Goal: Task Accomplishment & Management: Use online tool/utility

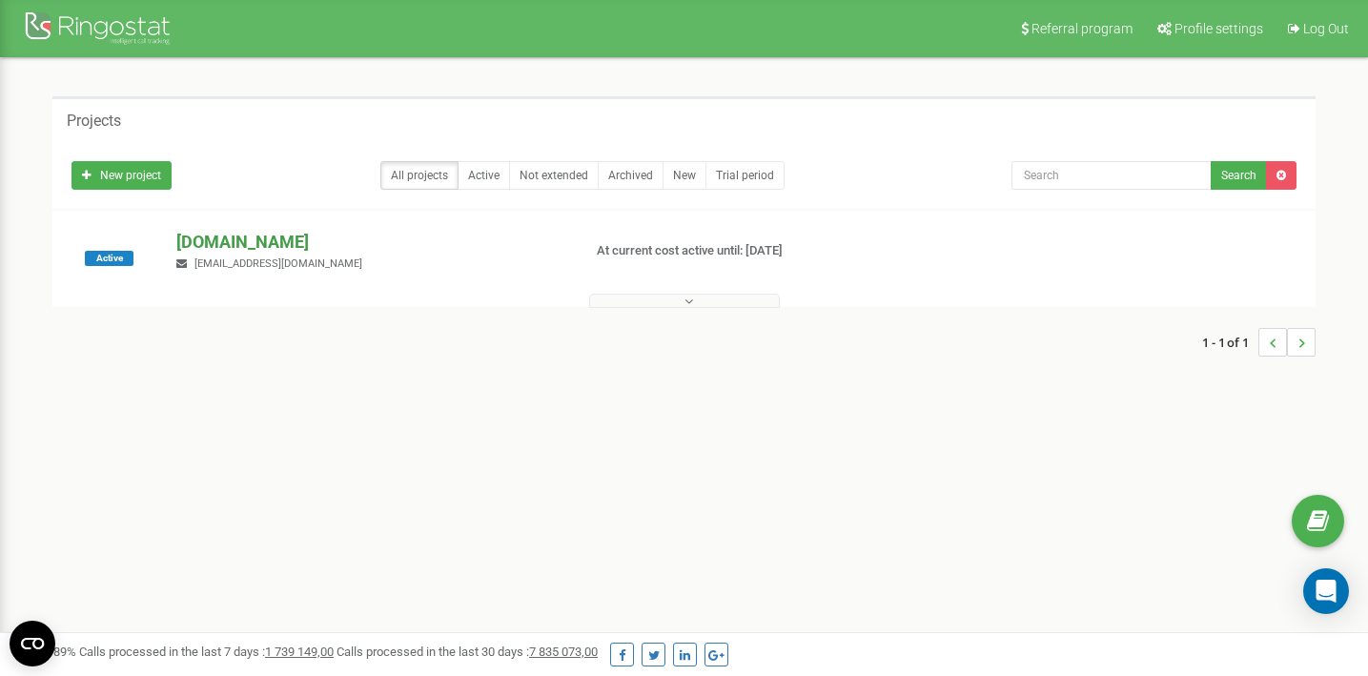
click at [276, 239] on p "[DOMAIN_NAME]" at bounding box center [370, 242] width 389 height 25
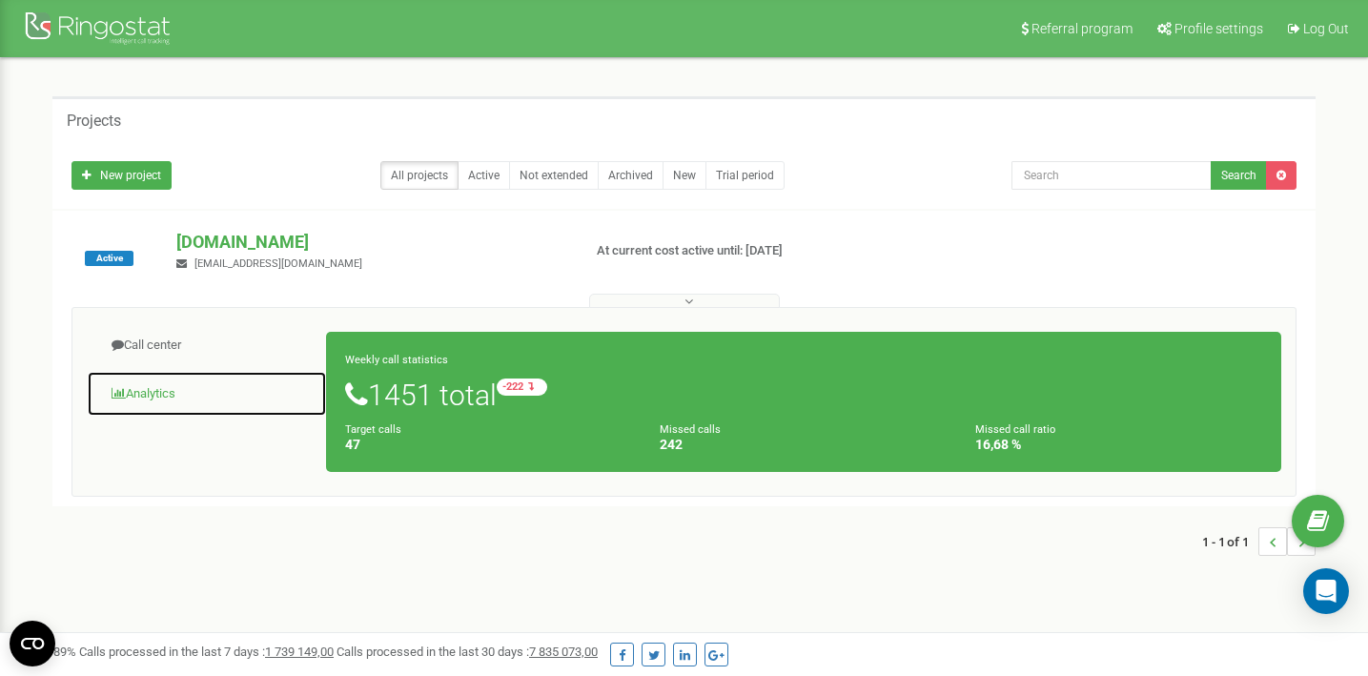
click at [132, 392] on link "Analytics" at bounding box center [207, 394] width 240 height 47
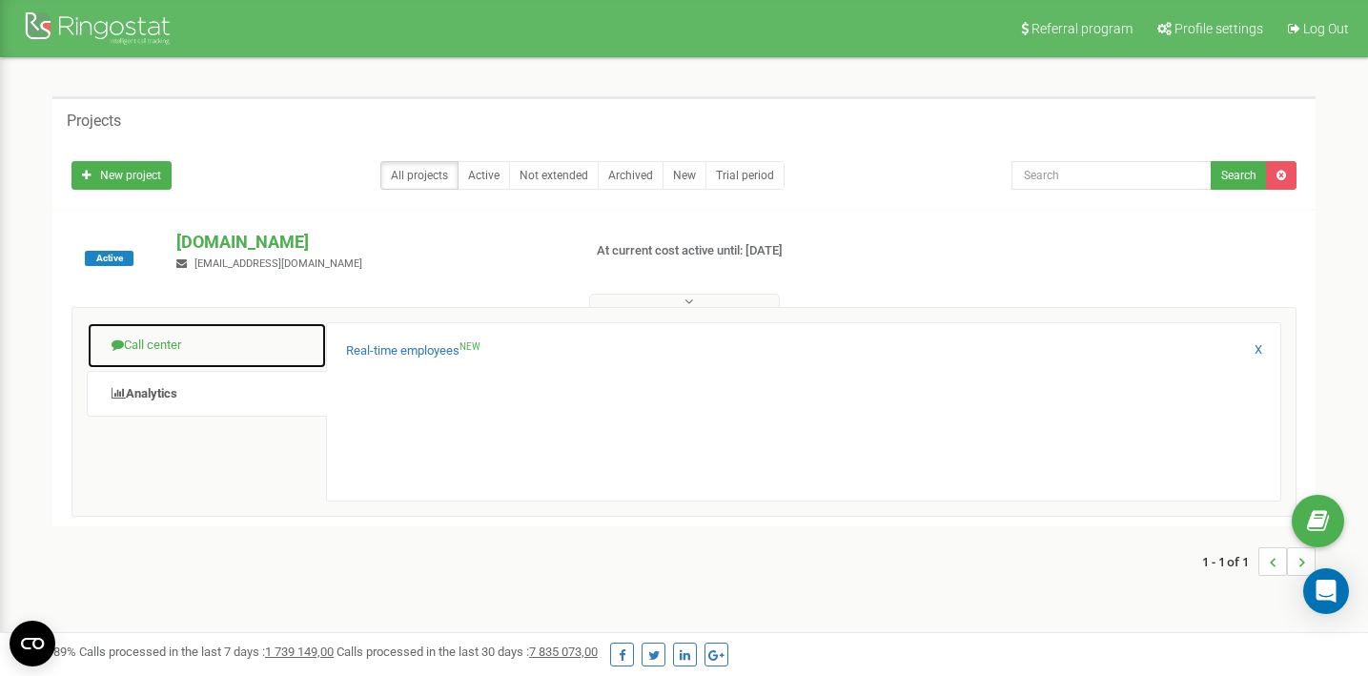
click at [144, 344] on link "Call center" at bounding box center [207, 345] width 240 height 47
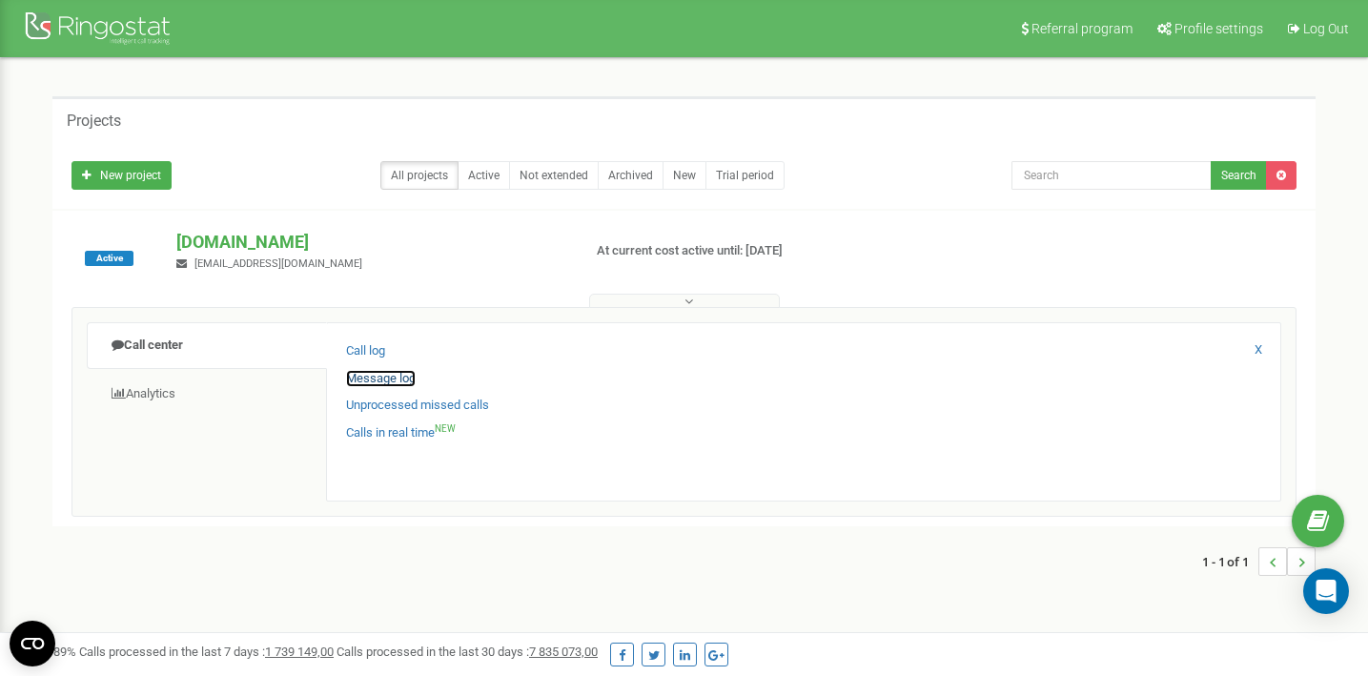
click at [362, 379] on link "Message log" at bounding box center [381, 379] width 70 height 18
click at [378, 401] on link "Unprocessed missed calls" at bounding box center [417, 406] width 143 height 18
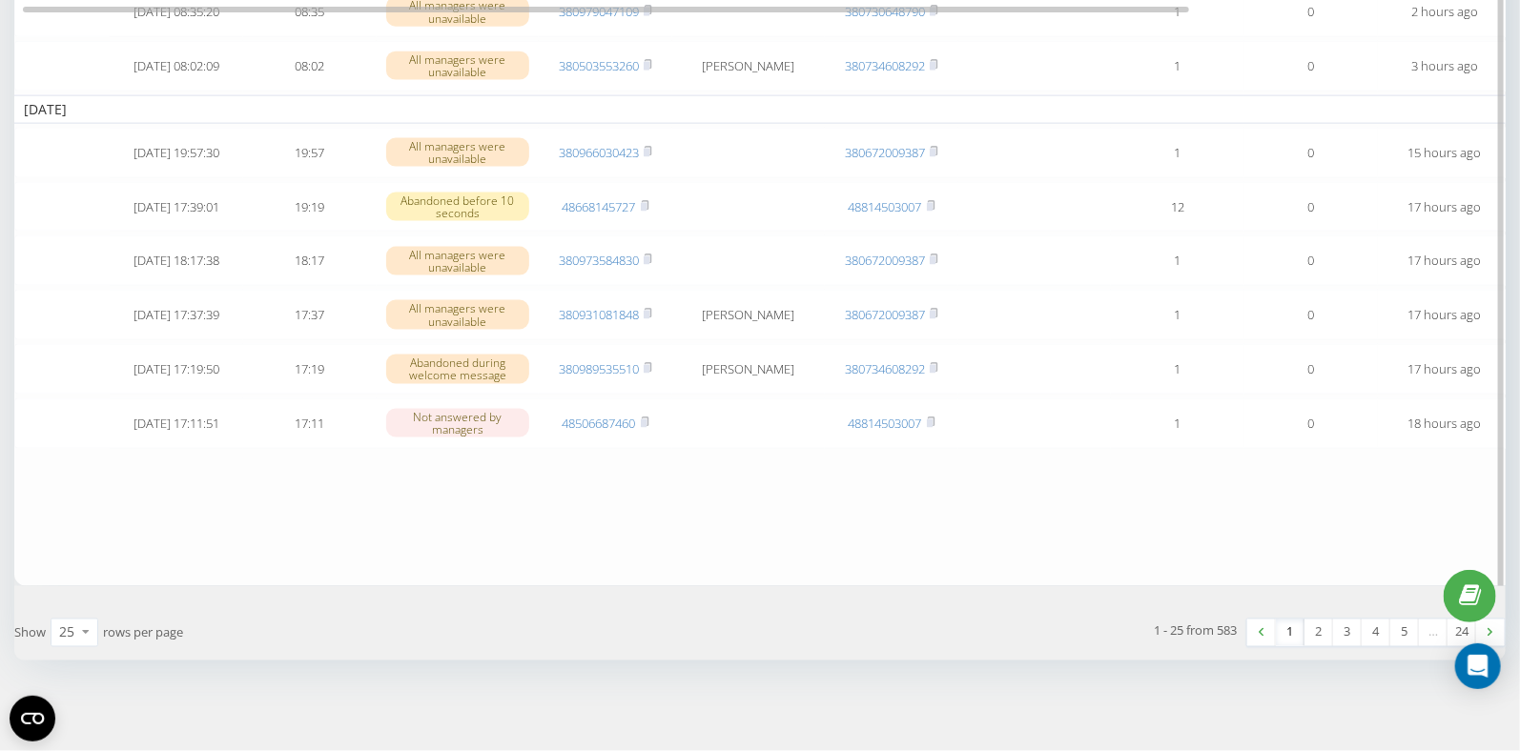
scroll to position [0, 4]
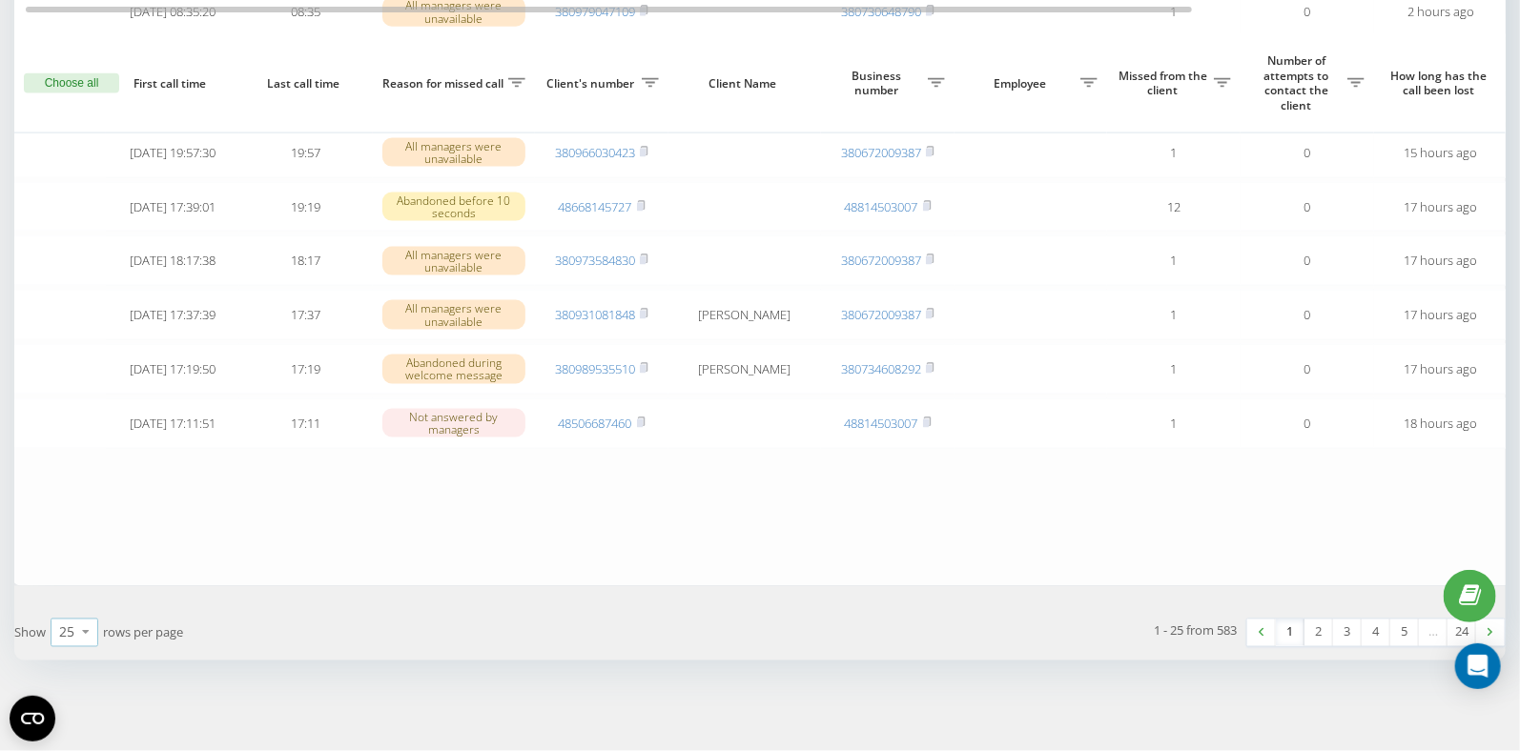
click at [88, 634] on icon at bounding box center [85, 632] width 29 height 37
click at [75, 586] on div "50" at bounding box center [74, 578] width 46 height 28
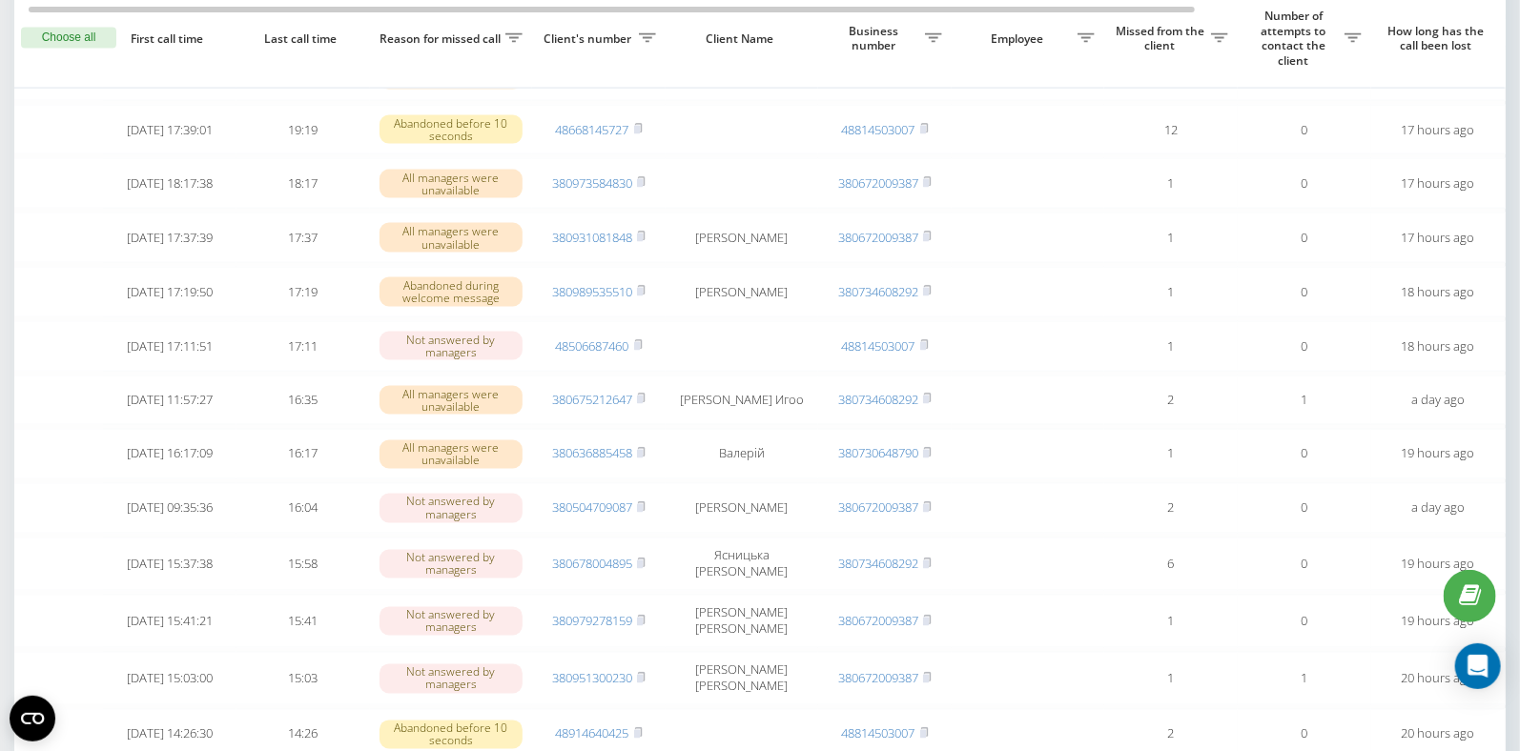
scroll to position [0, 8]
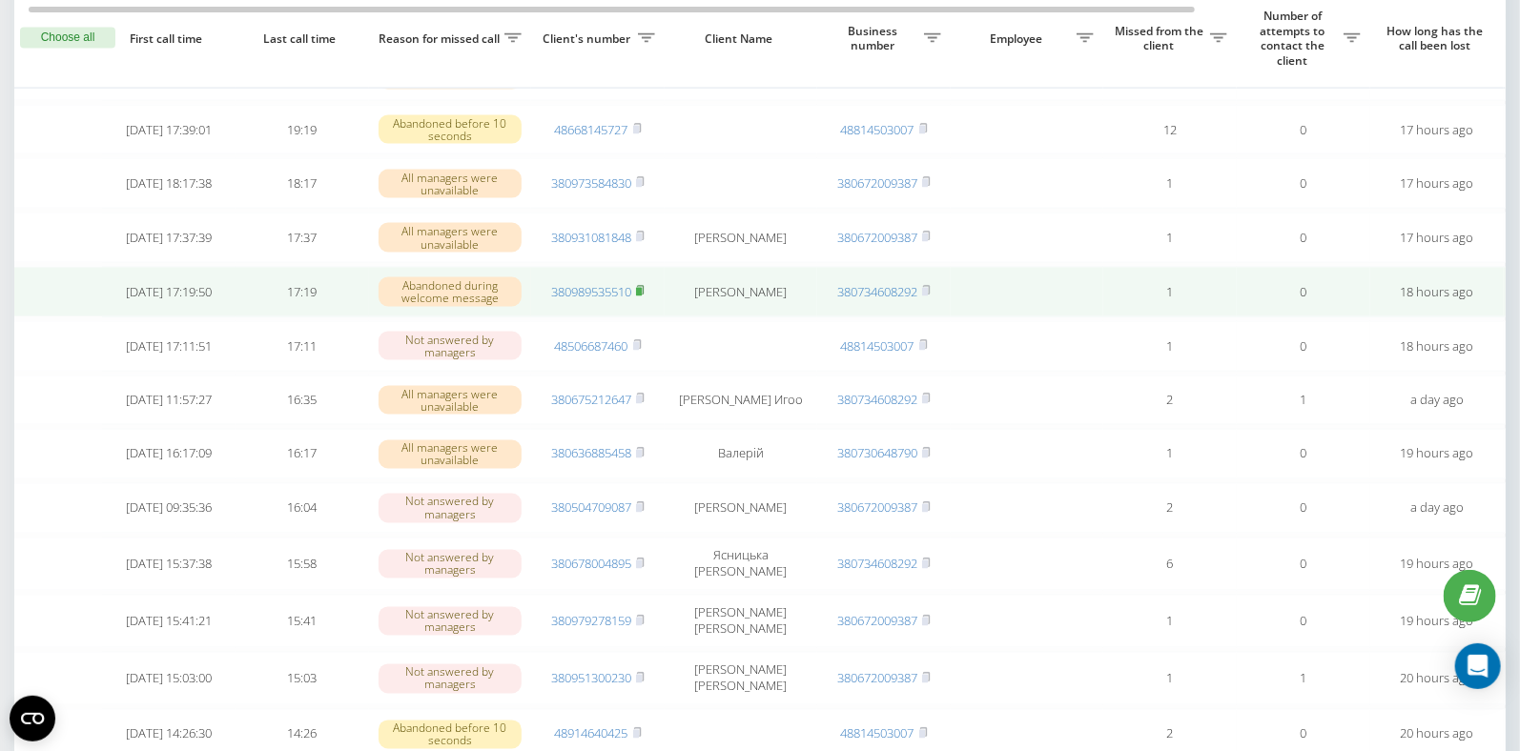
click at [641, 296] on rect at bounding box center [639, 292] width 6 height 9
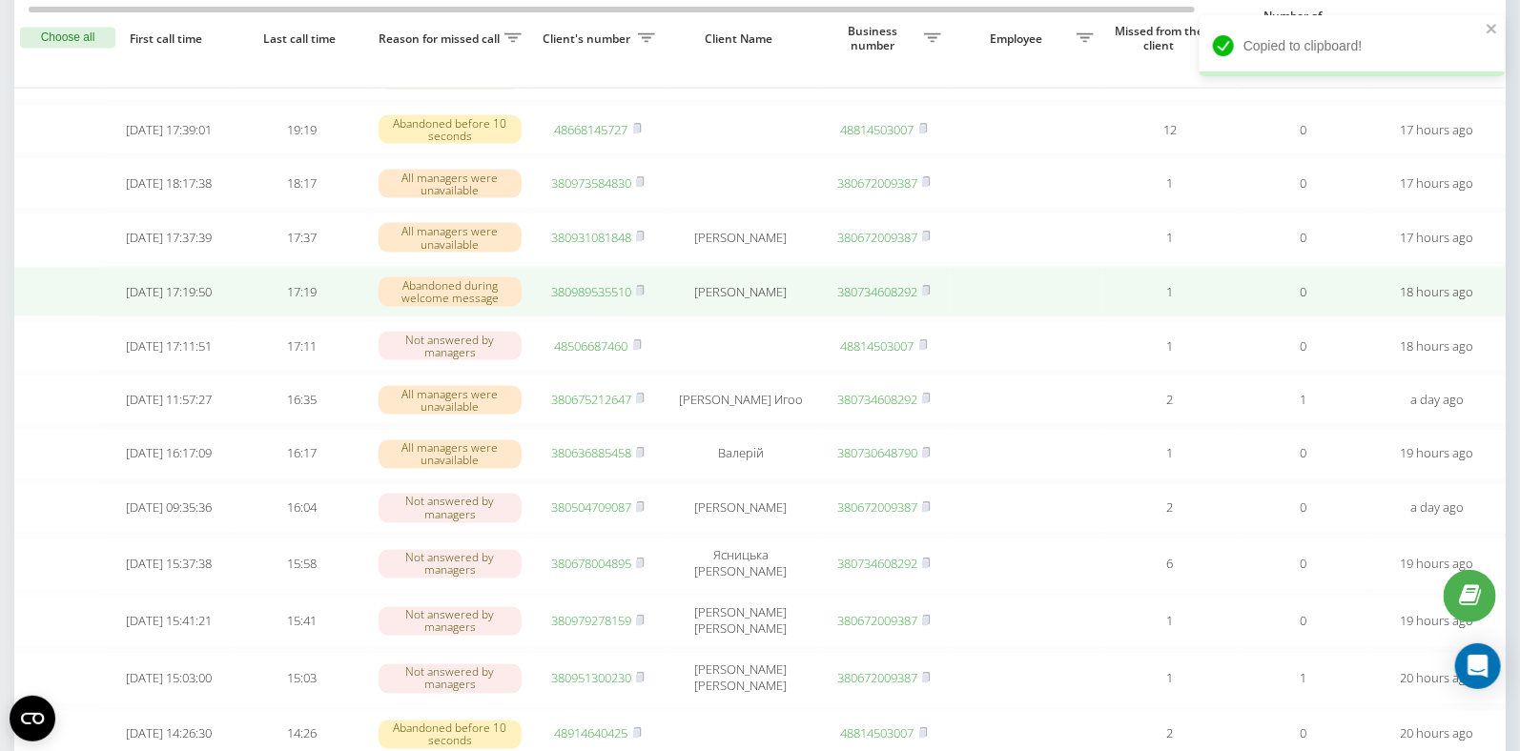
click at [593, 300] on link "380989535510" at bounding box center [591, 291] width 80 height 17
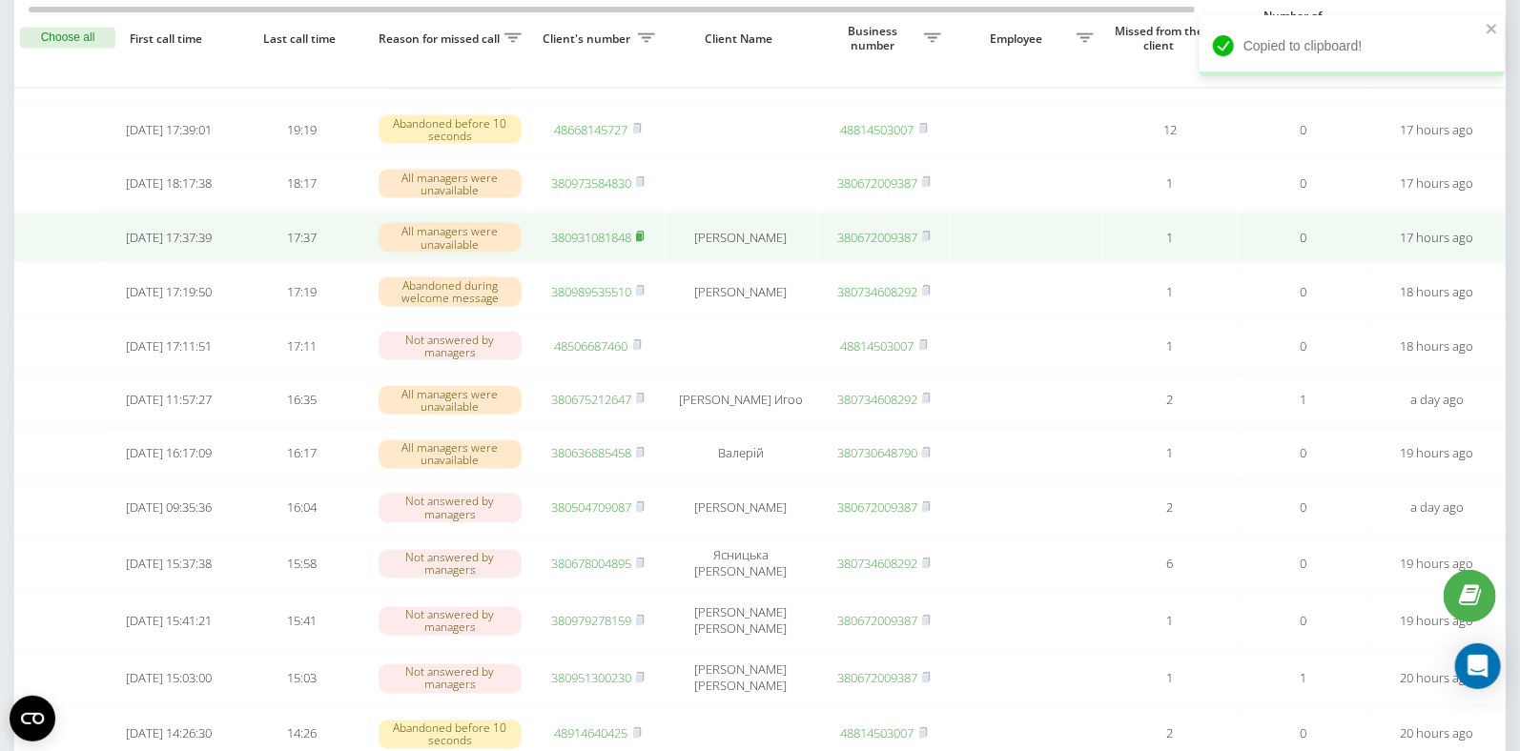
click at [642, 242] on rect at bounding box center [639, 238] width 6 height 9
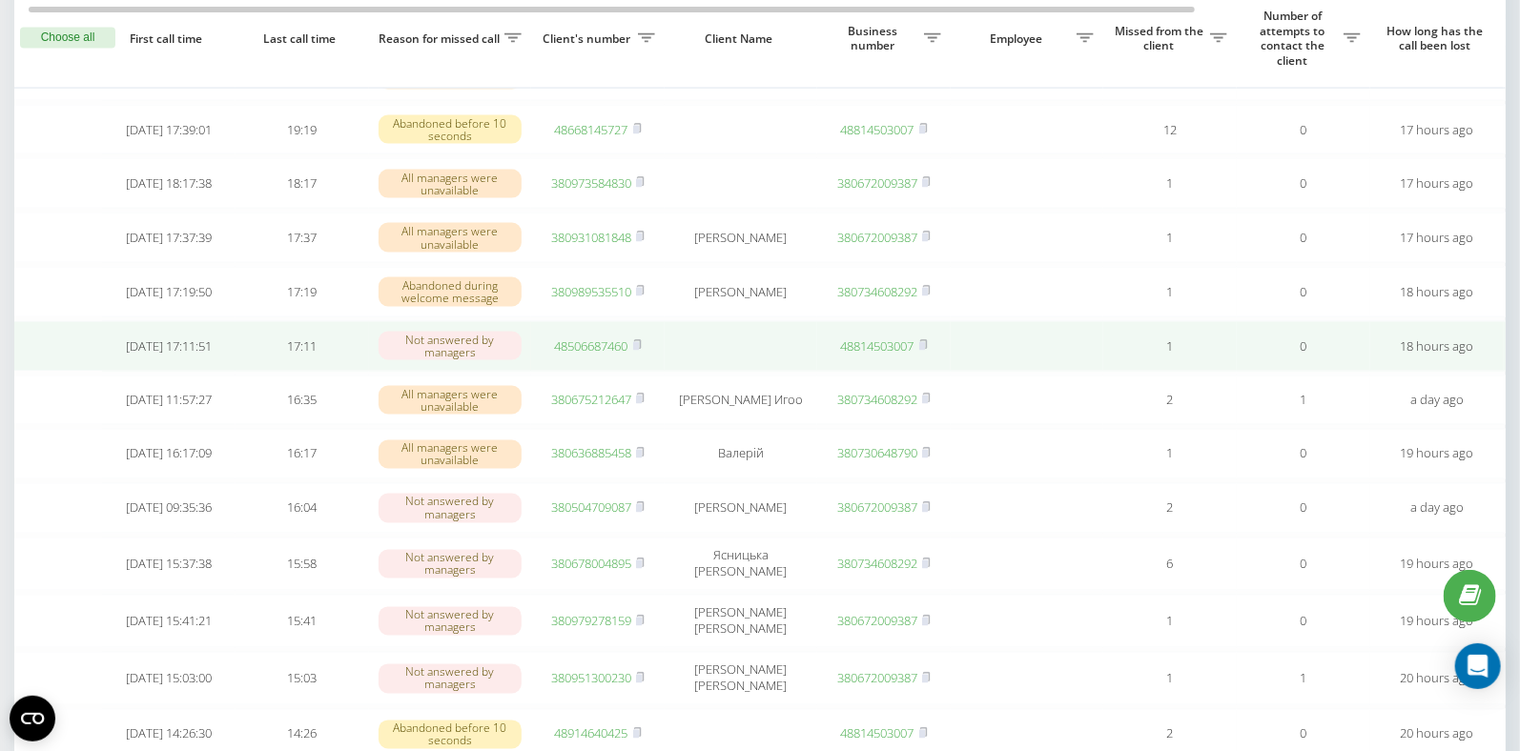
click at [749, 372] on td at bounding box center [740, 346] width 153 height 51
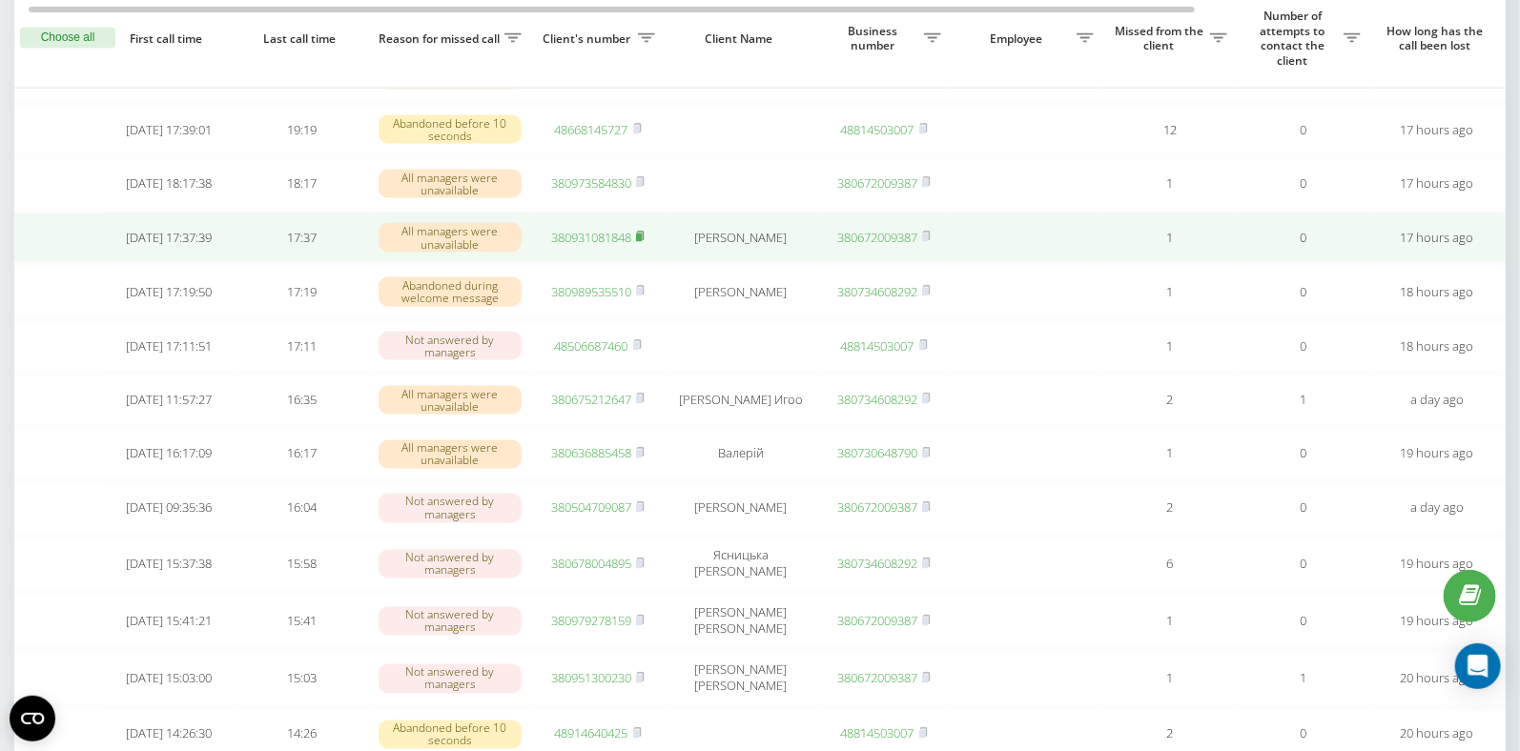
click at [643, 242] on icon at bounding box center [640, 236] width 9 height 11
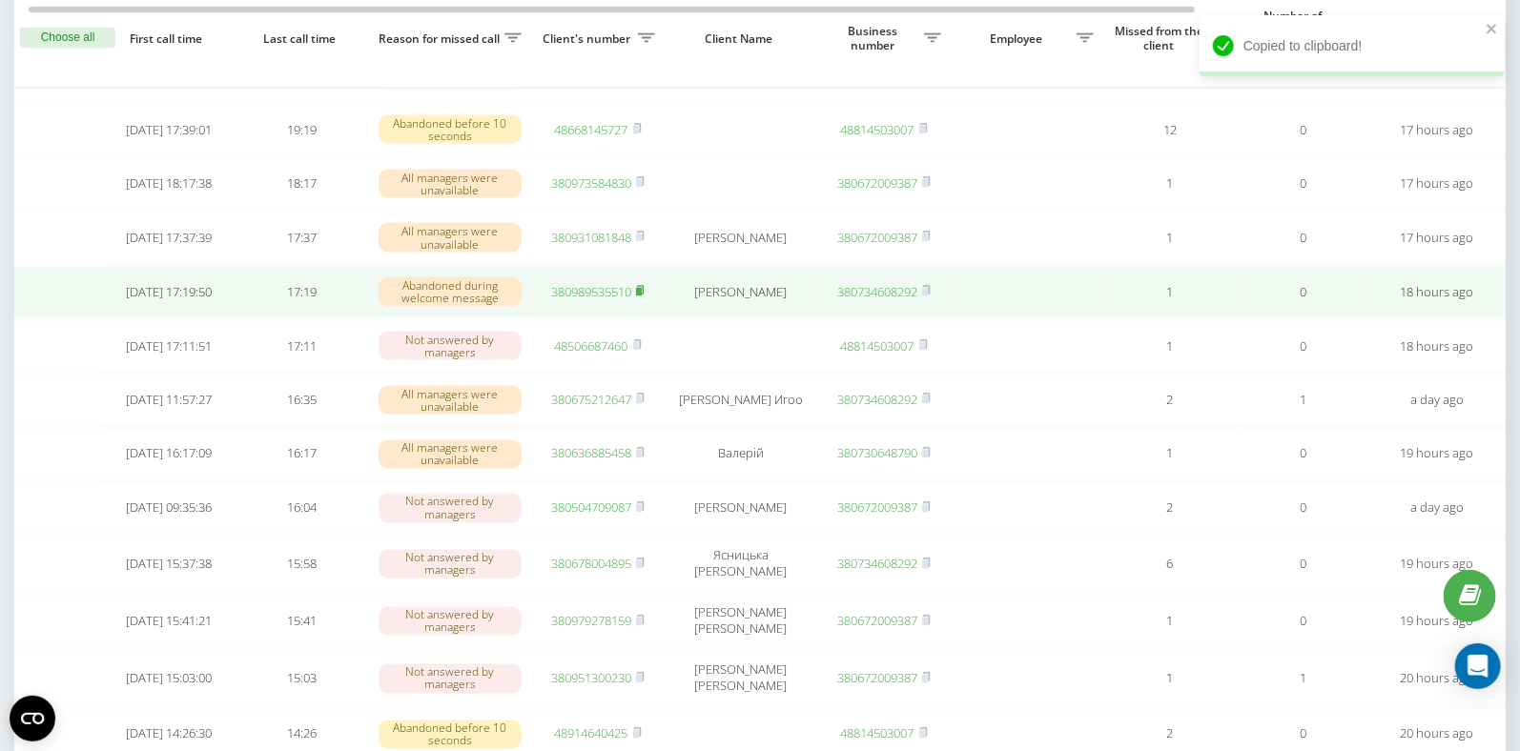
click at [643, 296] on icon at bounding box center [640, 290] width 9 height 11
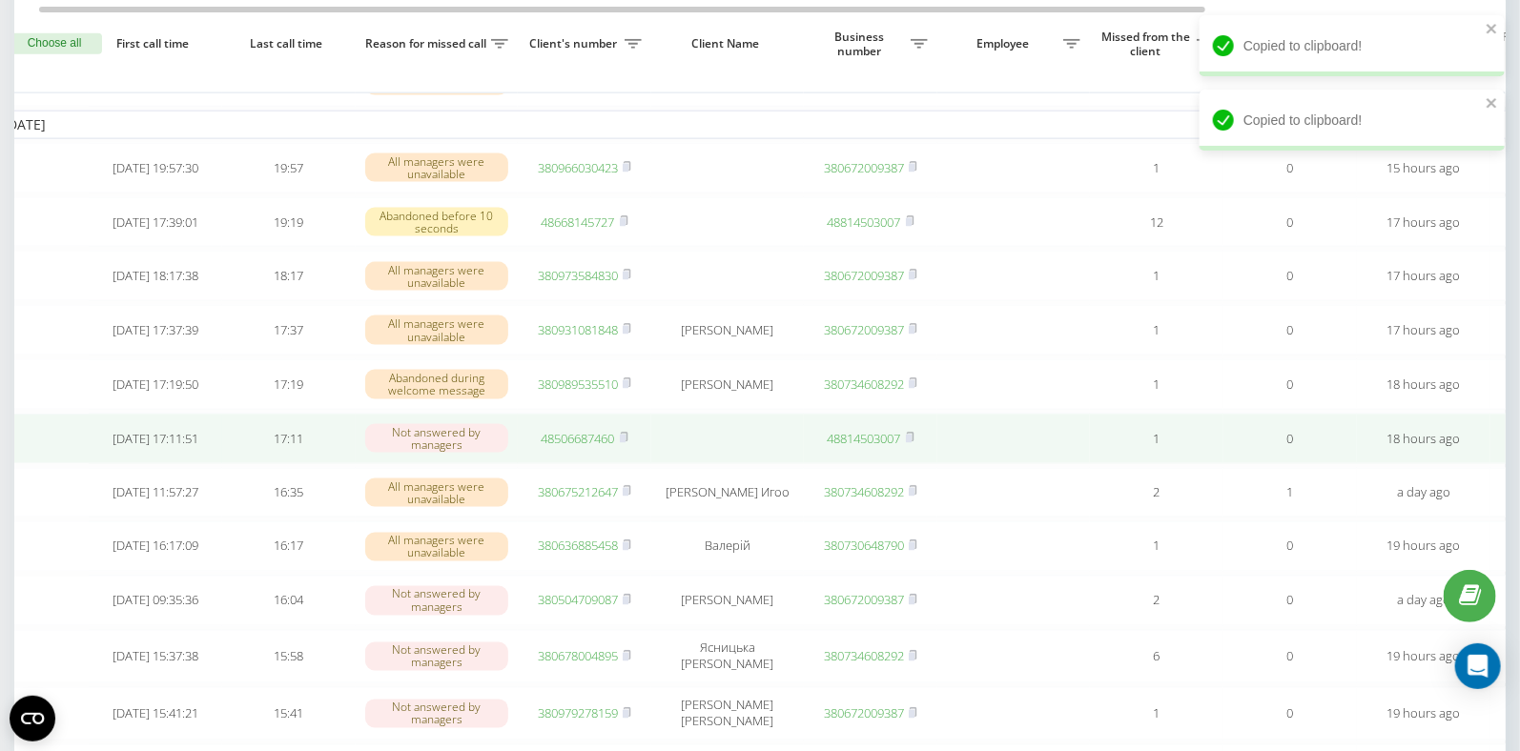
scroll to position [0, 25]
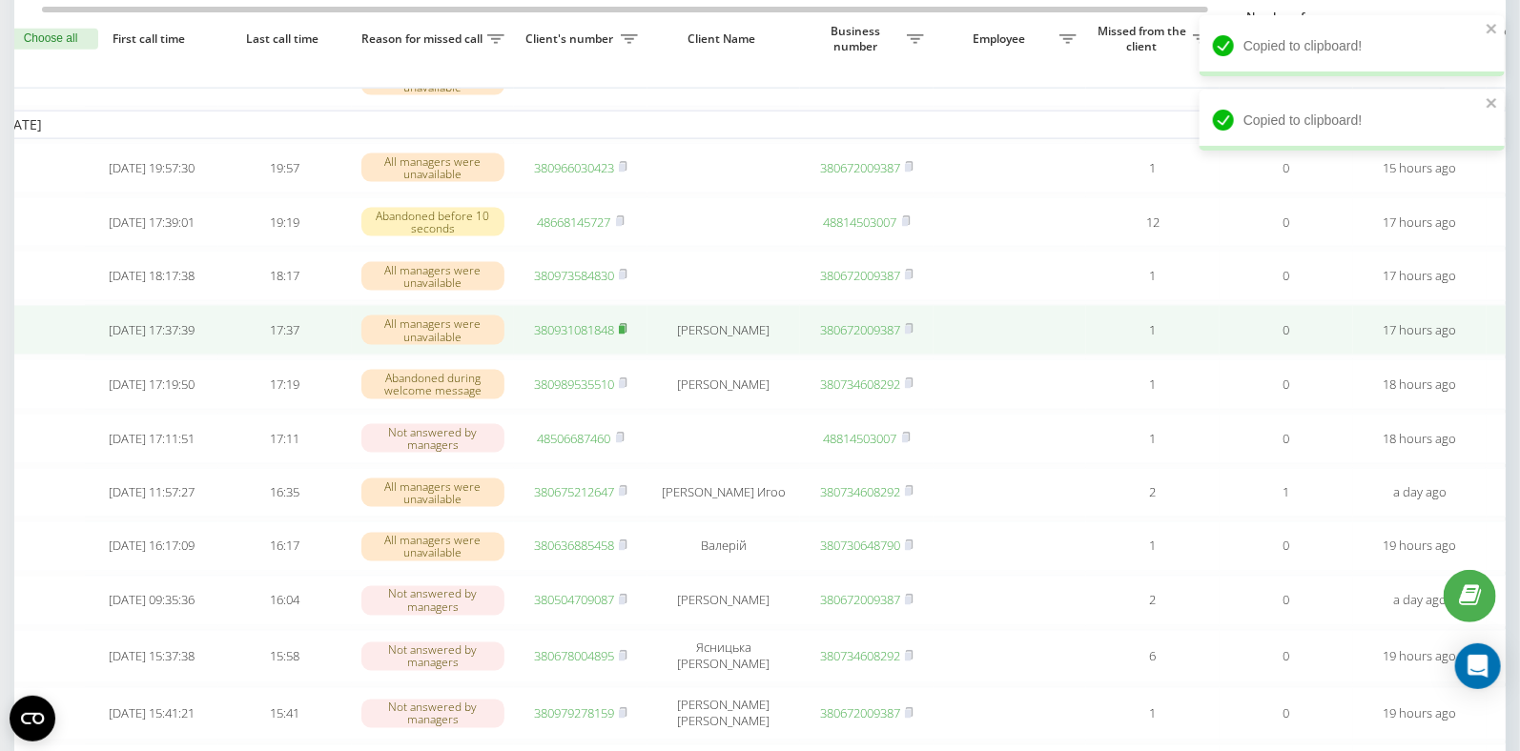
click at [623, 335] on rect at bounding box center [622, 330] width 6 height 9
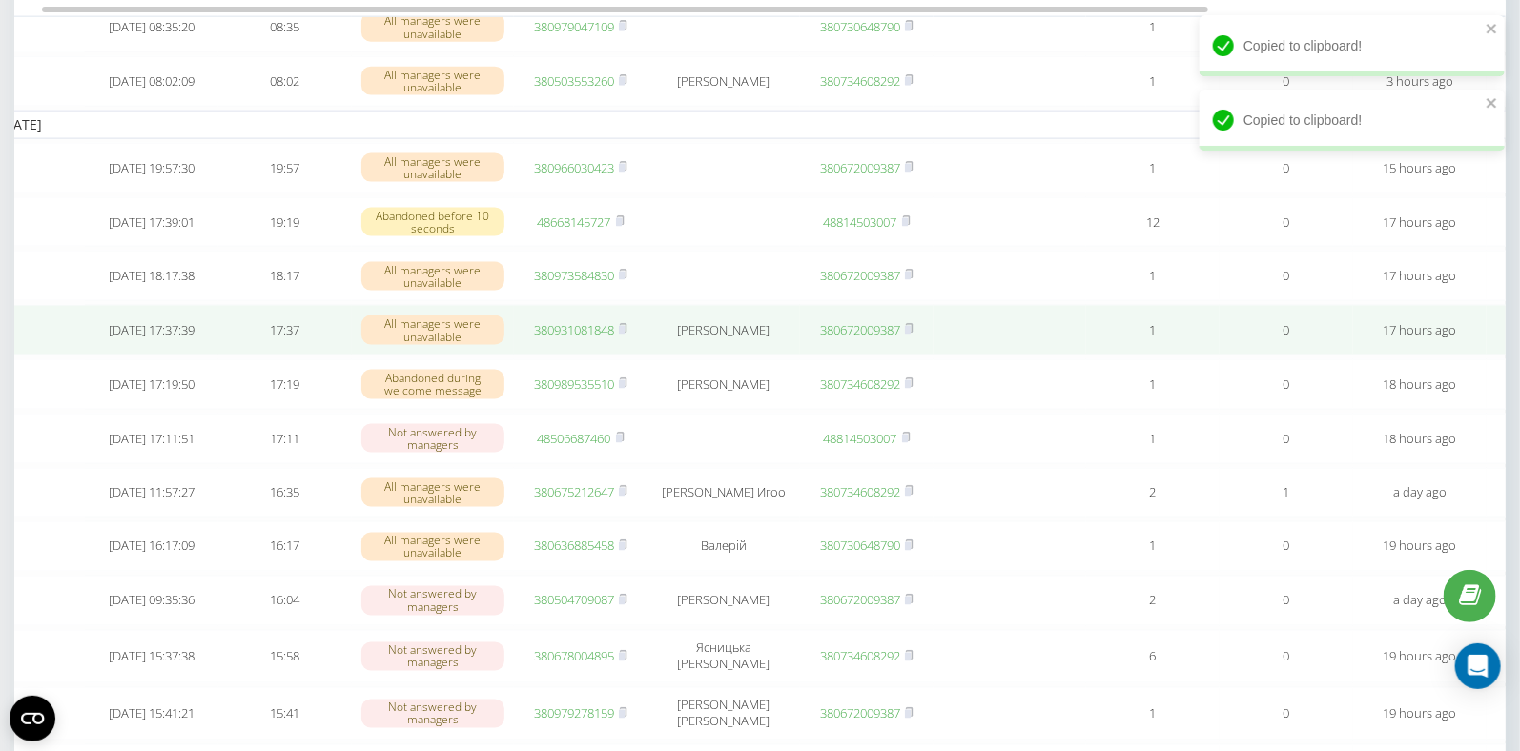
scroll to position [1105, 0]
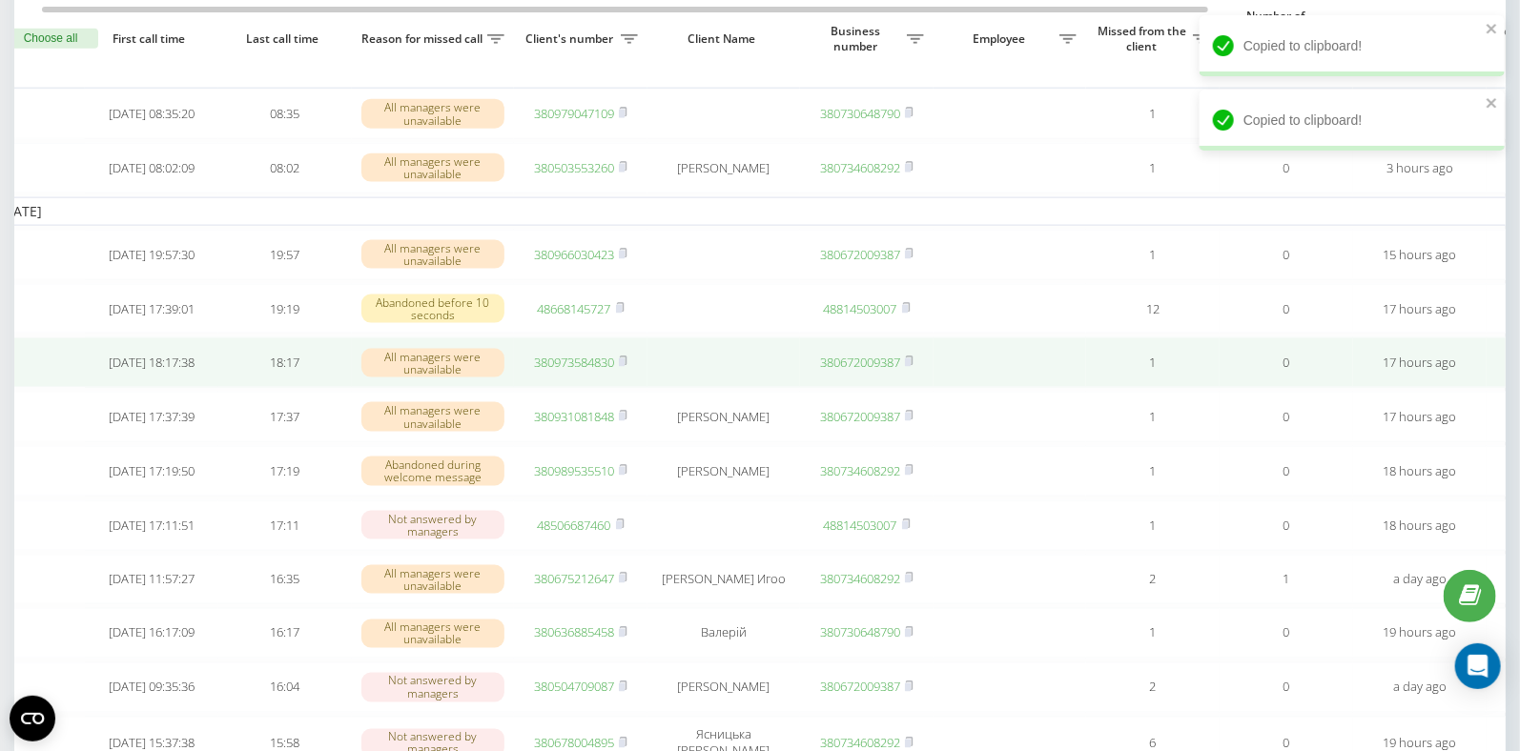
click at [574, 371] on link "380973584830" at bounding box center [574, 362] width 80 height 17
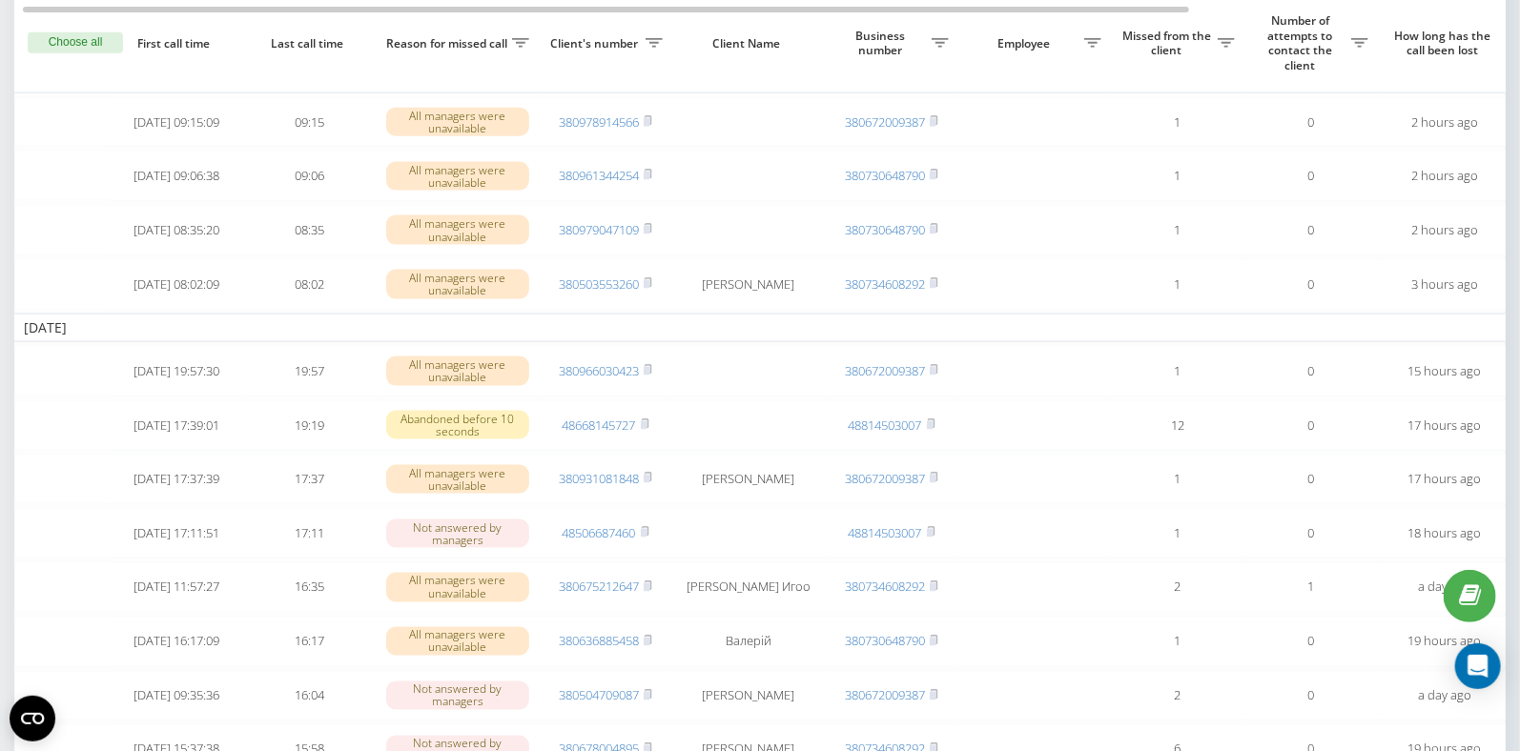
scroll to position [1149, 0]
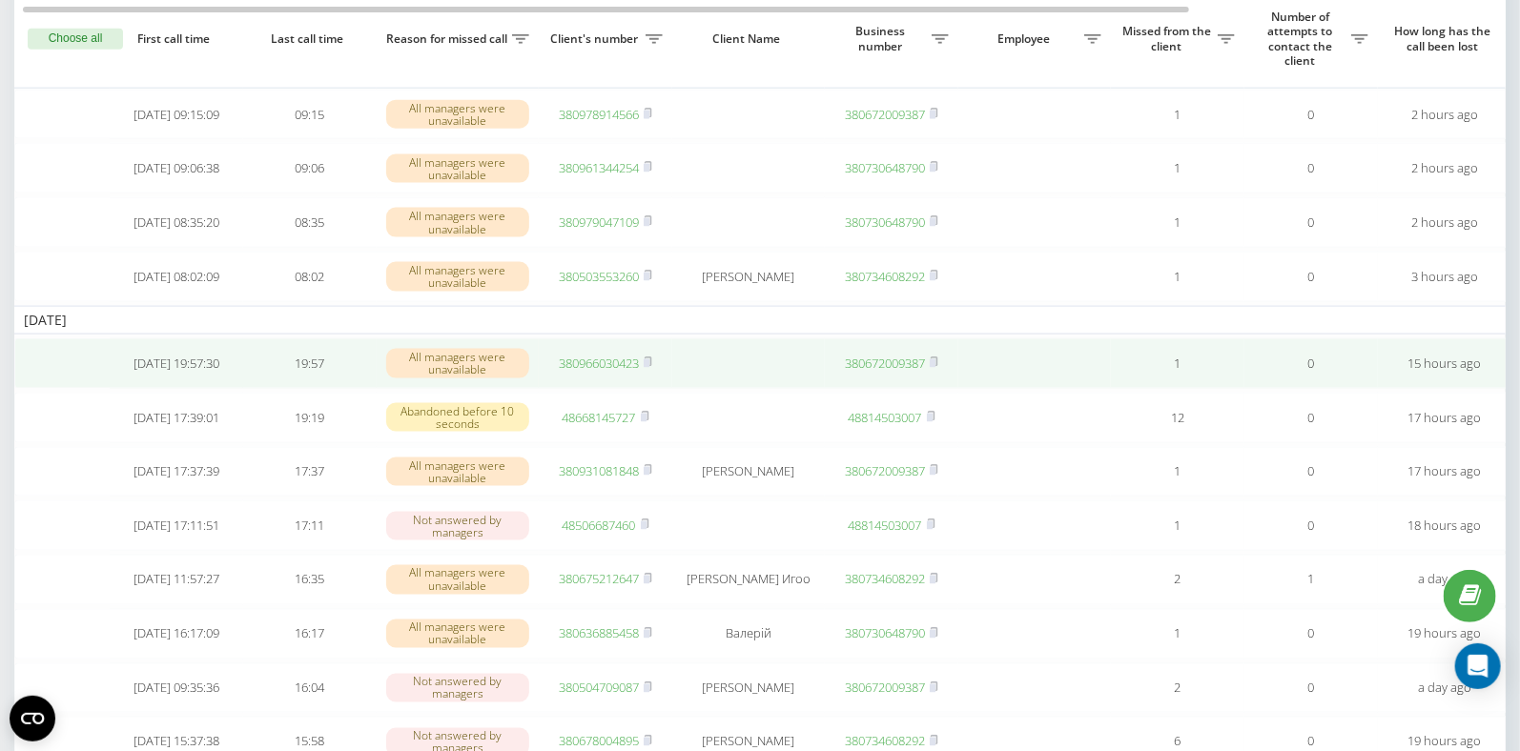
click at [607, 372] on link "380966030423" at bounding box center [599, 363] width 80 height 17
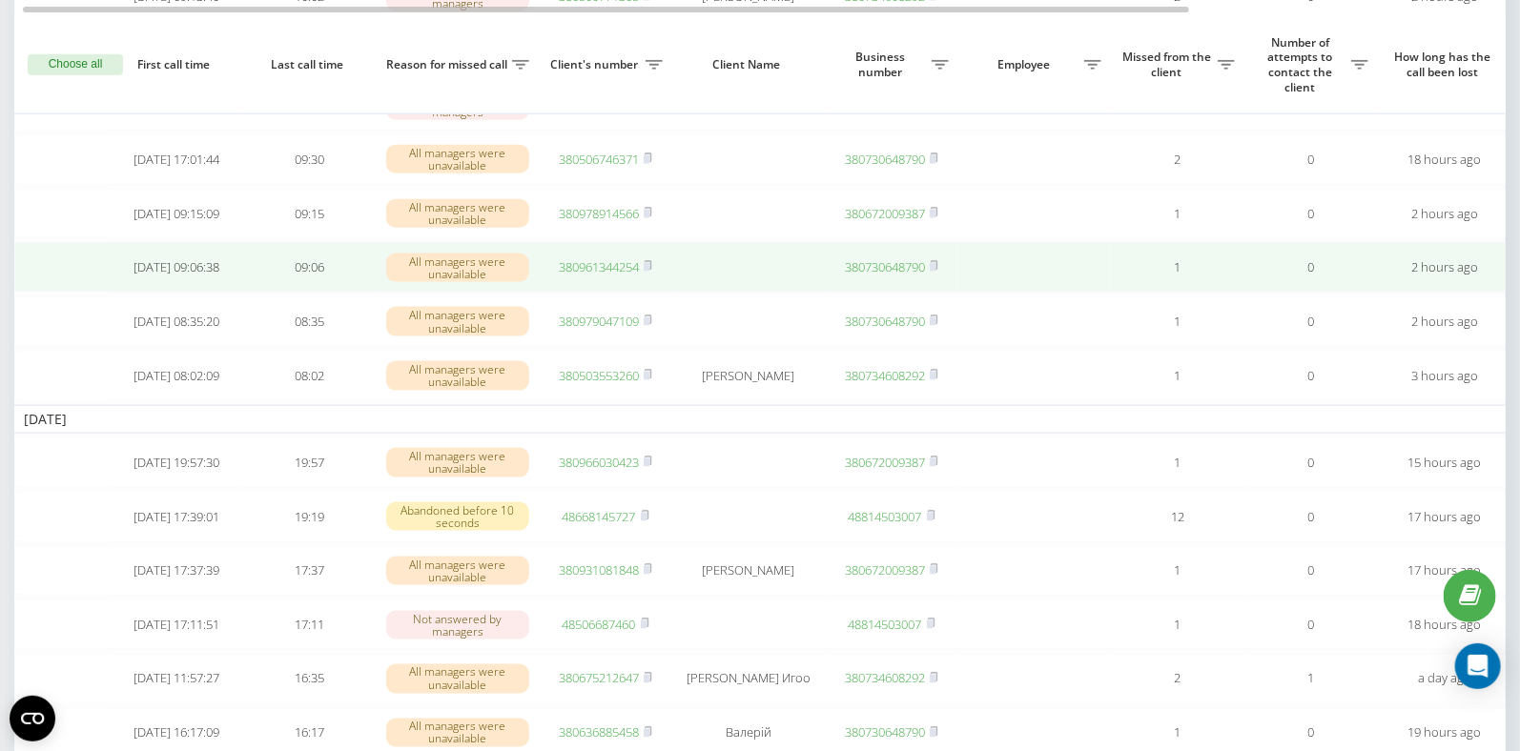
scroll to position [1033, 0]
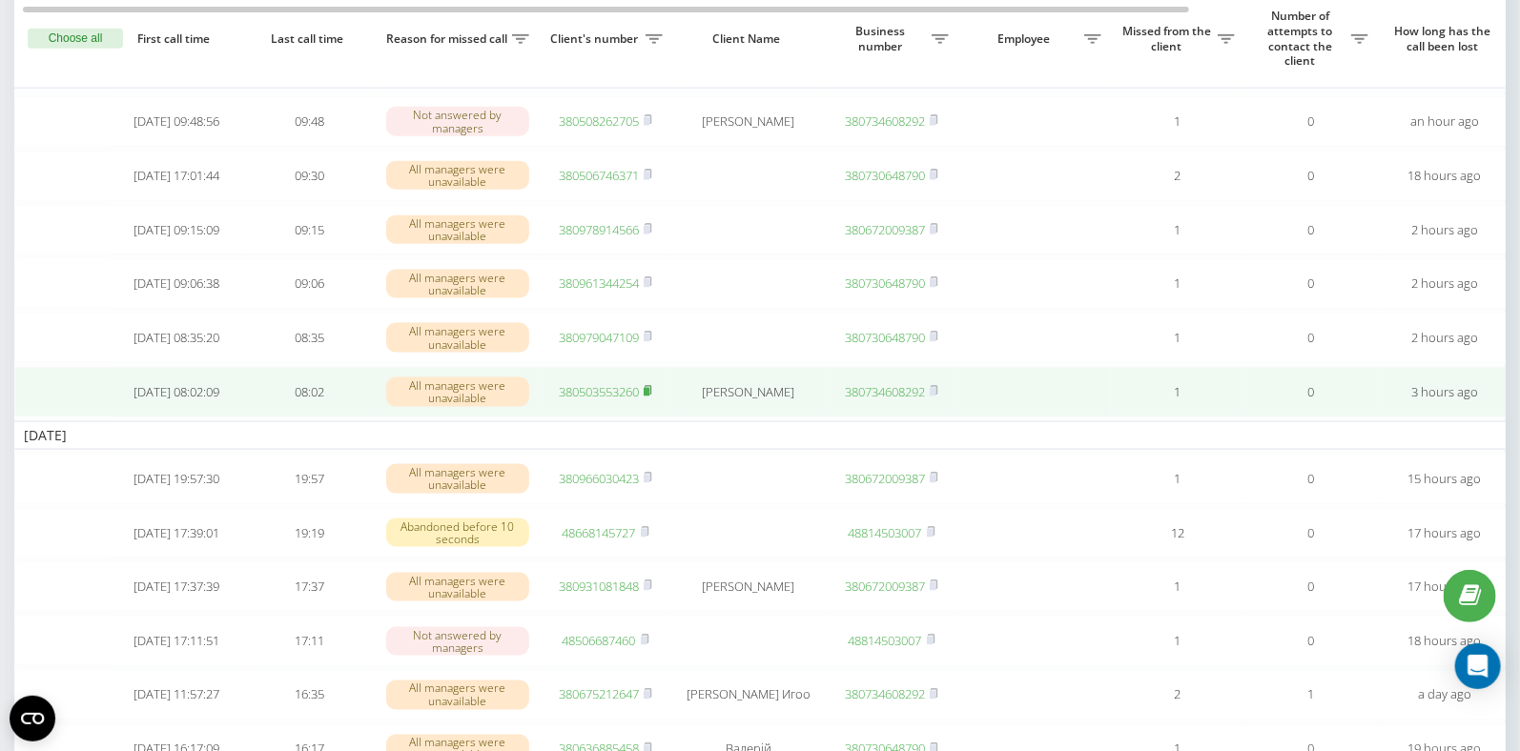
click at [647, 397] on rect at bounding box center [646, 392] width 6 height 9
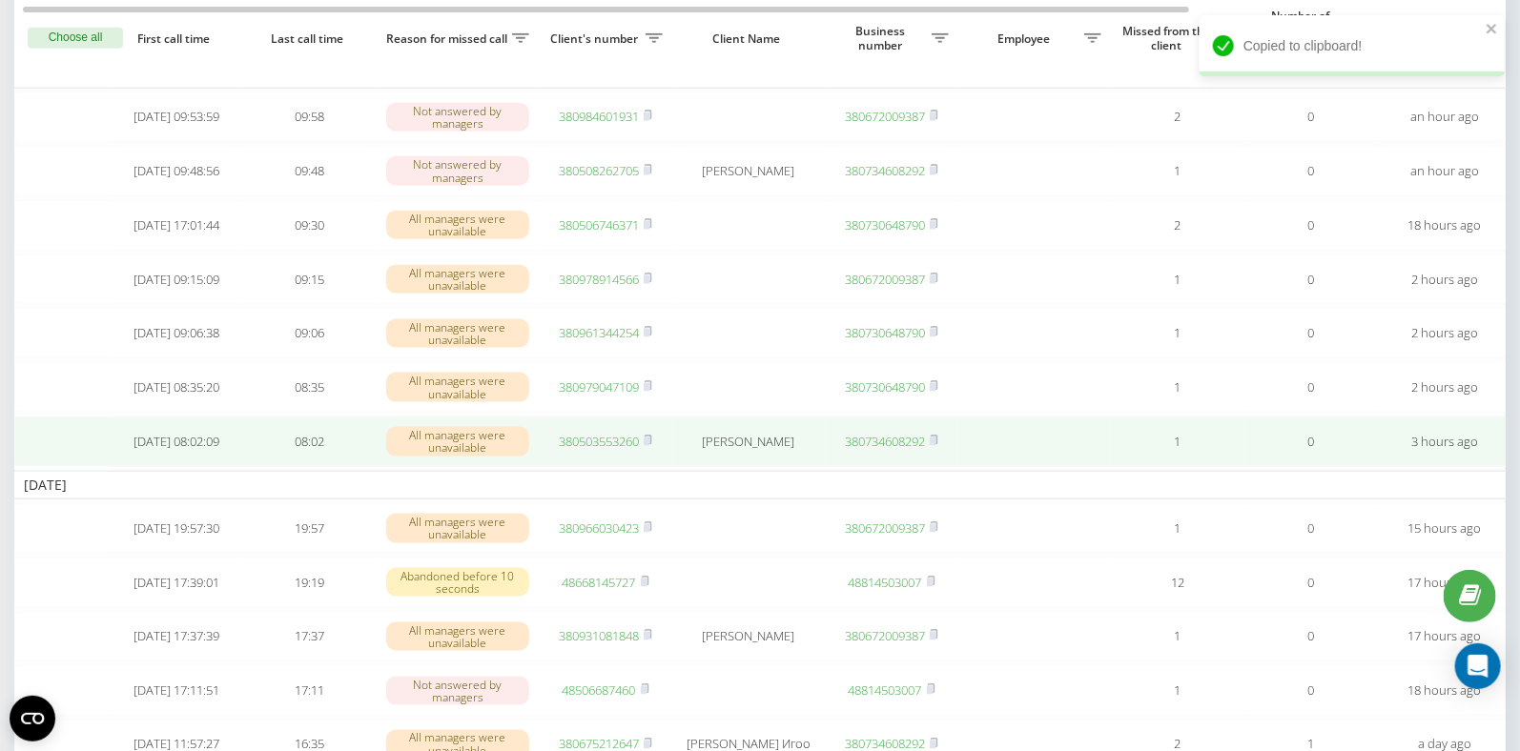
scroll to position [0, 1]
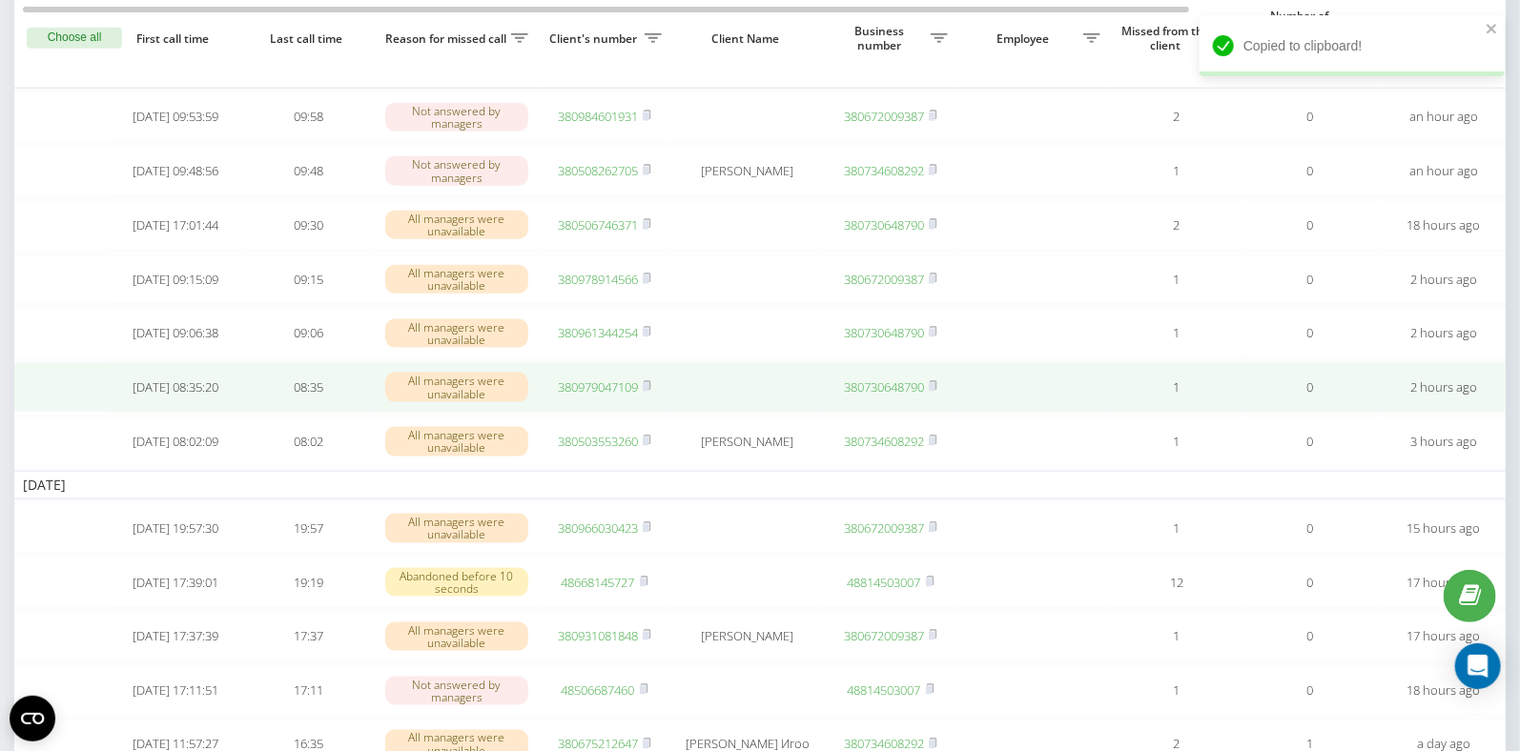
click at [599, 396] on link "380979047109" at bounding box center [598, 386] width 80 height 17
click at [603, 396] on link "380979047109" at bounding box center [598, 386] width 80 height 17
click at [583, 396] on link "380979047109" at bounding box center [598, 386] width 80 height 17
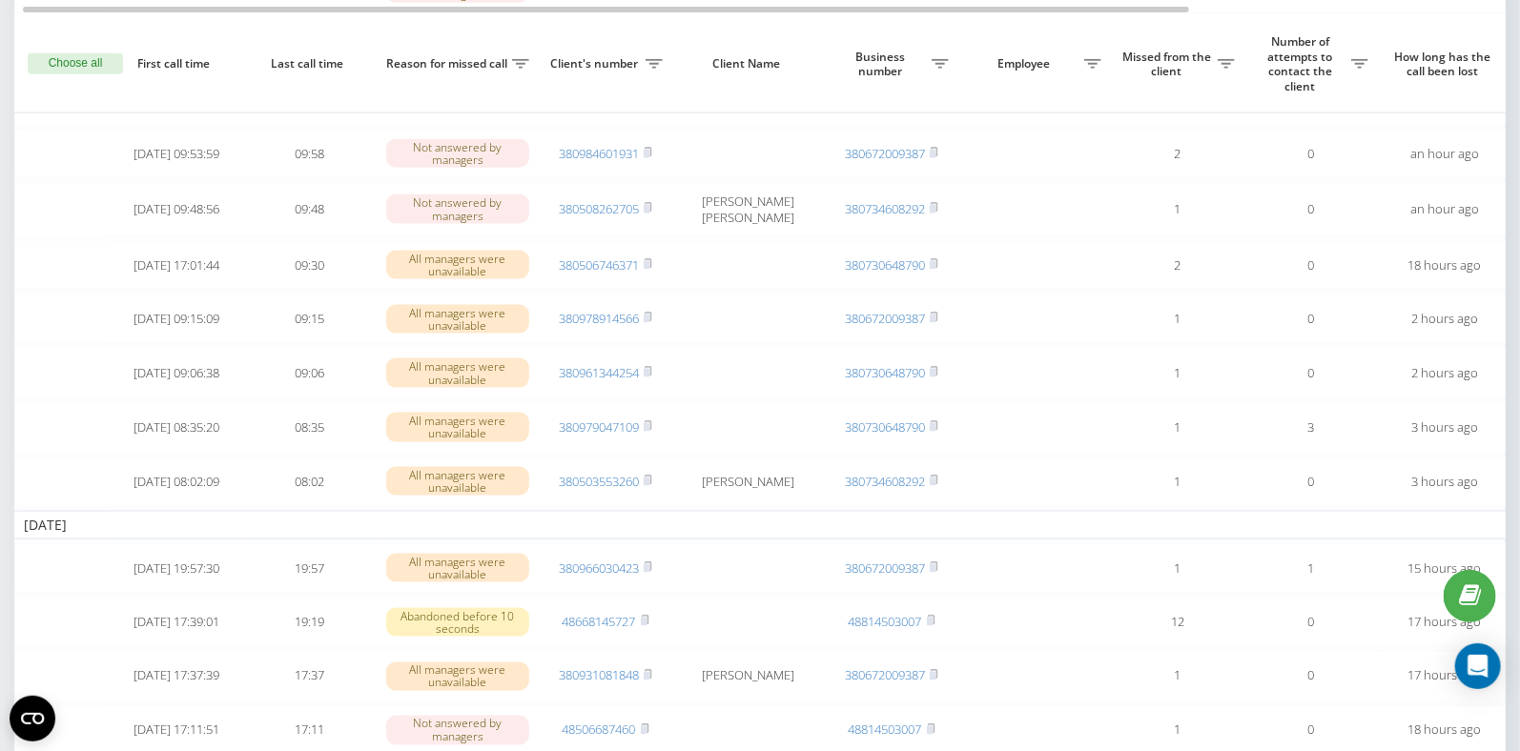
scroll to position [1090, 0]
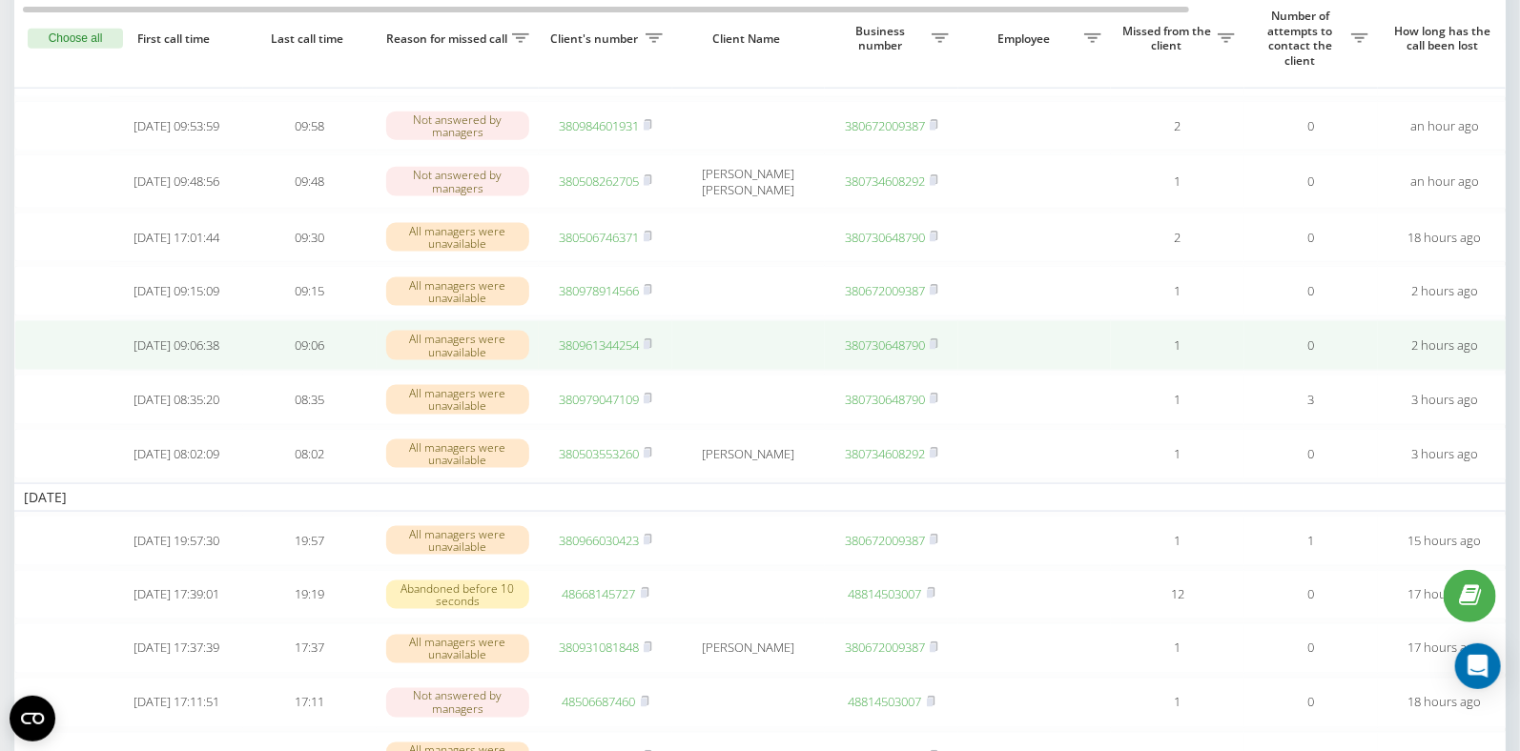
click at [616, 354] on link "380961344254" at bounding box center [599, 345] width 80 height 17
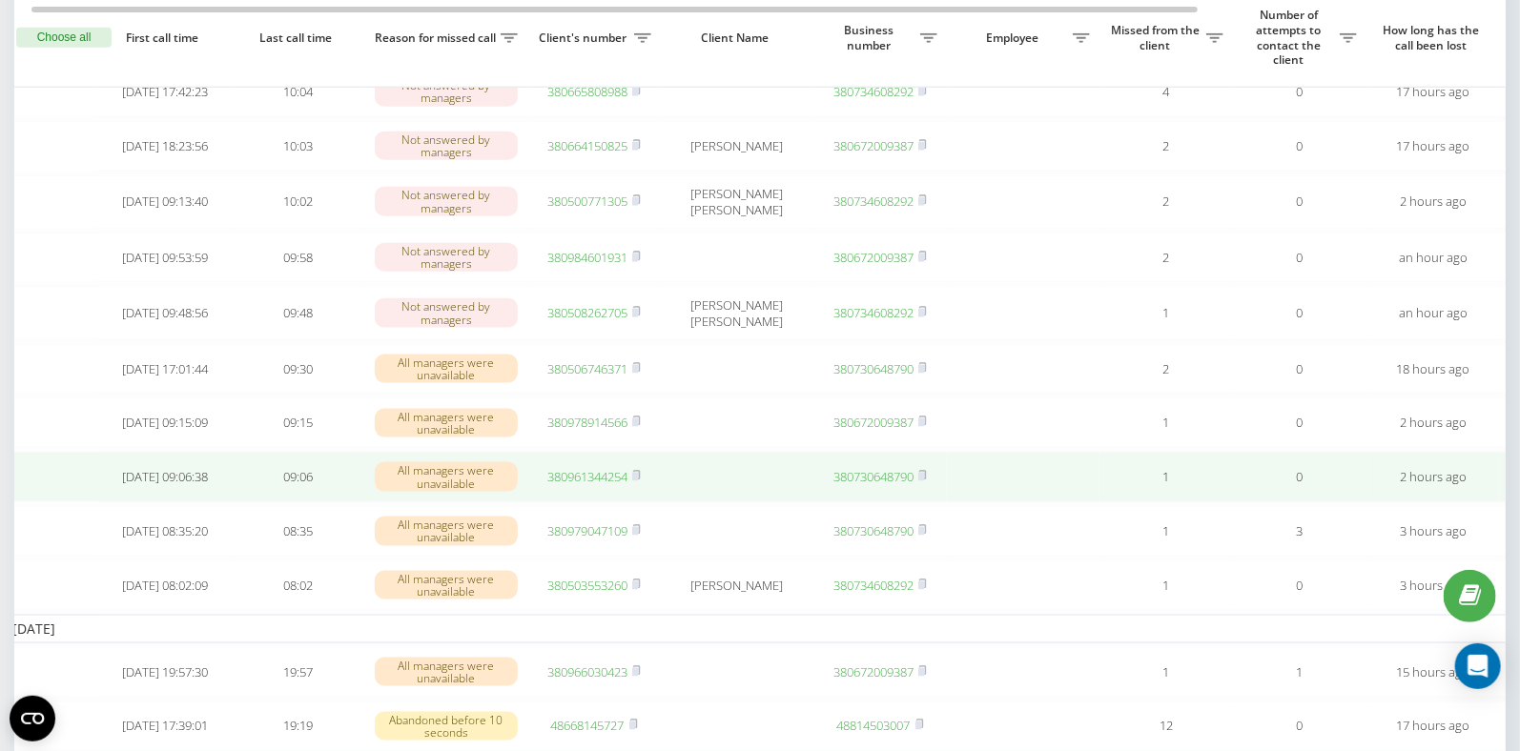
scroll to position [957, 0]
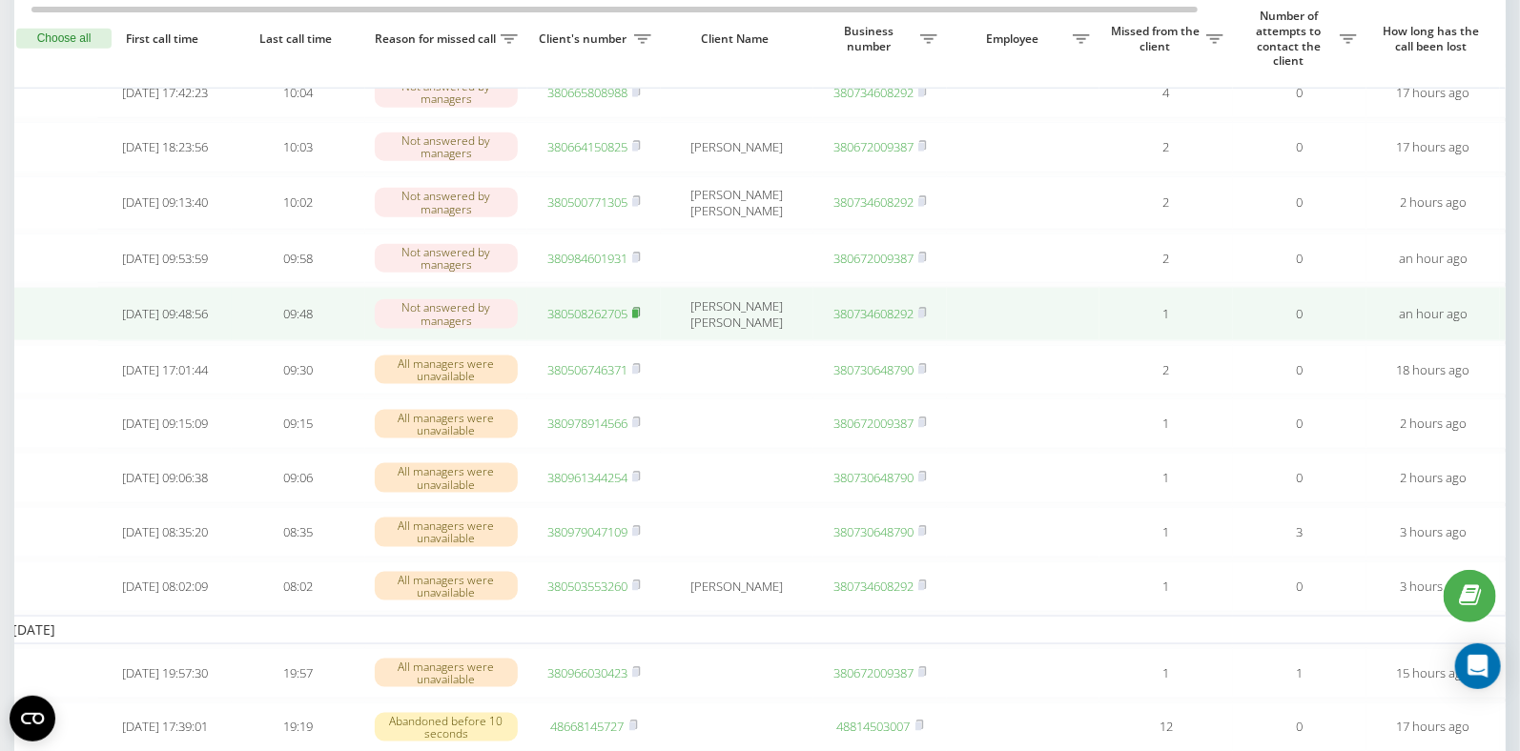
click at [636, 318] on rect at bounding box center [635, 314] width 6 height 9
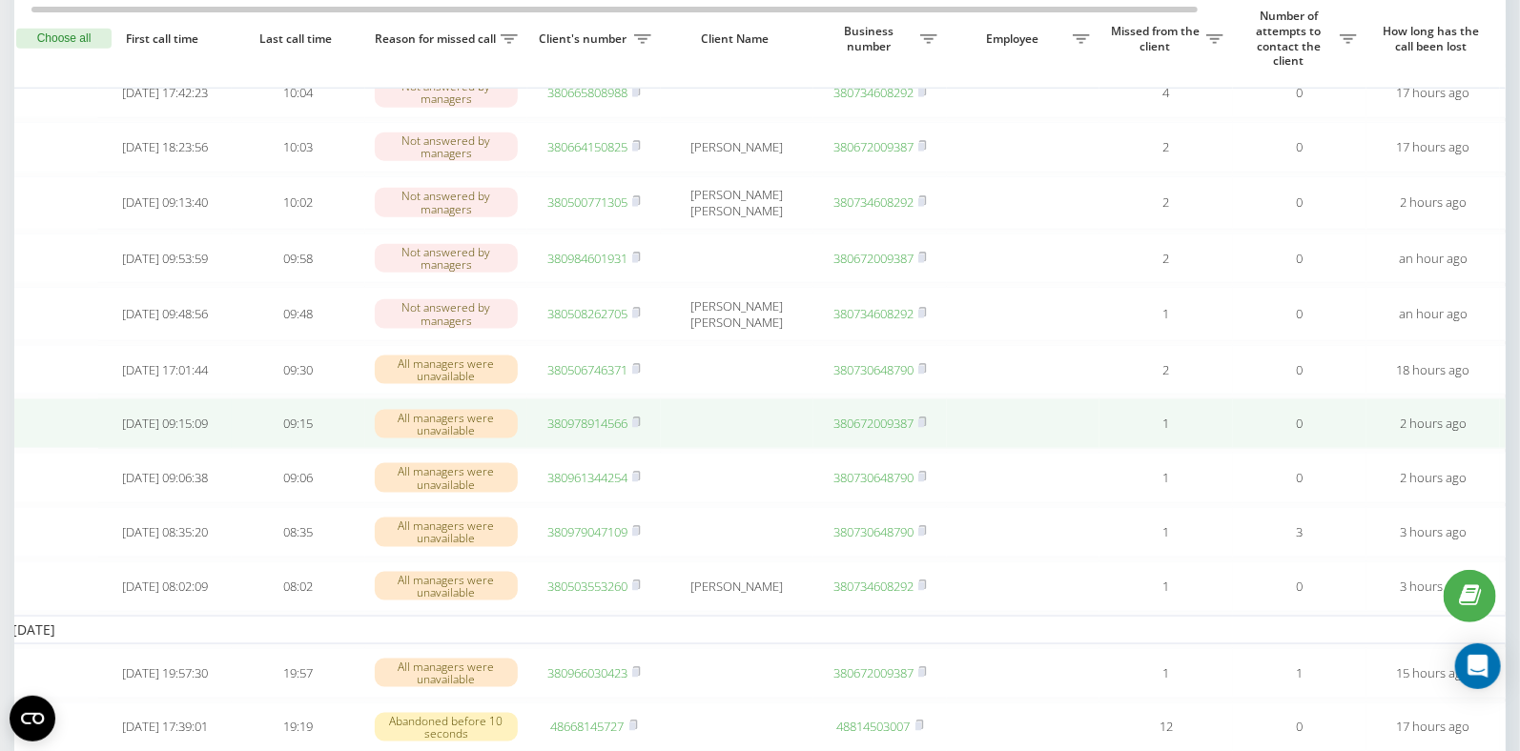
click at [586, 432] on link "380978914566" at bounding box center [587, 423] width 80 height 17
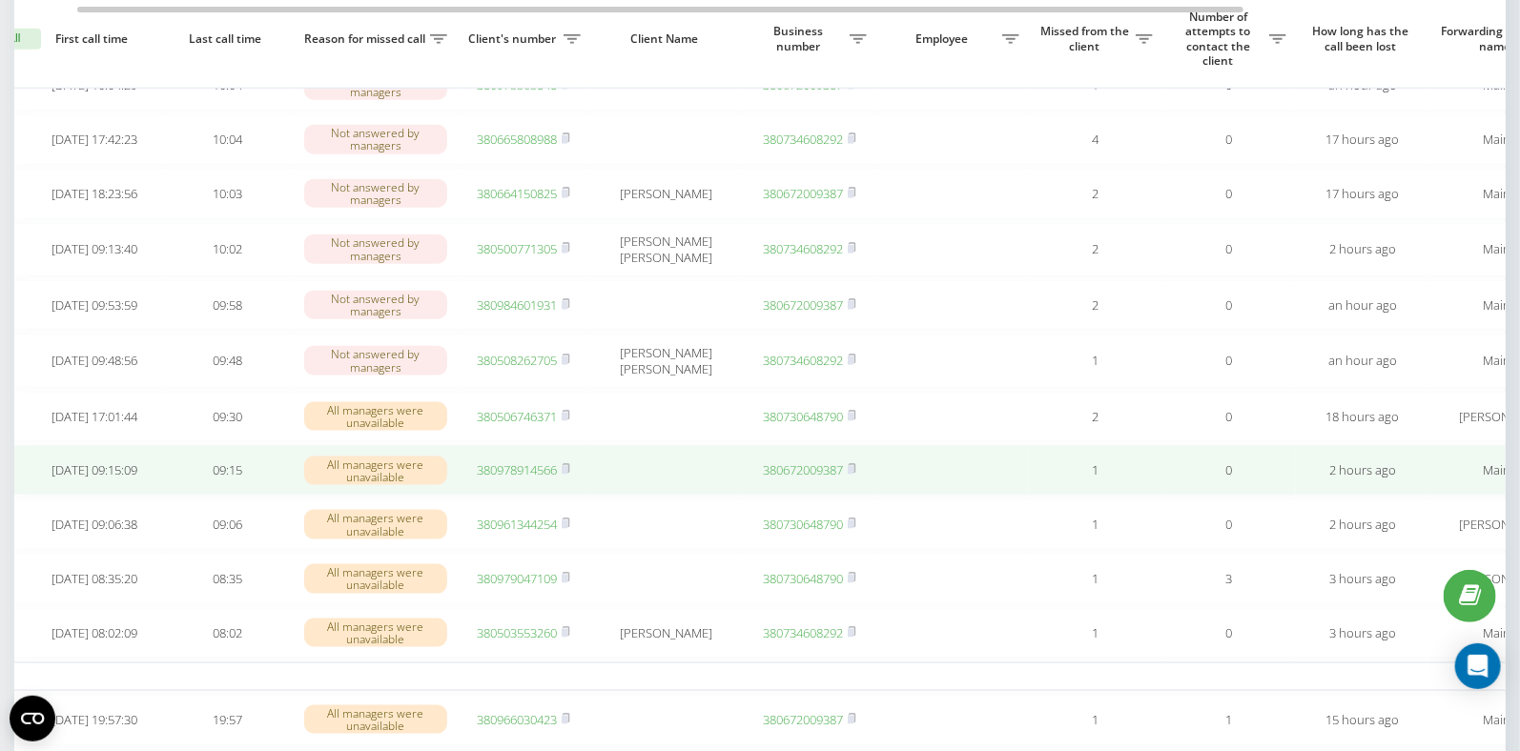
scroll to position [0, 33]
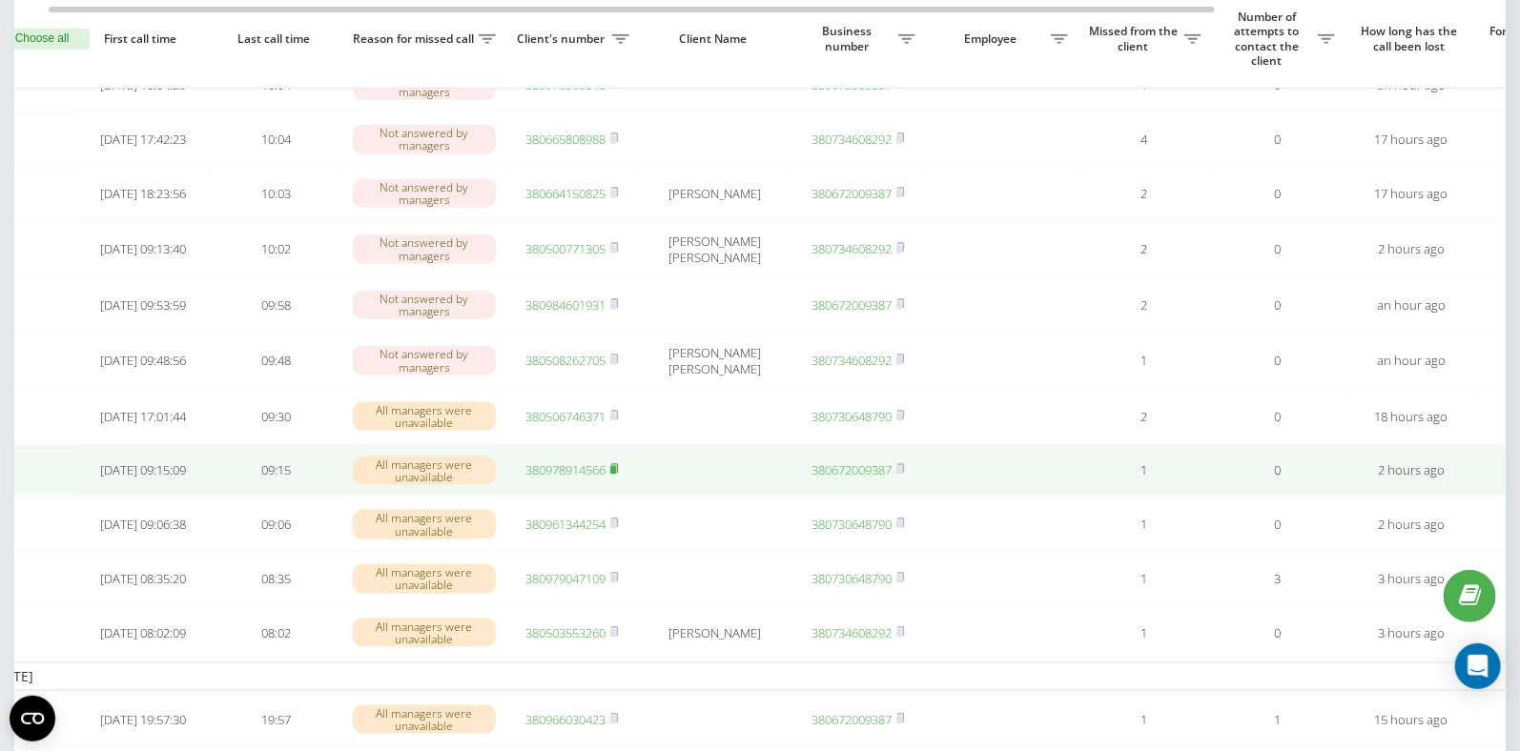
click at [613, 475] on rect at bounding box center [613, 470] width 6 height 9
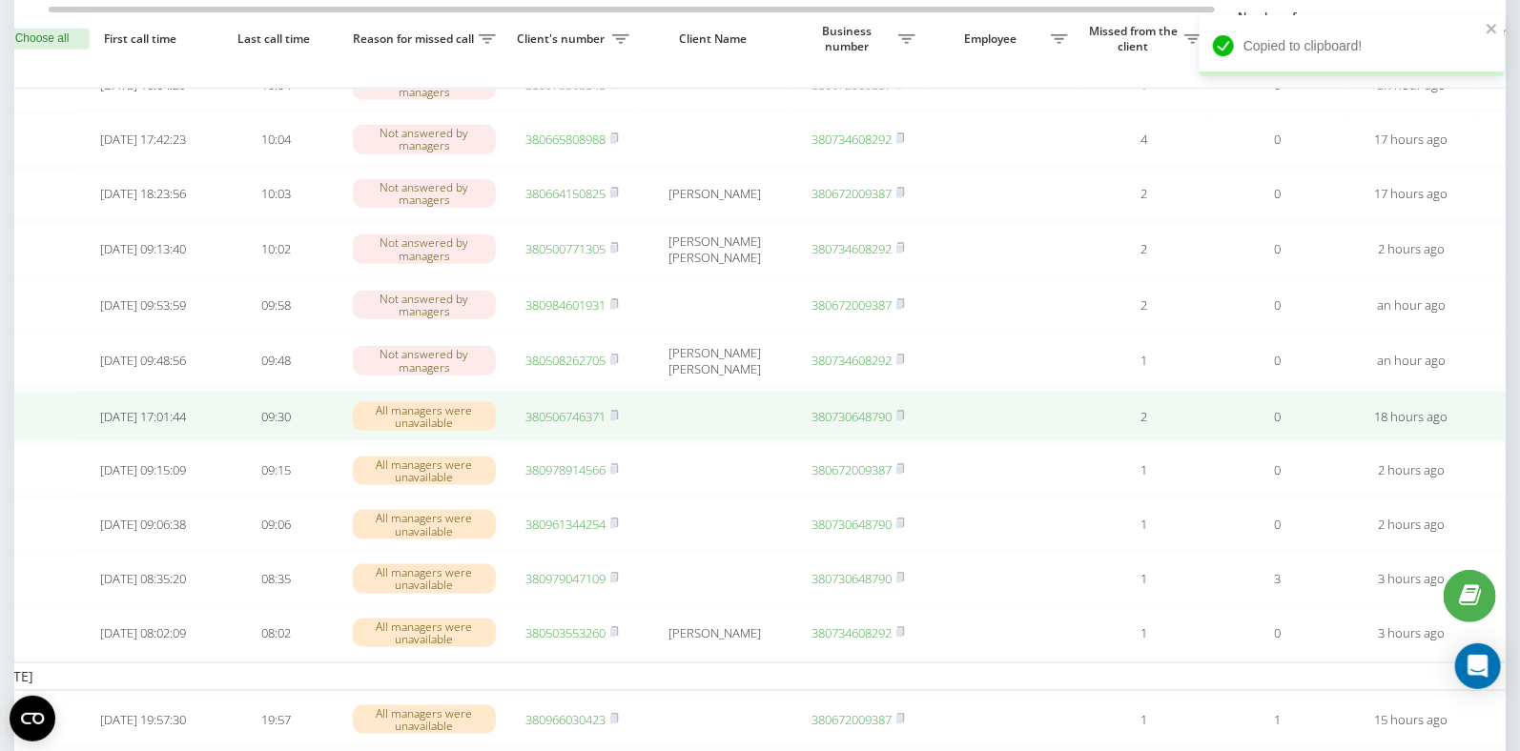
click at [565, 425] on link "380506746371" at bounding box center [565, 416] width 80 height 17
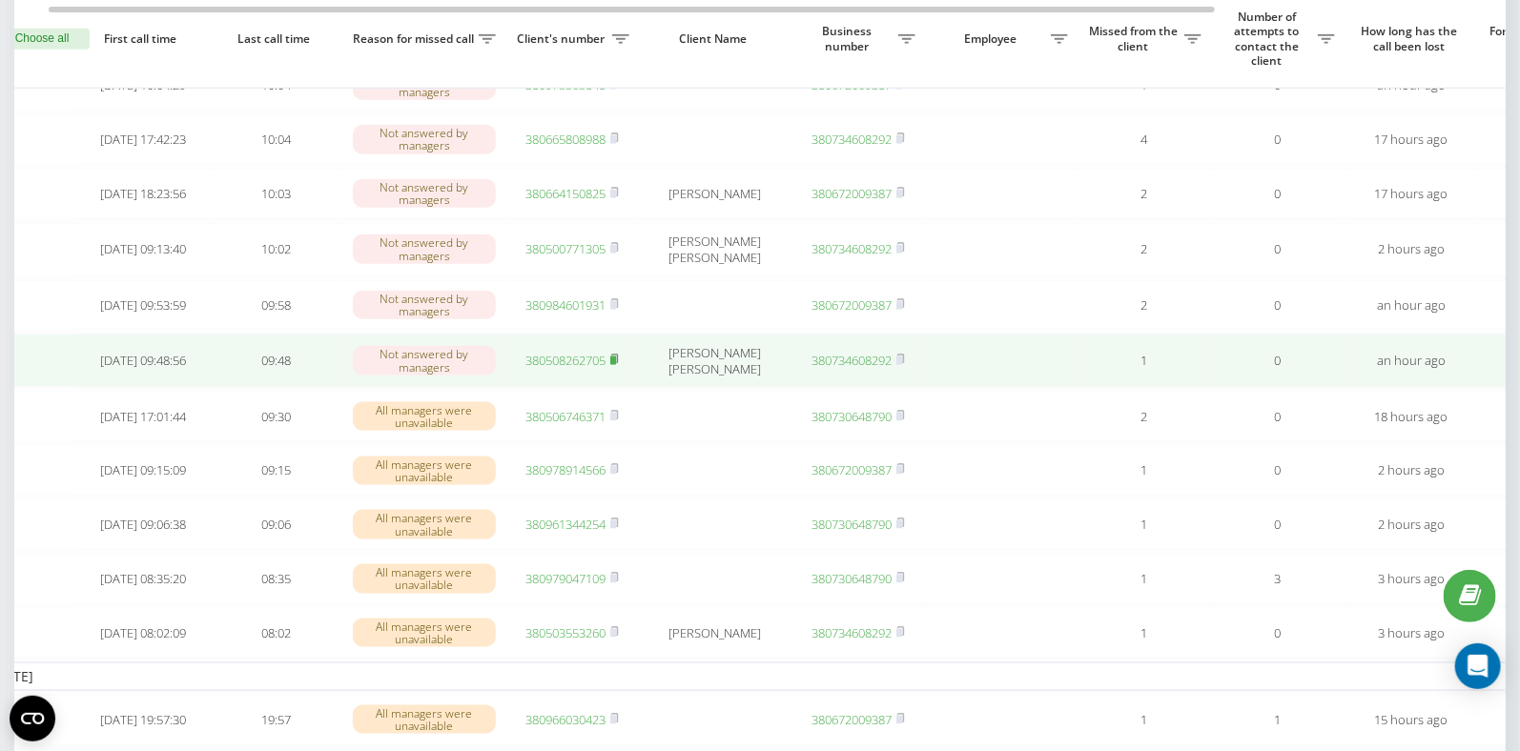
click at [616, 365] on rect at bounding box center [613, 361] width 6 height 9
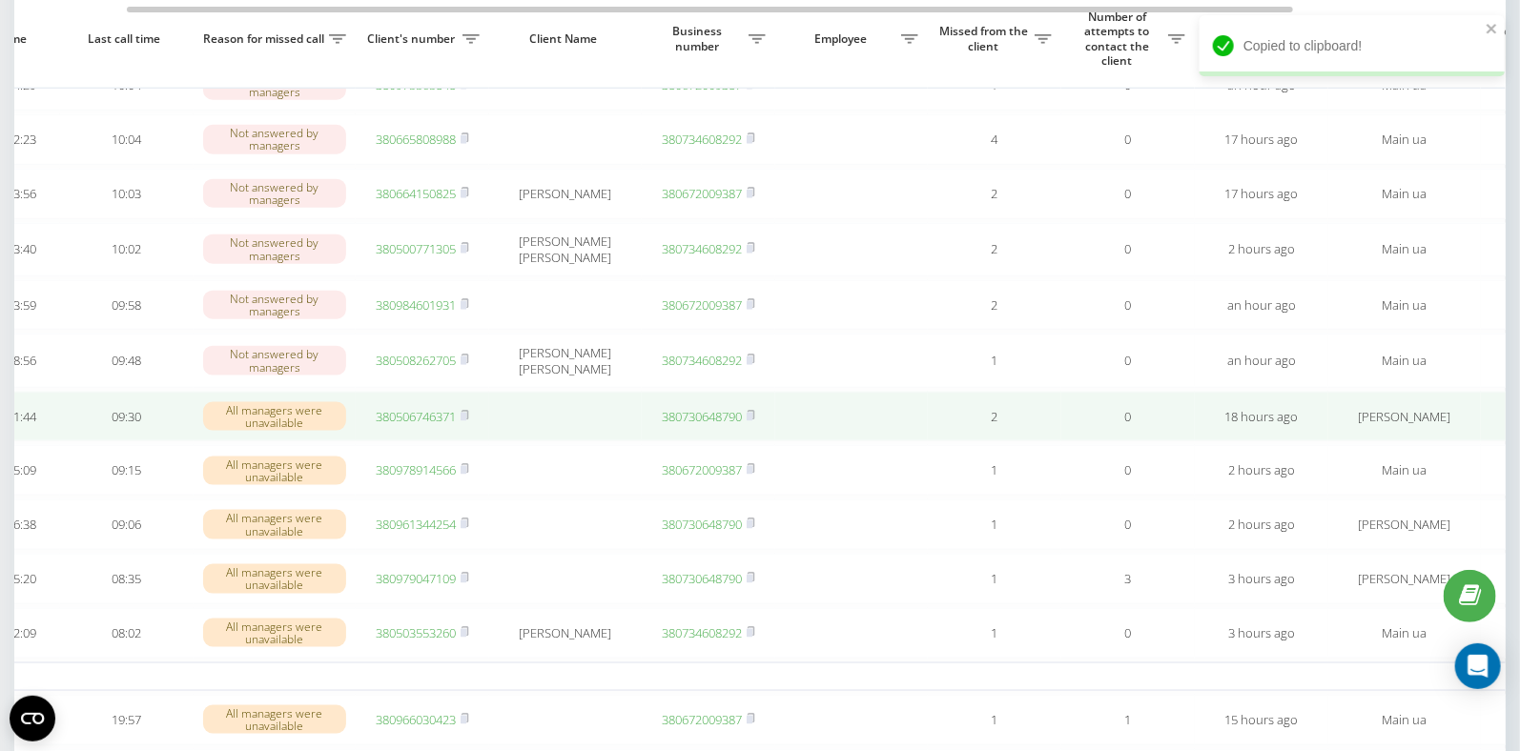
scroll to position [0, 120]
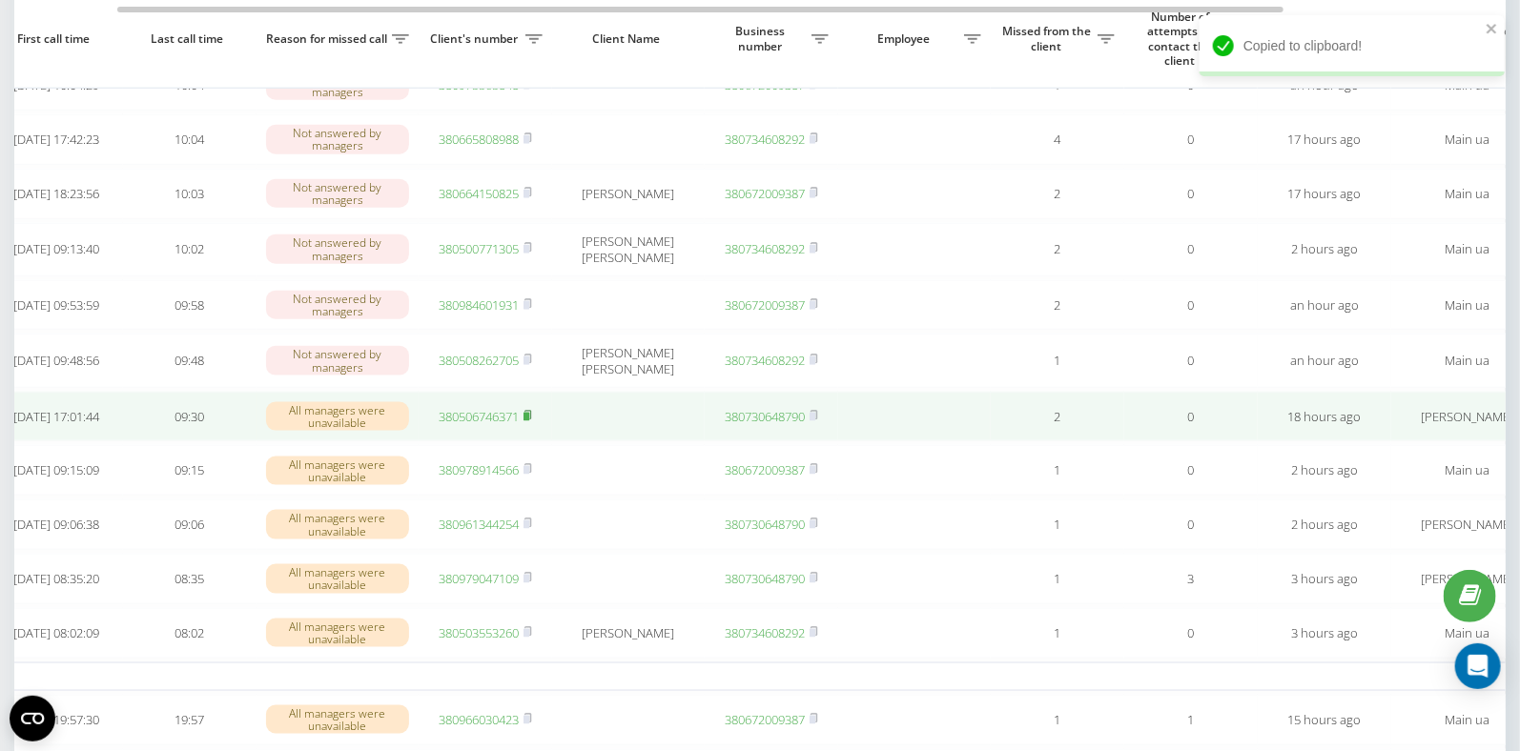
click at [531, 419] on icon at bounding box center [527, 414] width 7 height 9
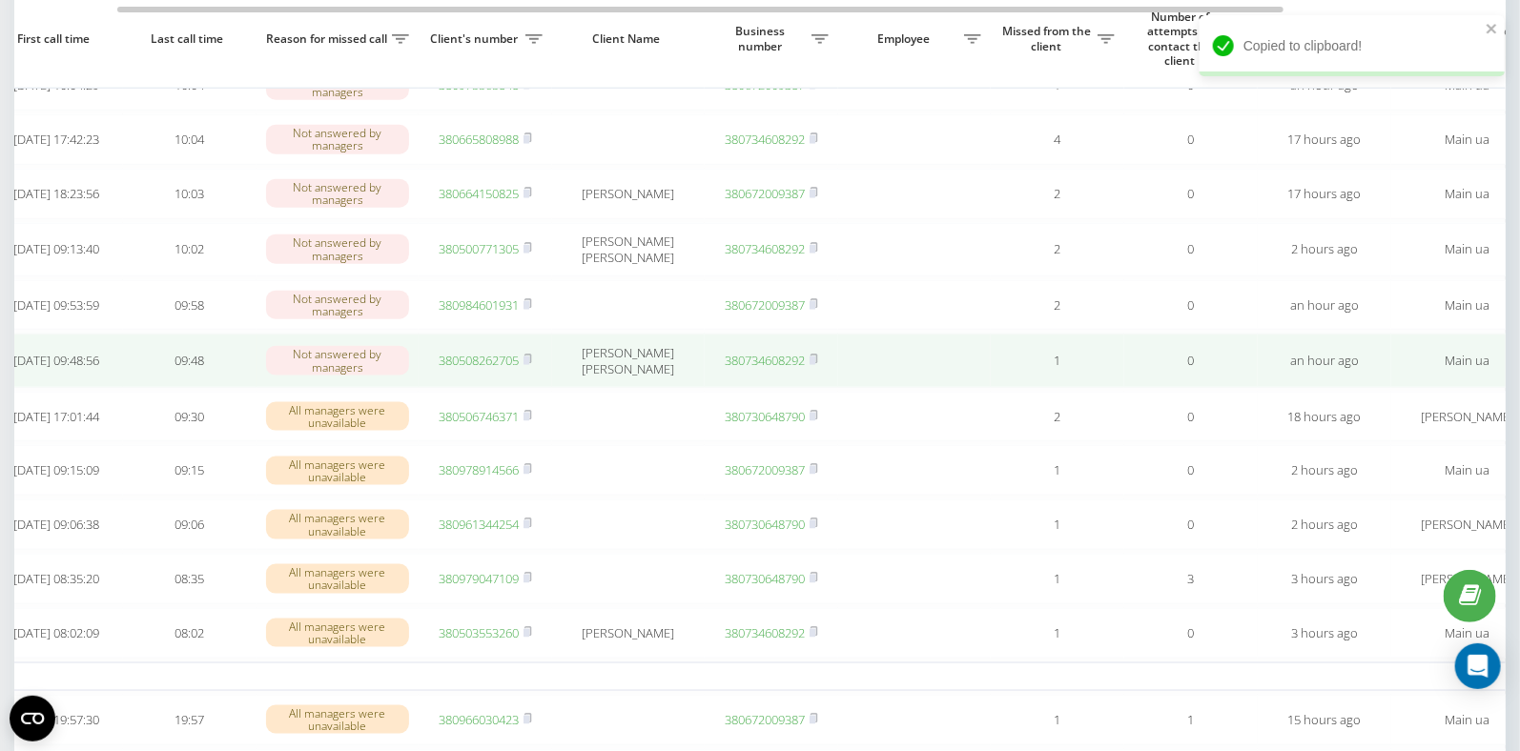
click at [480, 369] on link "380508262705" at bounding box center [479, 360] width 80 height 17
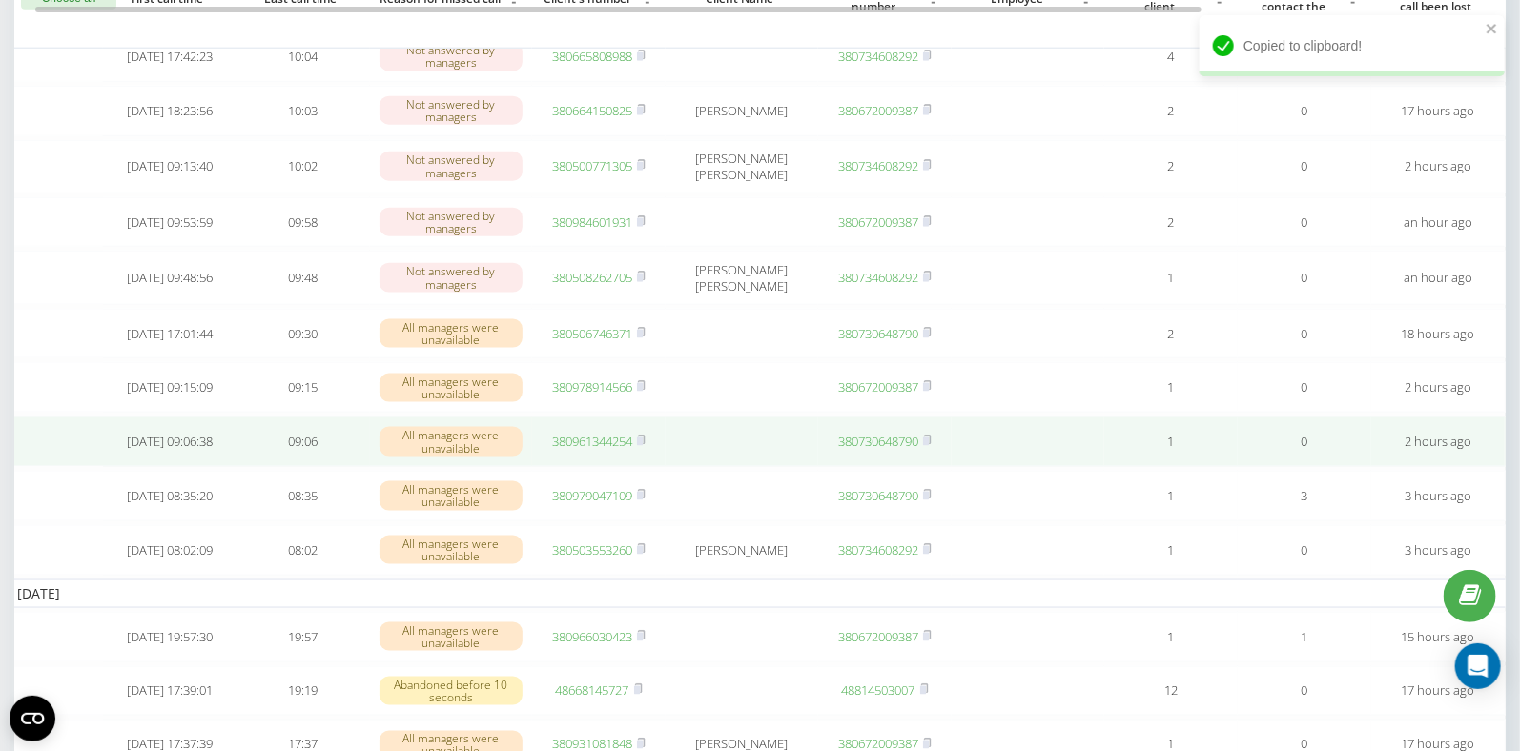
scroll to position [0, 0]
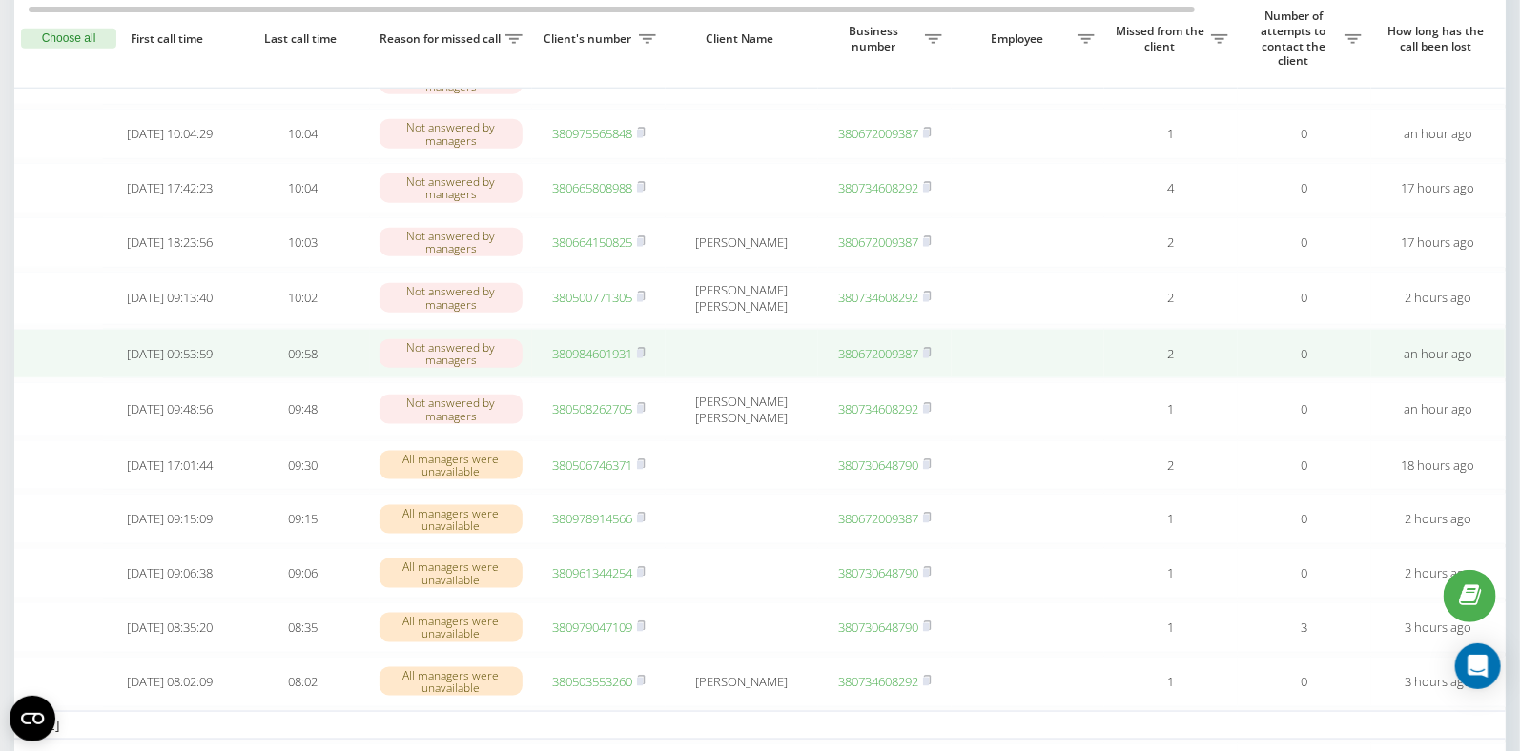
click at [581, 362] on link "380984601931" at bounding box center [592, 353] width 80 height 17
click at [643, 358] on rect at bounding box center [640, 354] width 6 height 9
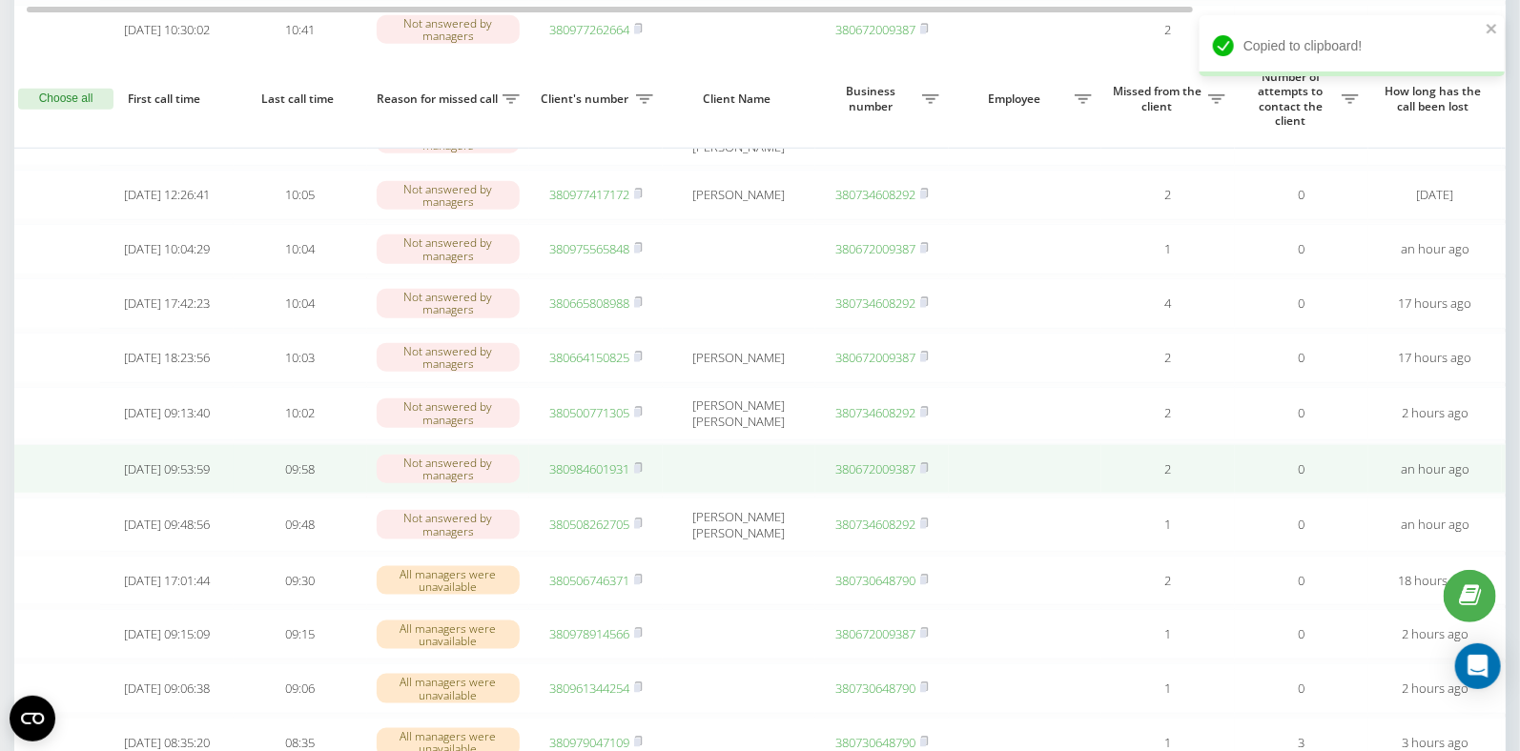
scroll to position [723, 0]
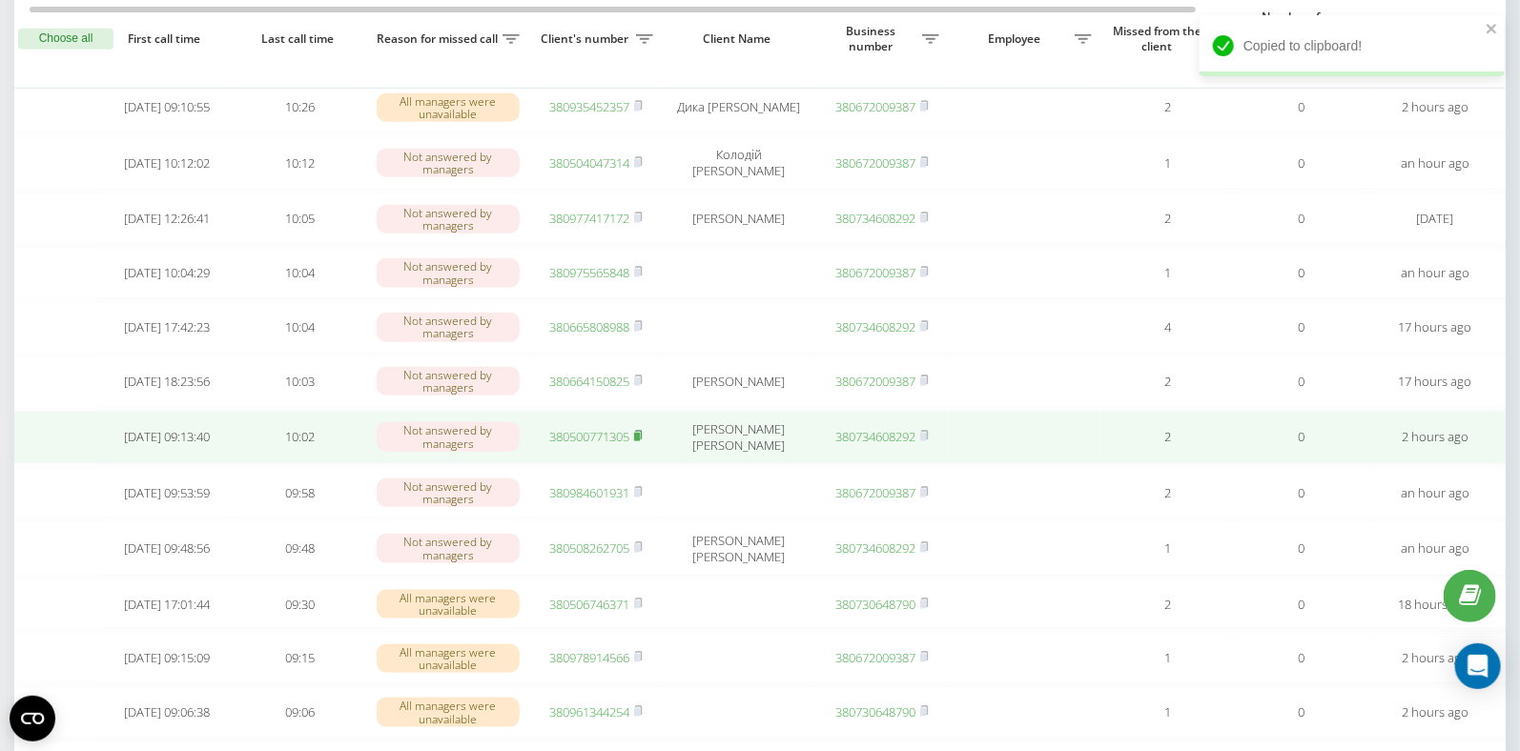
click at [643, 441] on icon at bounding box center [638, 435] width 9 height 11
click at [640, 441] on rect at bounding box center [637, 437] width 6 height 9
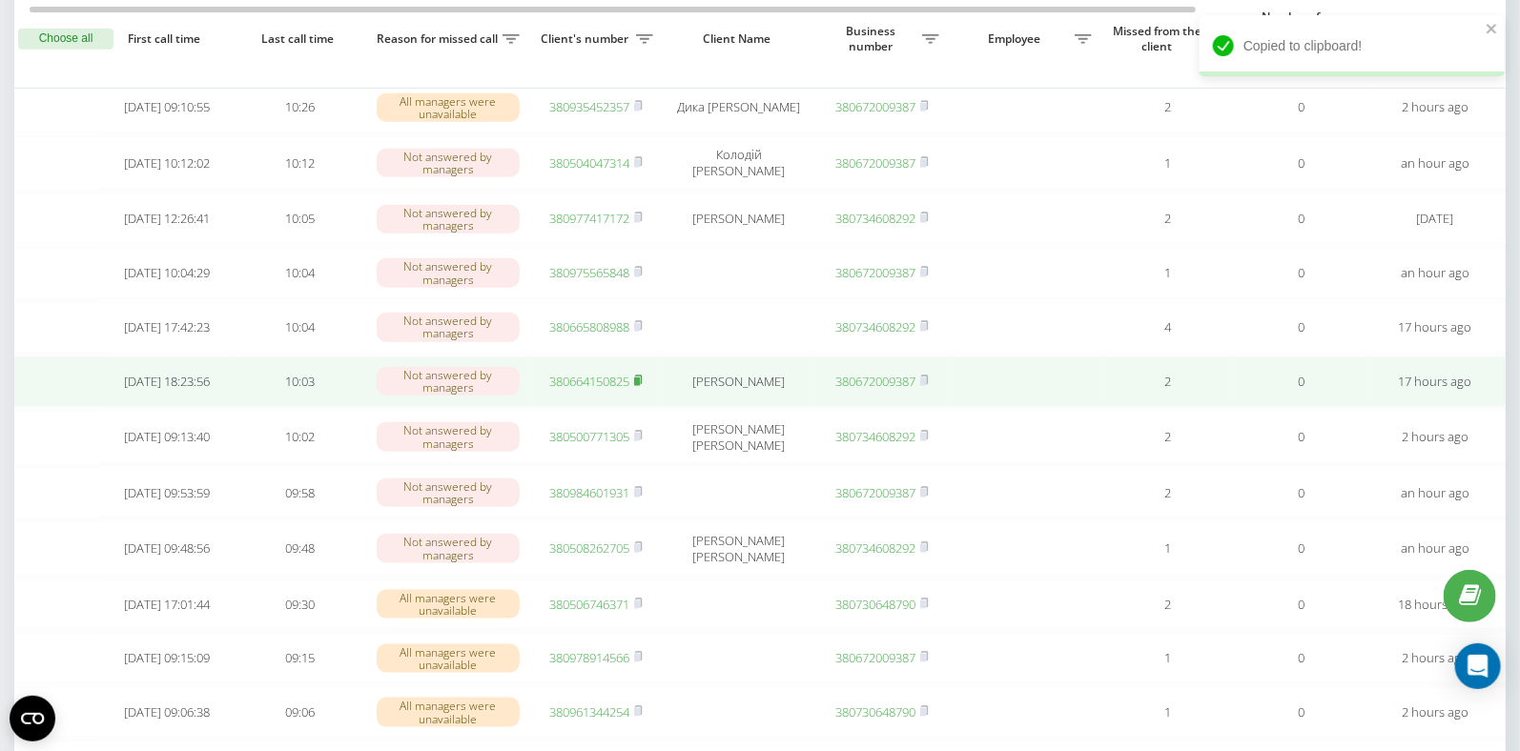
click at [640, 386] on rect at bounding box center [637, 382] width 6 height 9
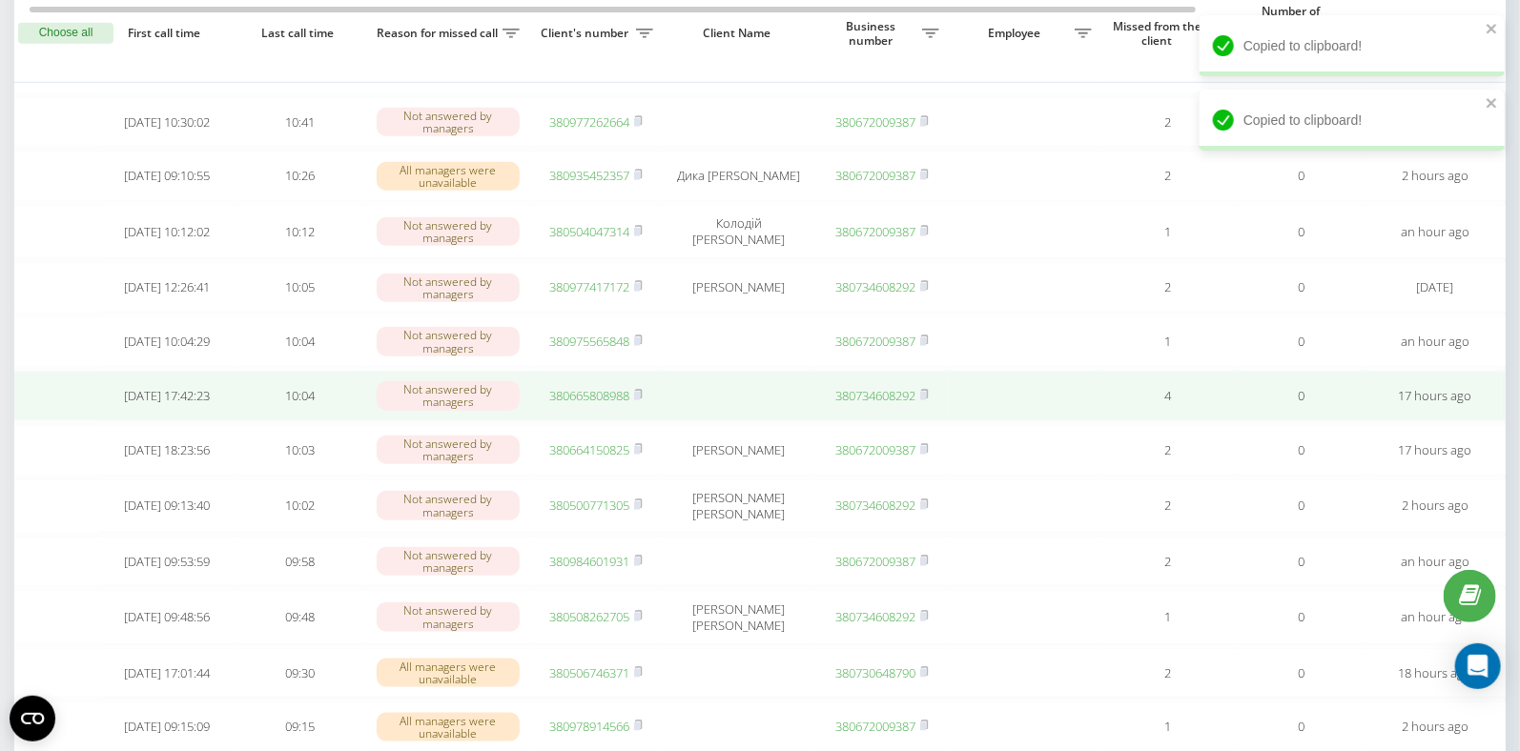
scroll to position [648, 0]
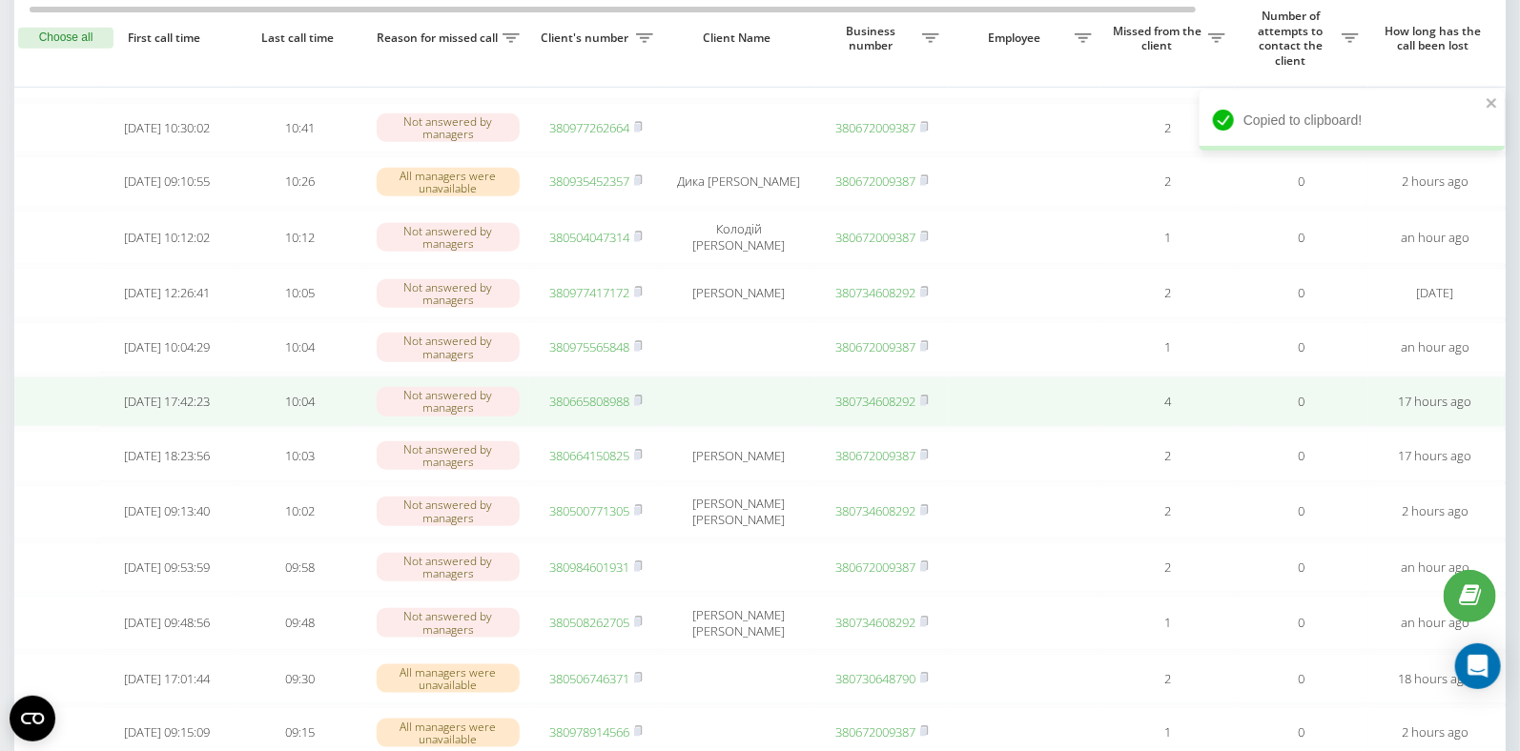
click at [569, 410] on link "380665808988" at bounding box center [589, 401] width 80 height 17
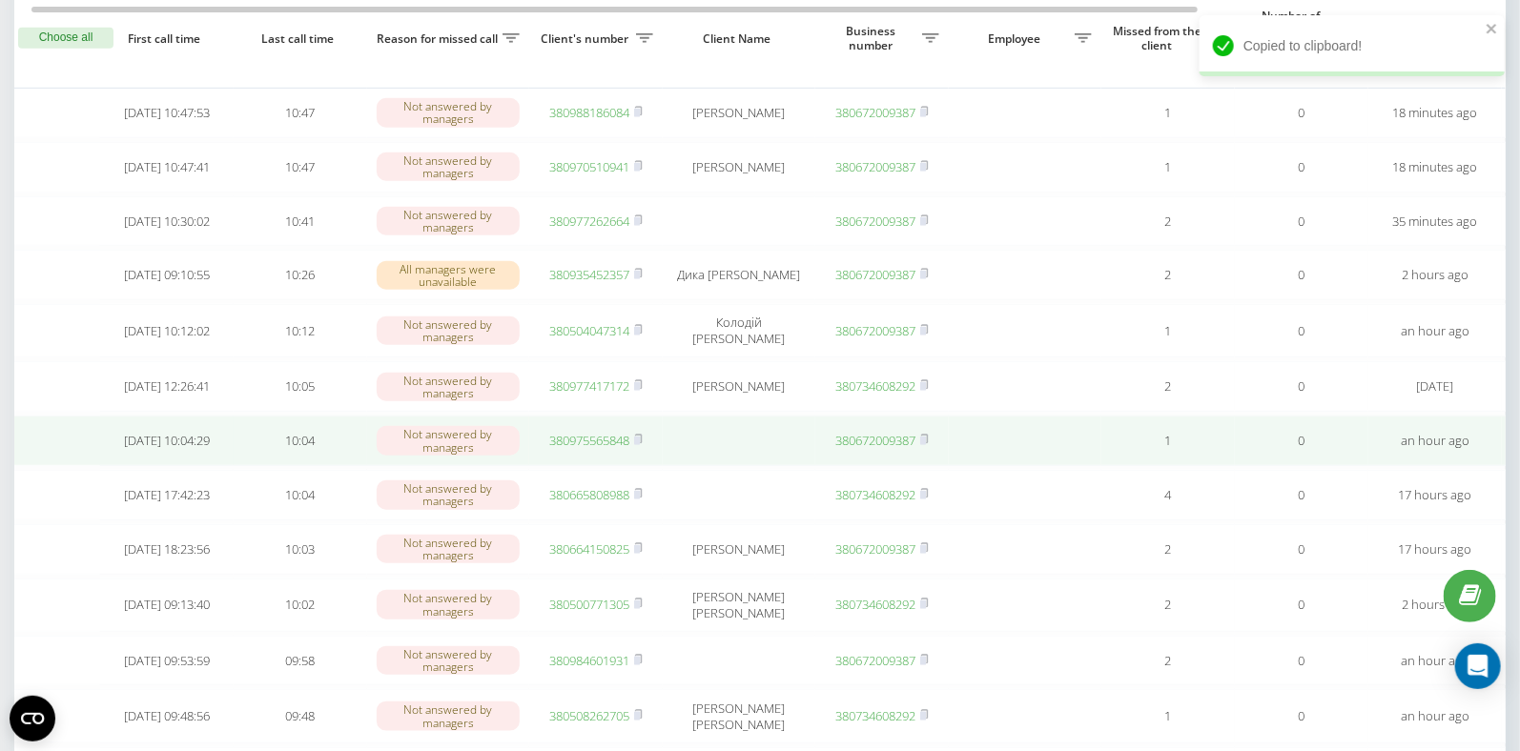
scroll to position [0, 11]
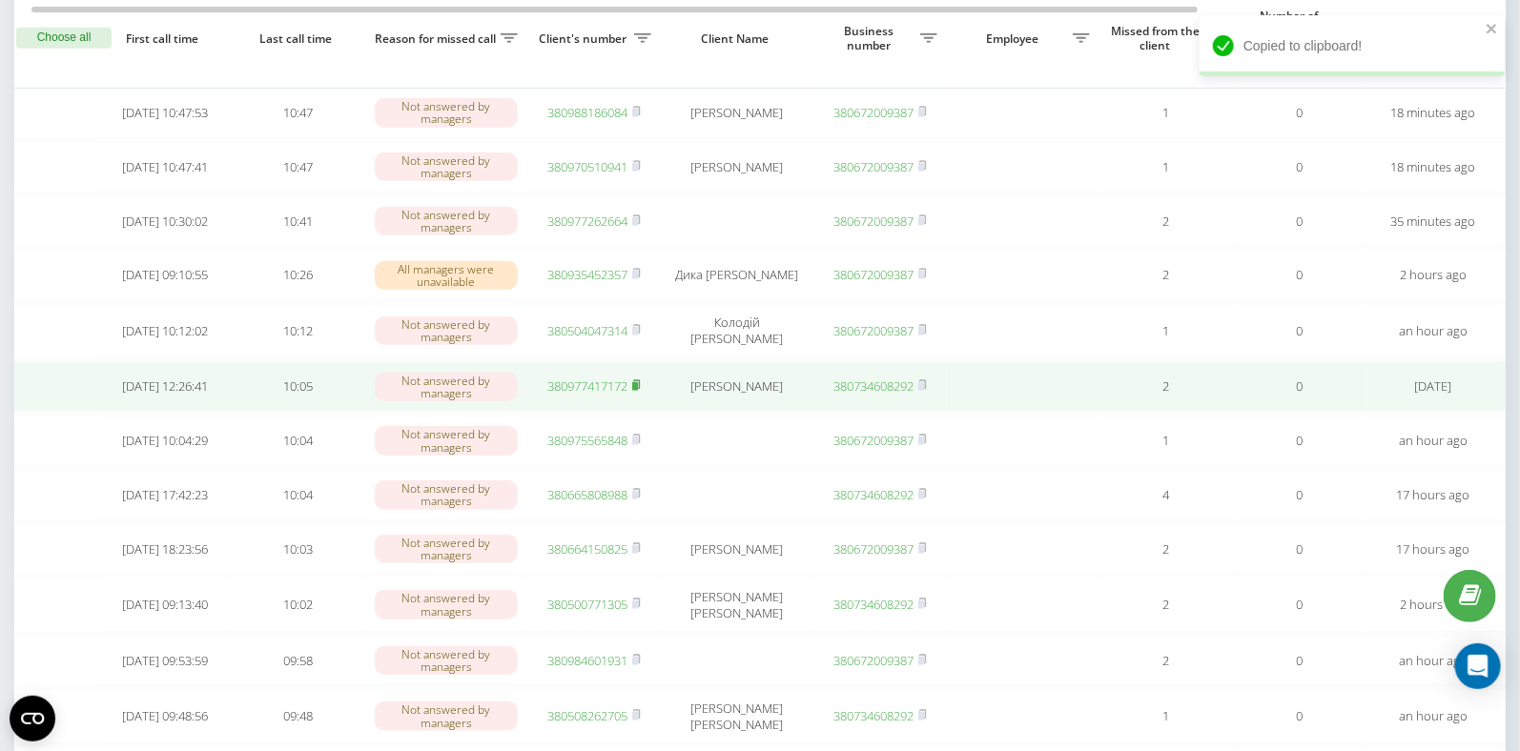
click at [638, 391] on rect at bounding box center [635, 386] width 6 height 9
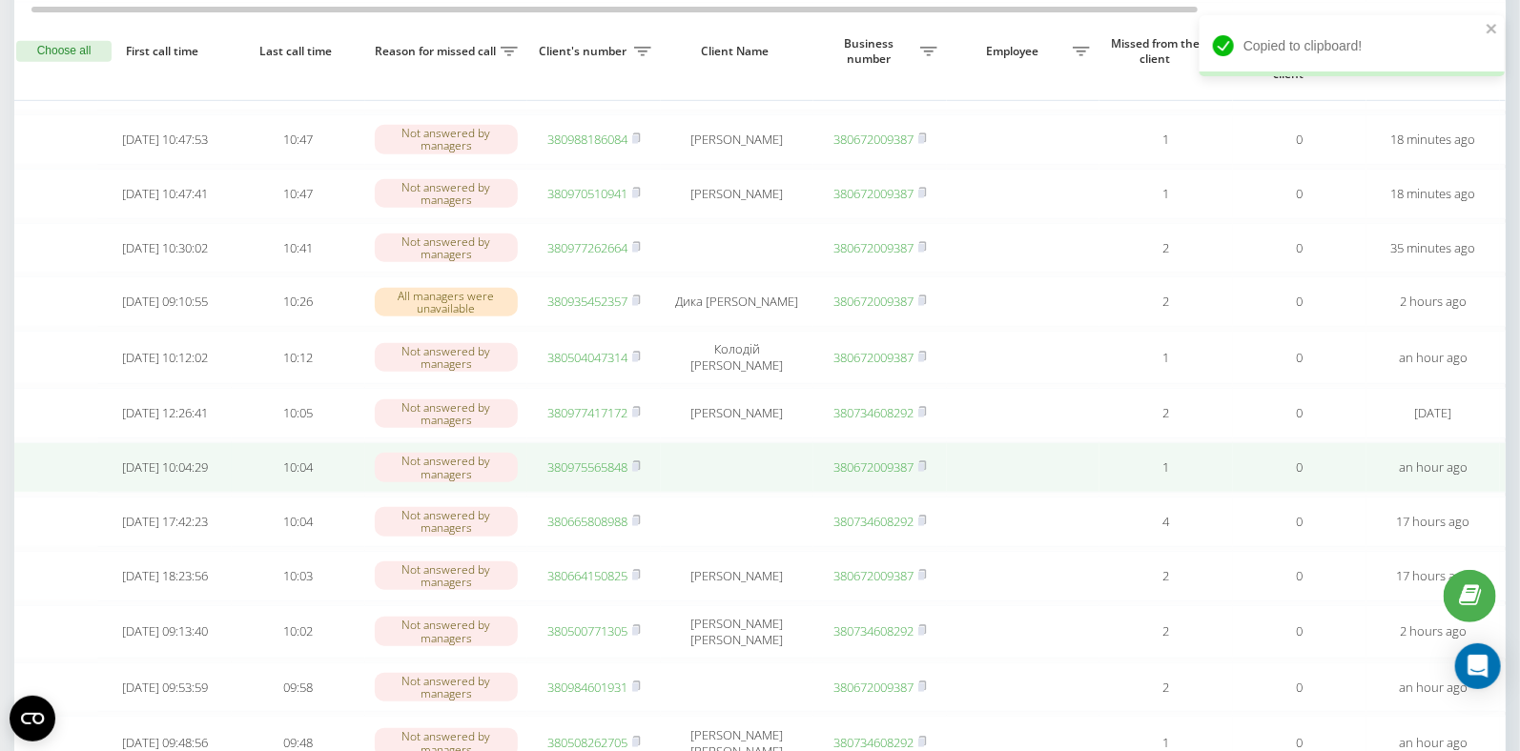
scroll to position [0, 8]
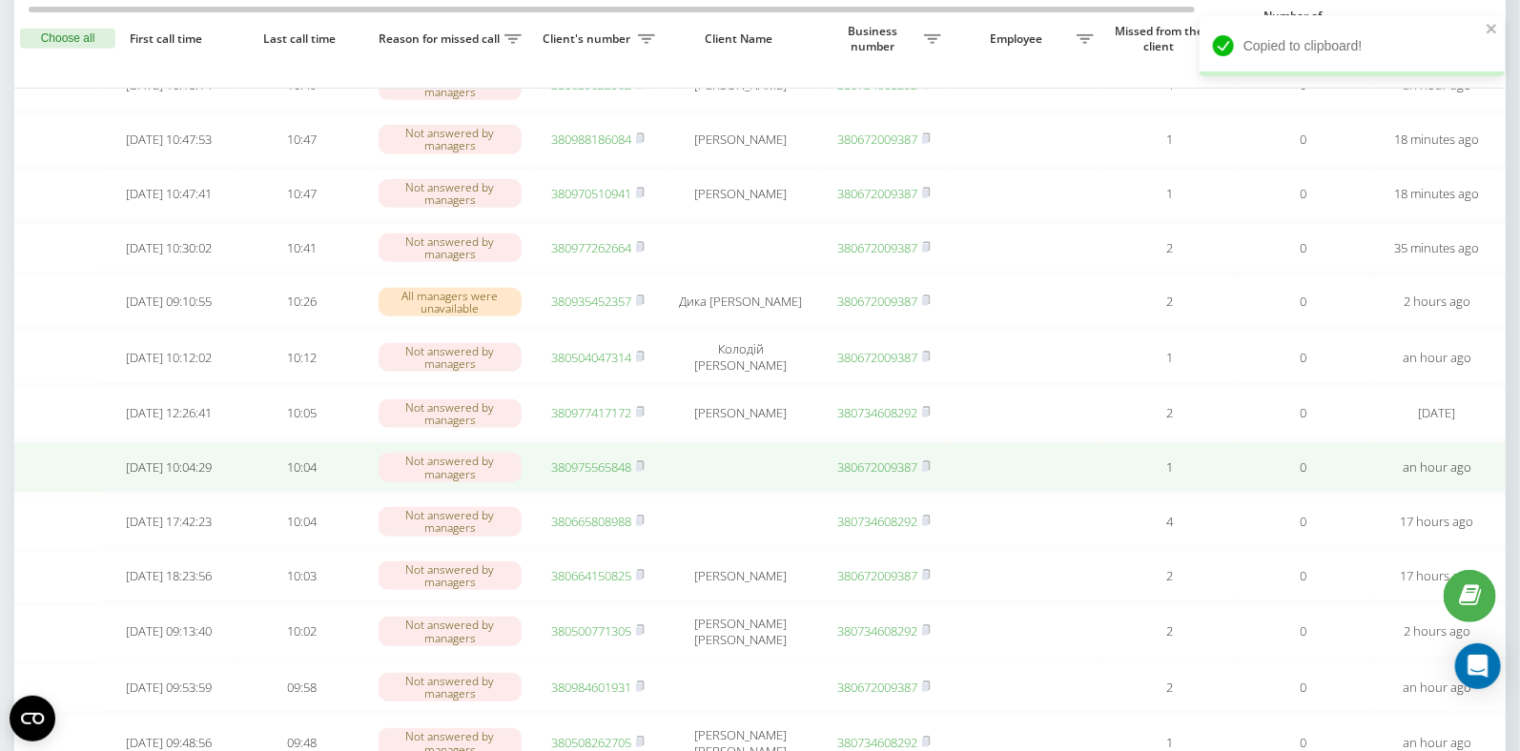
click at [572, 476] on link "380975565848" at bounding box center [591, 467] width 80 height 17
click at [640, 472] on rect at bounding box center [639, 467] width 6 height 9
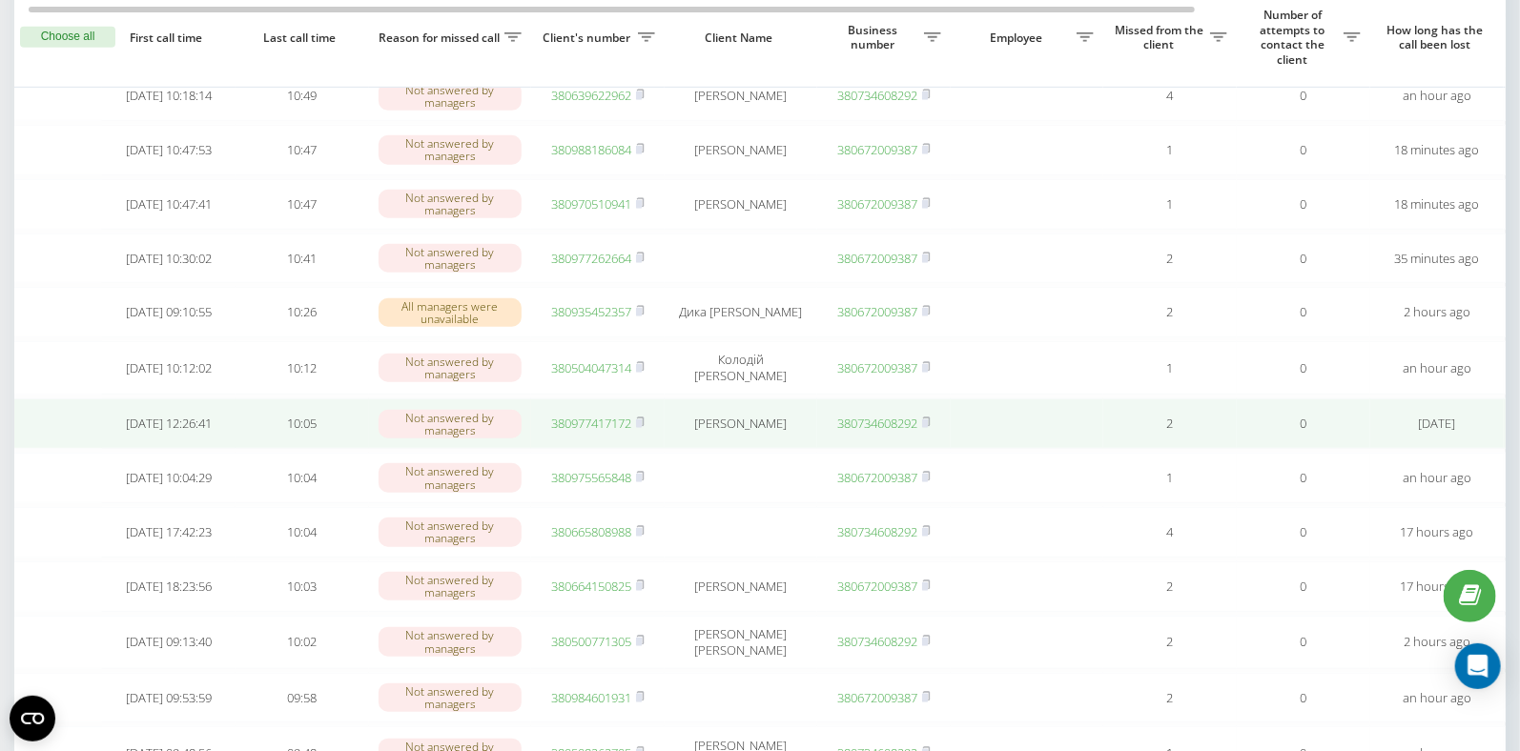
scroll to position [517, 0]
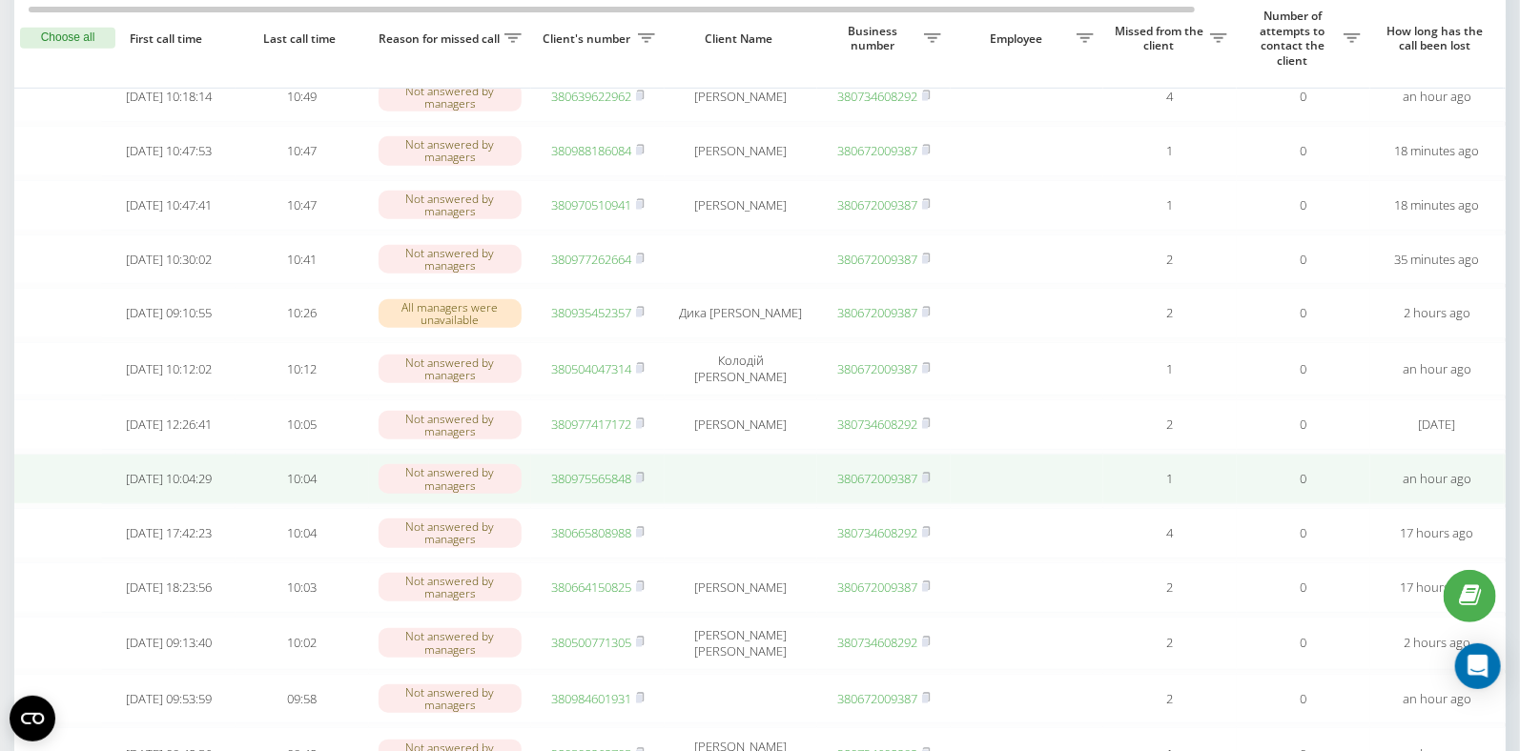
click at [599, 487] on link "380975565848" at bounding box center [591, 478] width 80 height 17
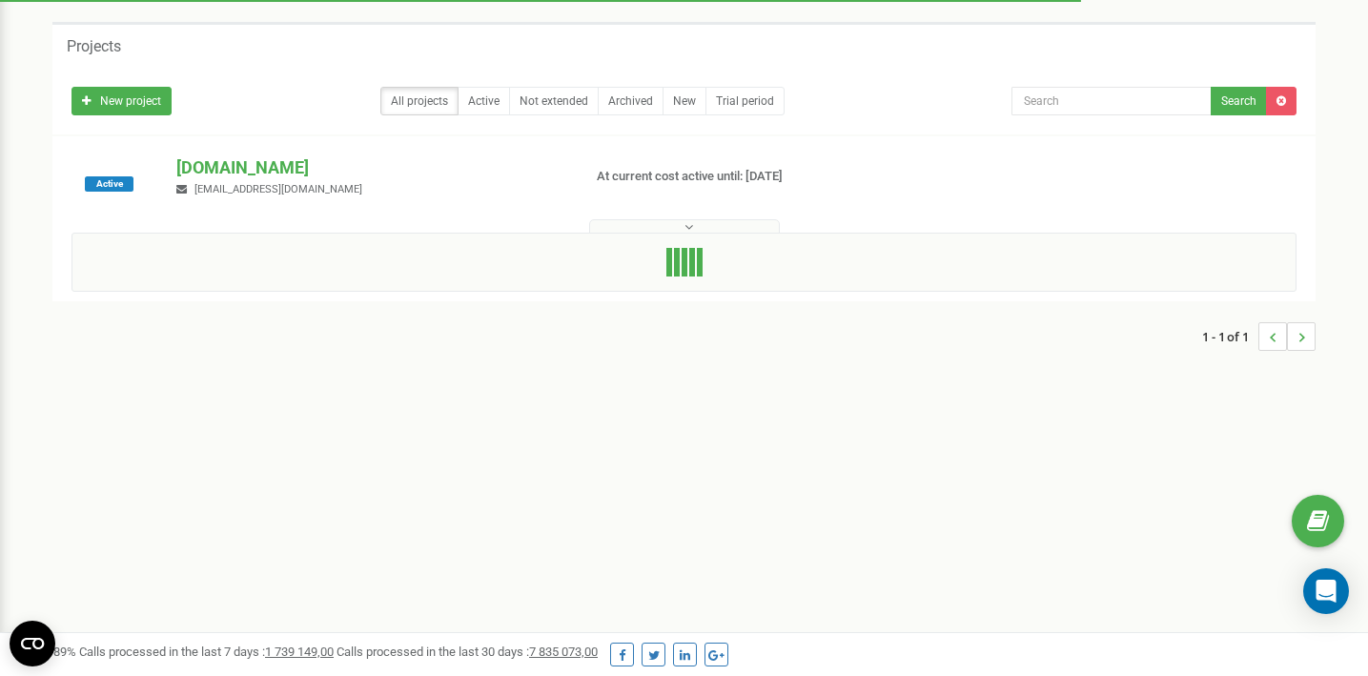
scroll to position [76, 0]
click at [226, 160] on p "myagkoye-steklo.pl" at bounding box center [370, 165] width 389 height 25
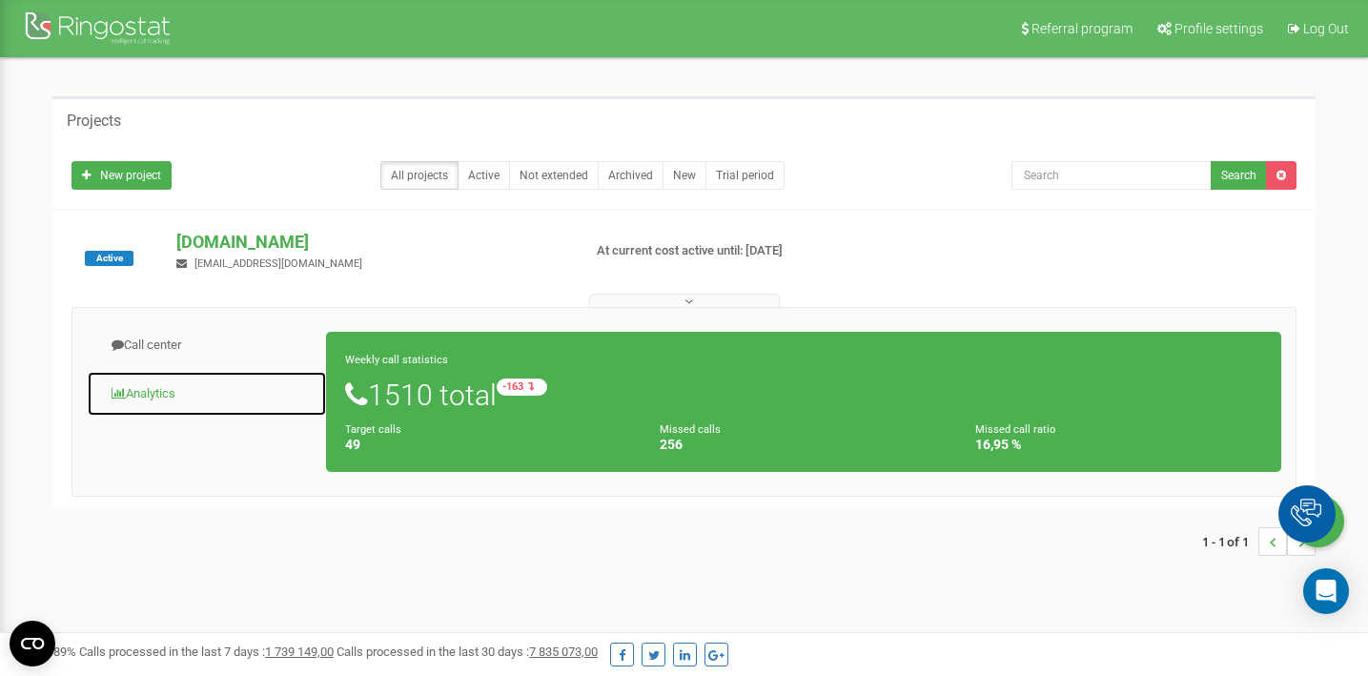
click at [177, 391] on link "Analytics" at bounding box center [207, 394] width 240 height 47
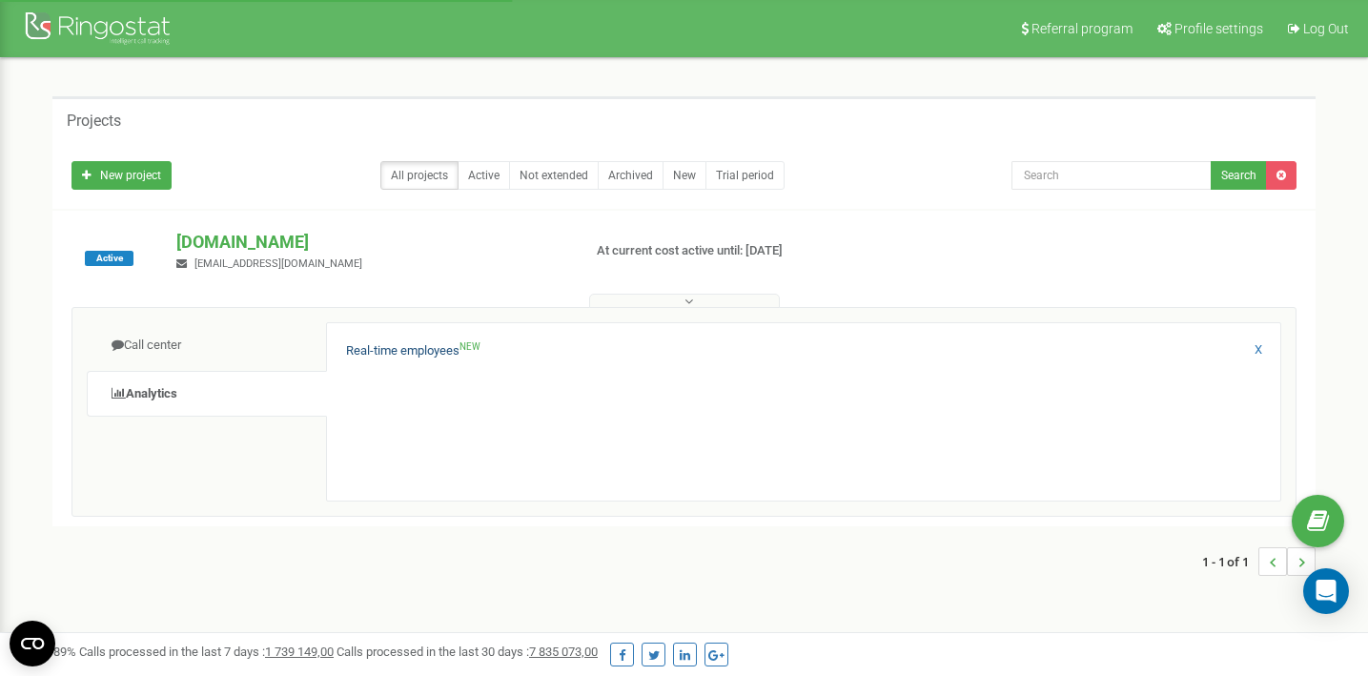
click at [390, 359] on div "Real-time employees NEW" at bounding box center [803, 356] width 915 height 28
click at [201, 349] on link "Call center" at bounding box center [207, 345] width 240 height 47
click at [397, 406] on link "Unprocessed missed calls" at bounding box center [417, 406] width 143 height 18
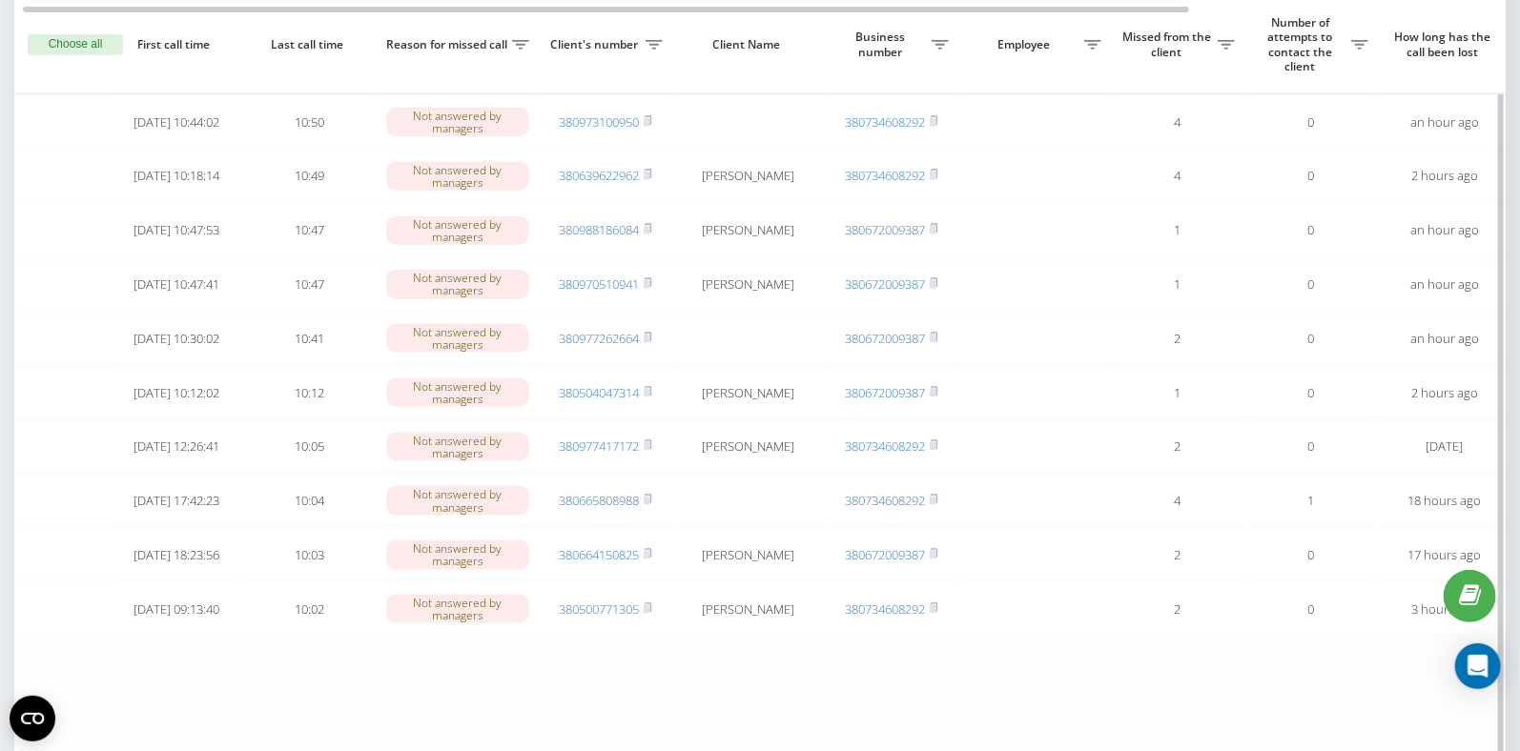
scroll to position [988, 0]
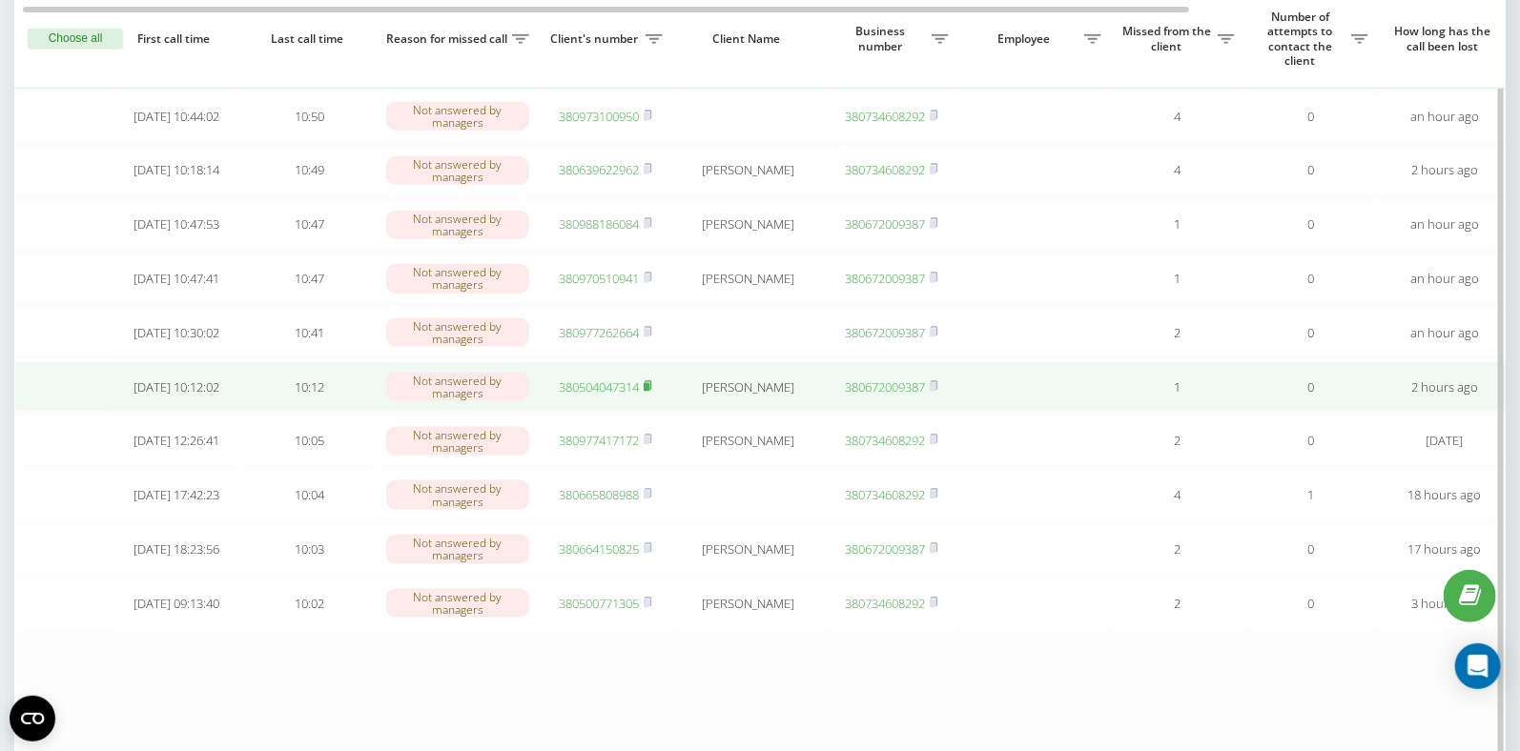
click at [645, 392] on rect at bounding box center [646, 387] width 6 height 9
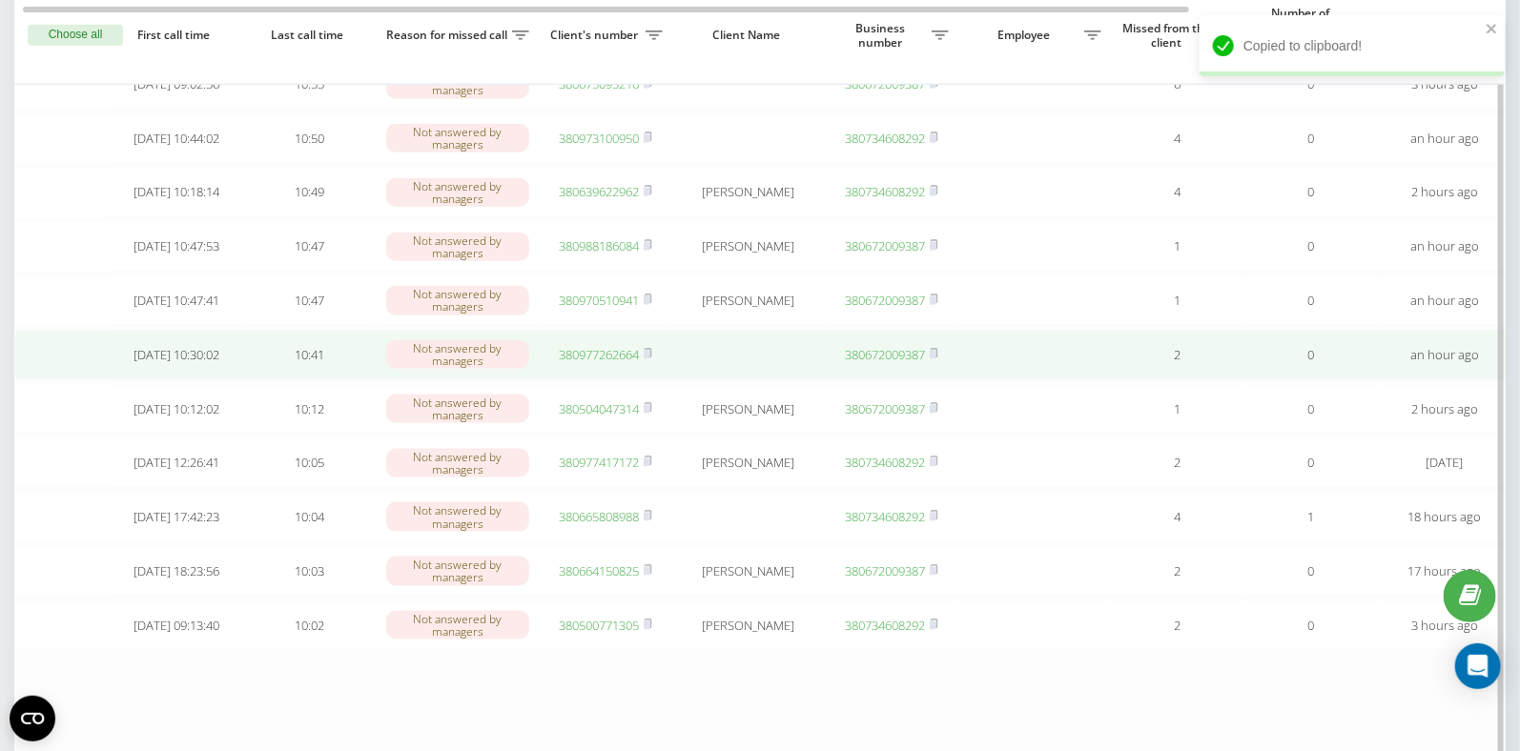
scroll to position [955, 0]
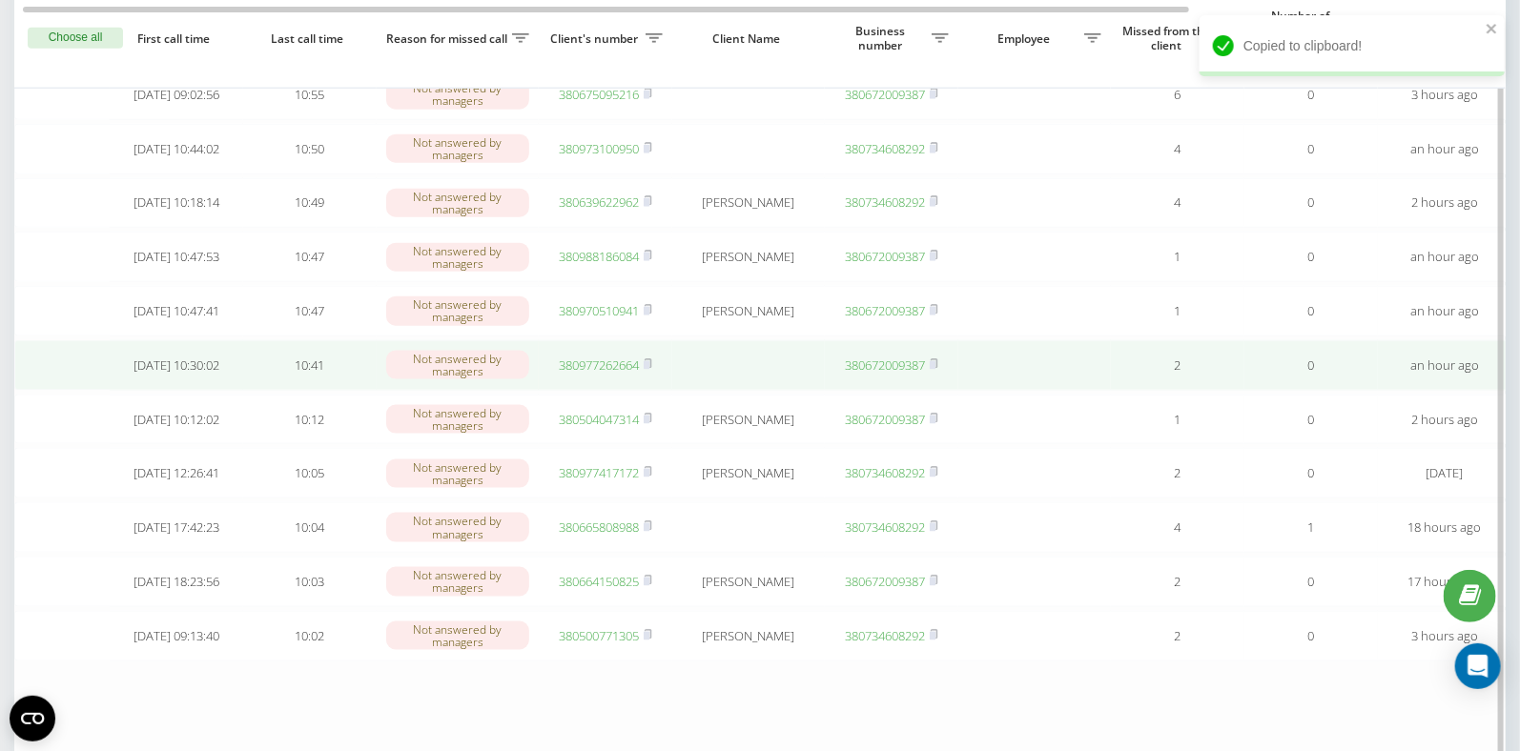
click at [611, 374] on link "380977262664" at bounding box center [599, 365] width 80 height 17
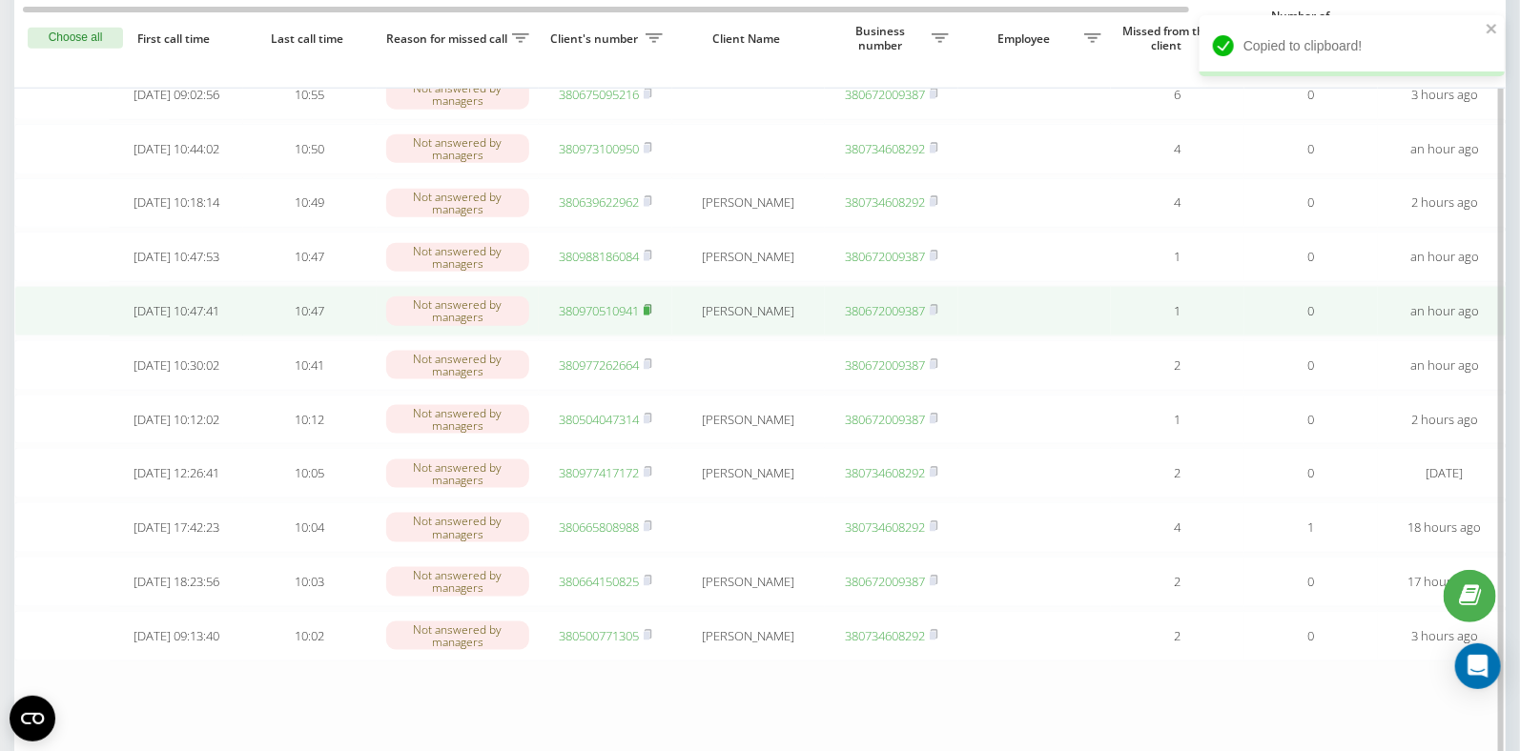
click at [649, 316] on rect at bounding box center [646, 311] width 6 height 9
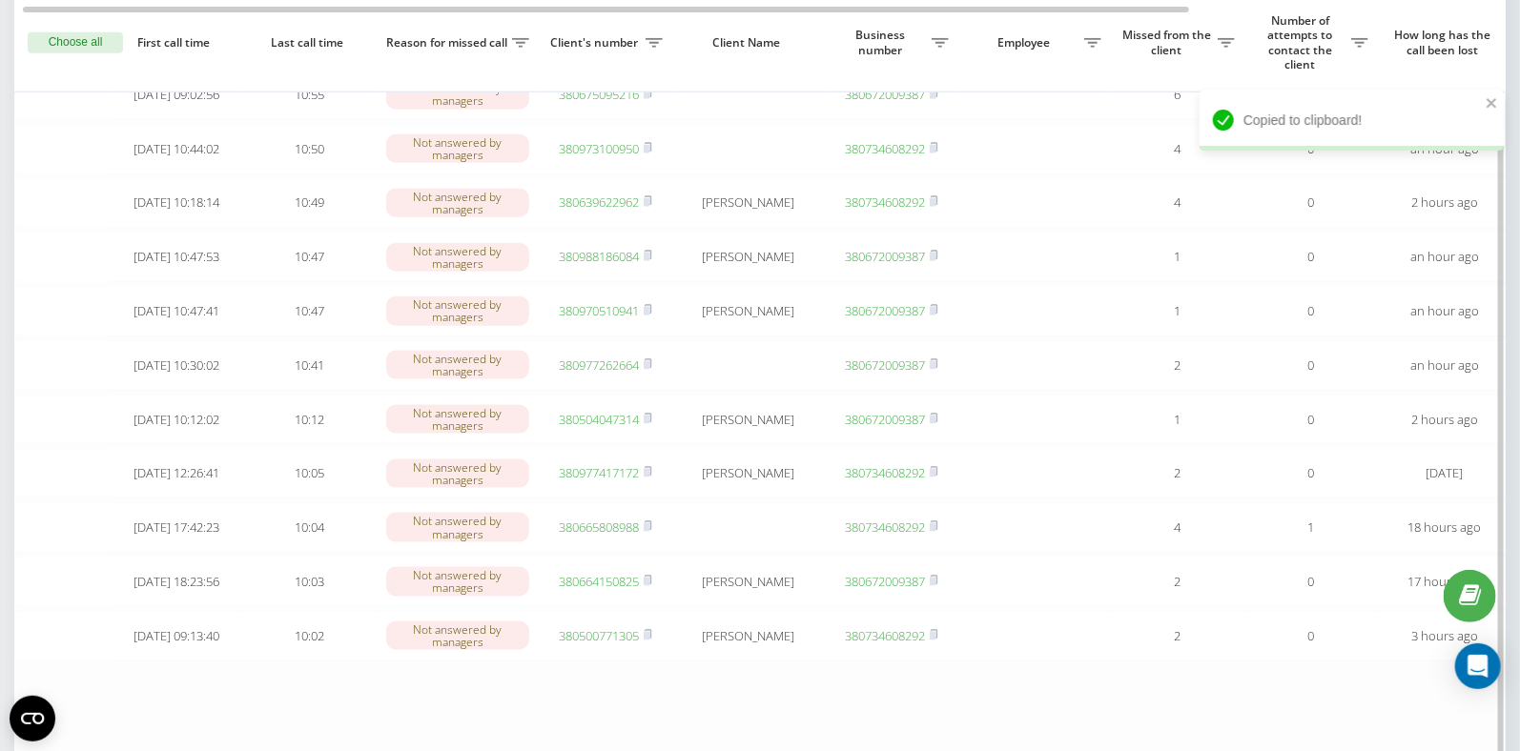
scroll to position [961, 0]
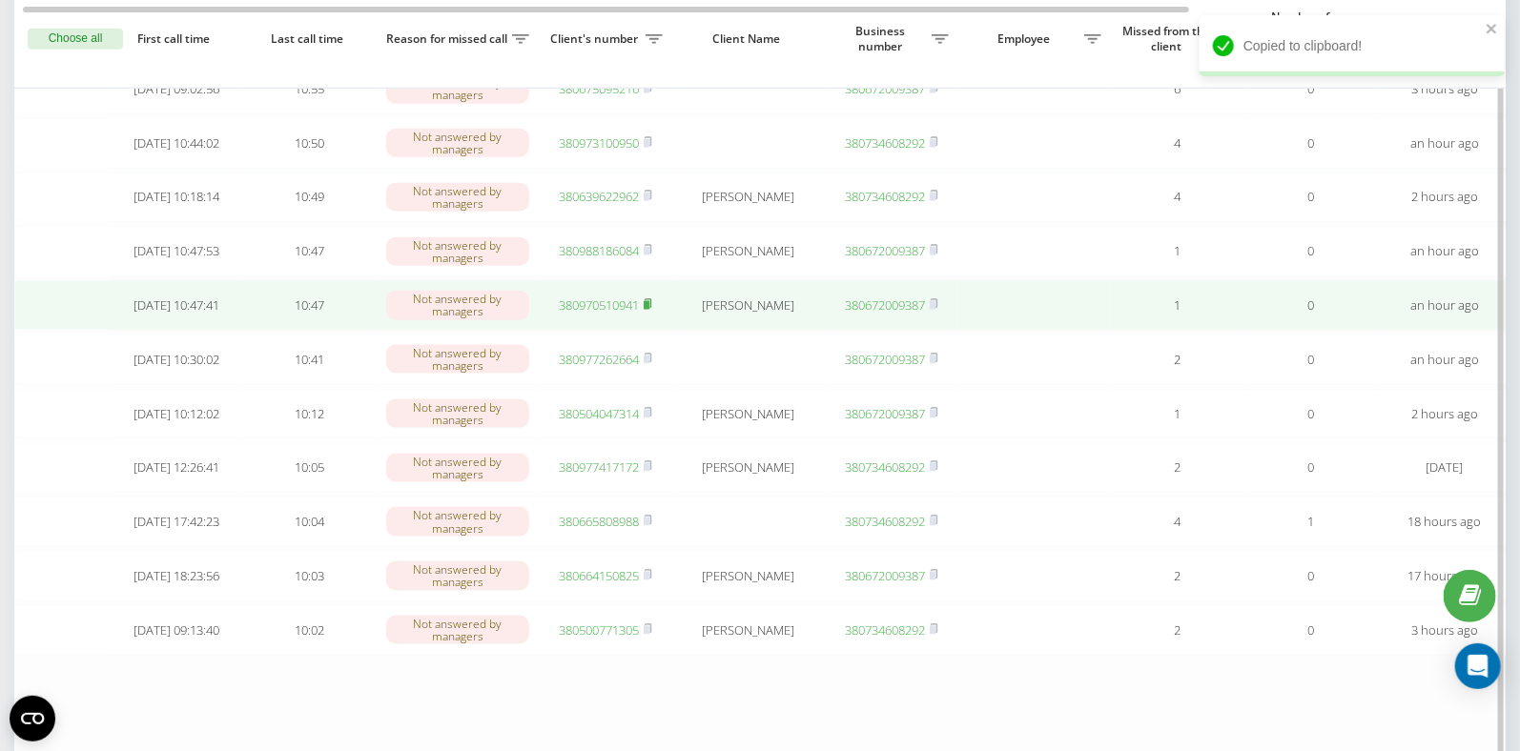
click at [652, 310] on icon at bounding box center [647, 303] width 9 height 11
click at [649, 310] on rect at bounding box center [646, 305] width 6 height 9
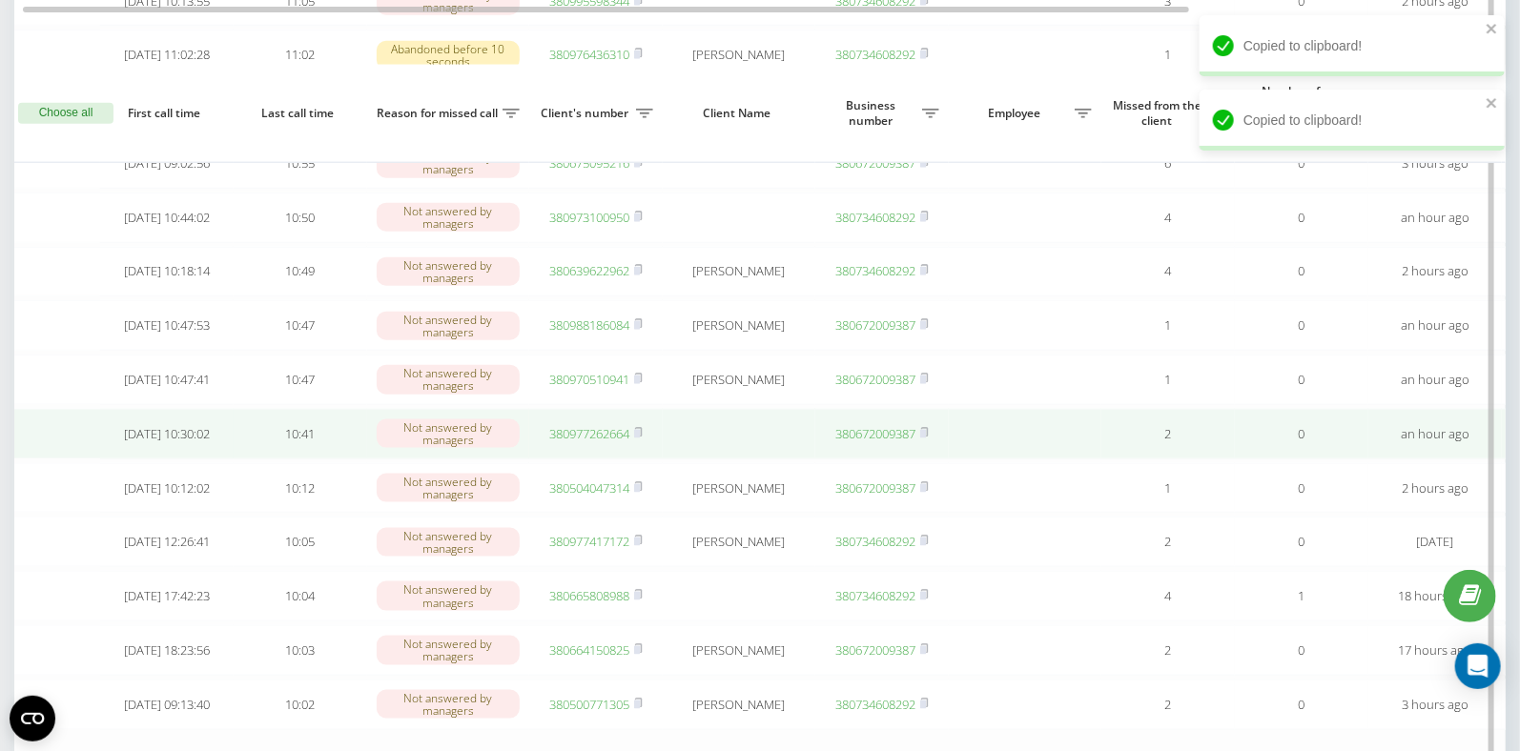
scroll to position [0, 11]
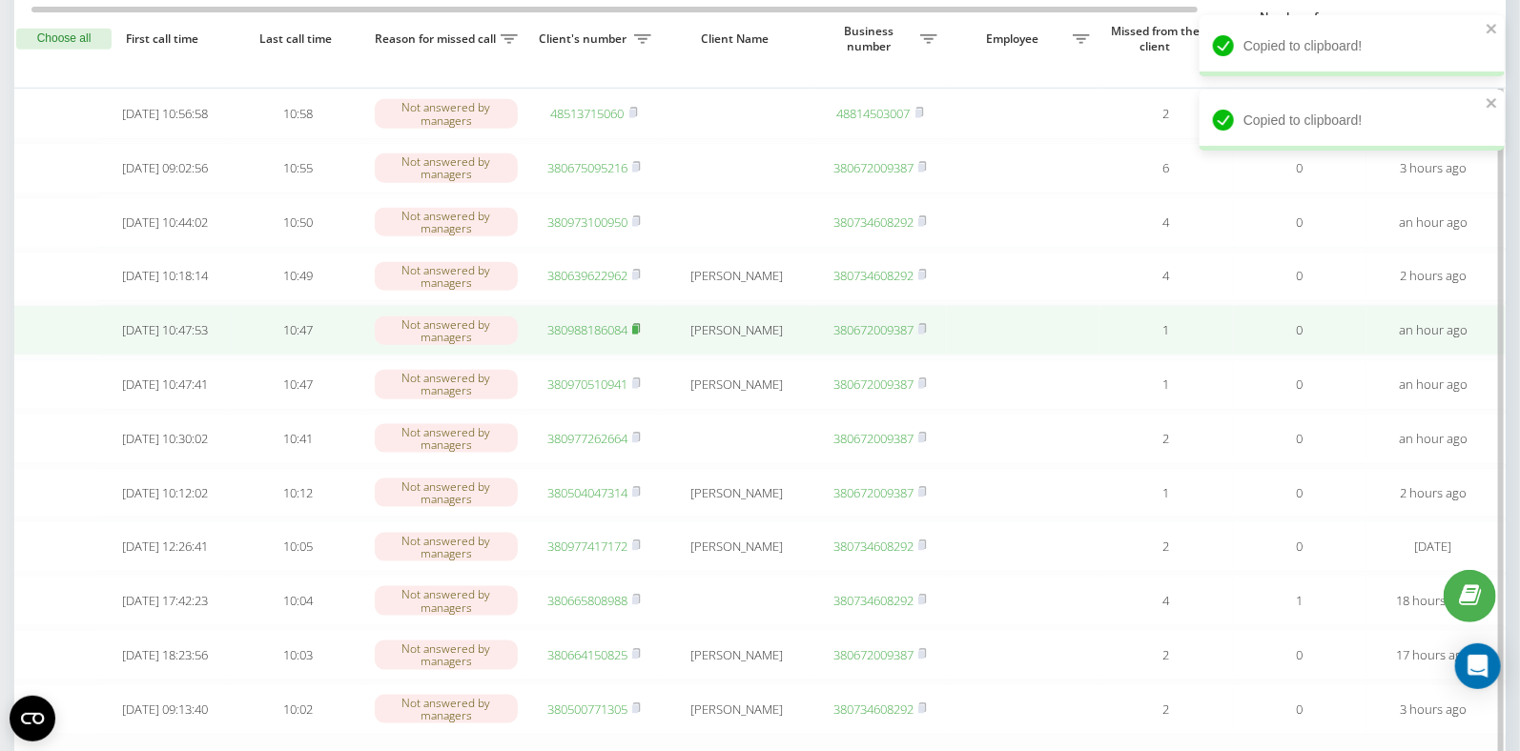
click at [640, 333] on icon at bounding box center [636, 328] width 7 height 9
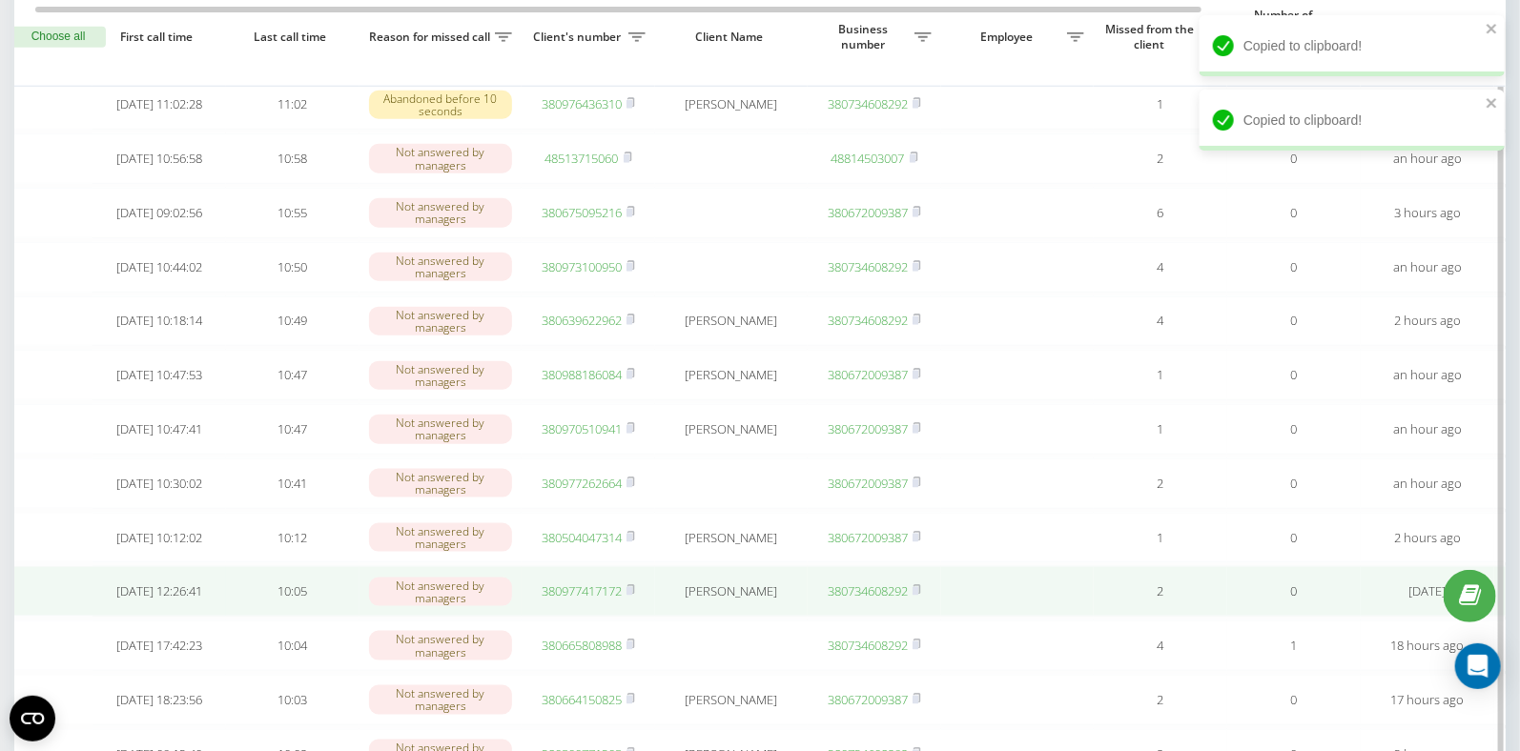
scroll to position [0, 16]
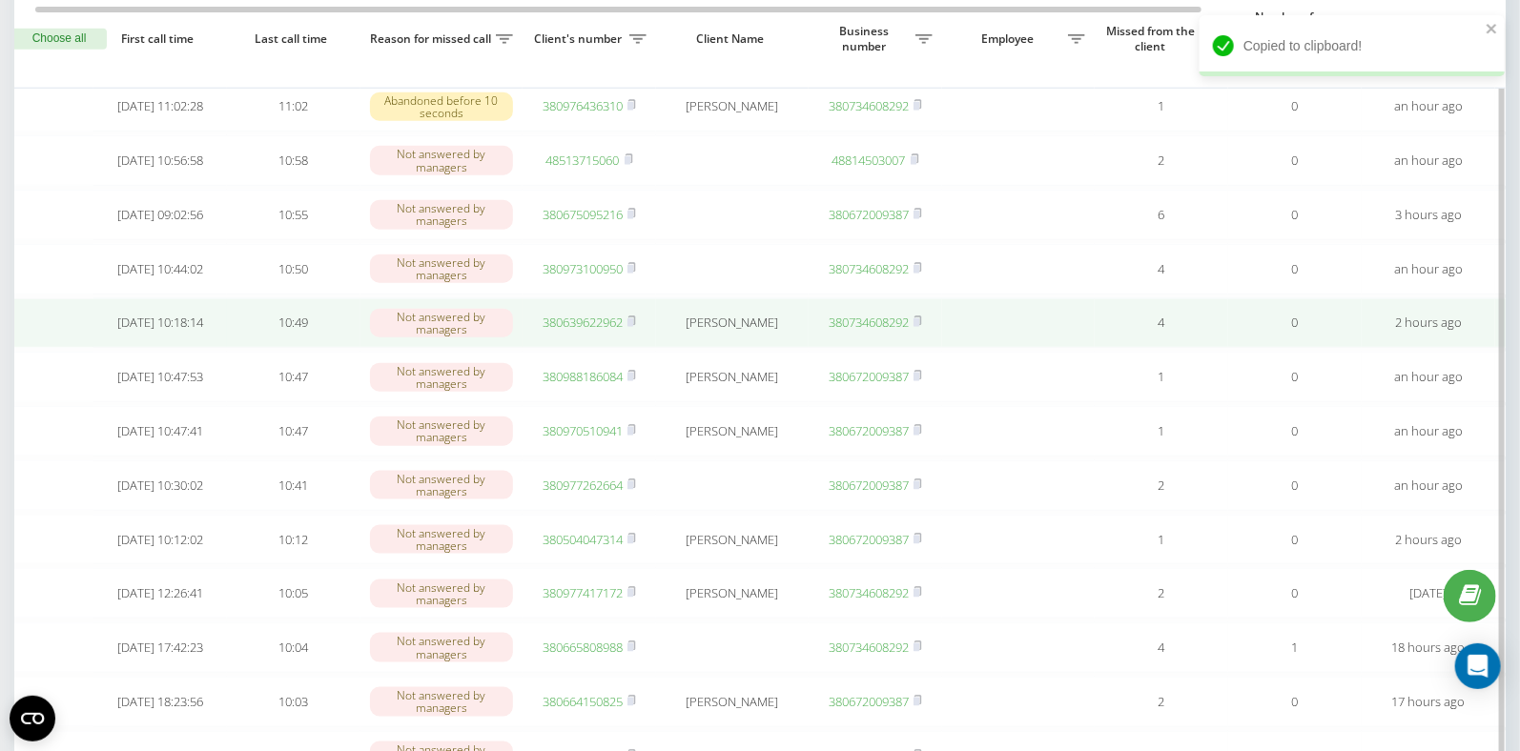
click at [638, 349] on td "380639622962" at bounding box center [588, 323] width 133 height 51
click at [633, 327] on rect at bounding box center [630, 322] width 6 height 9
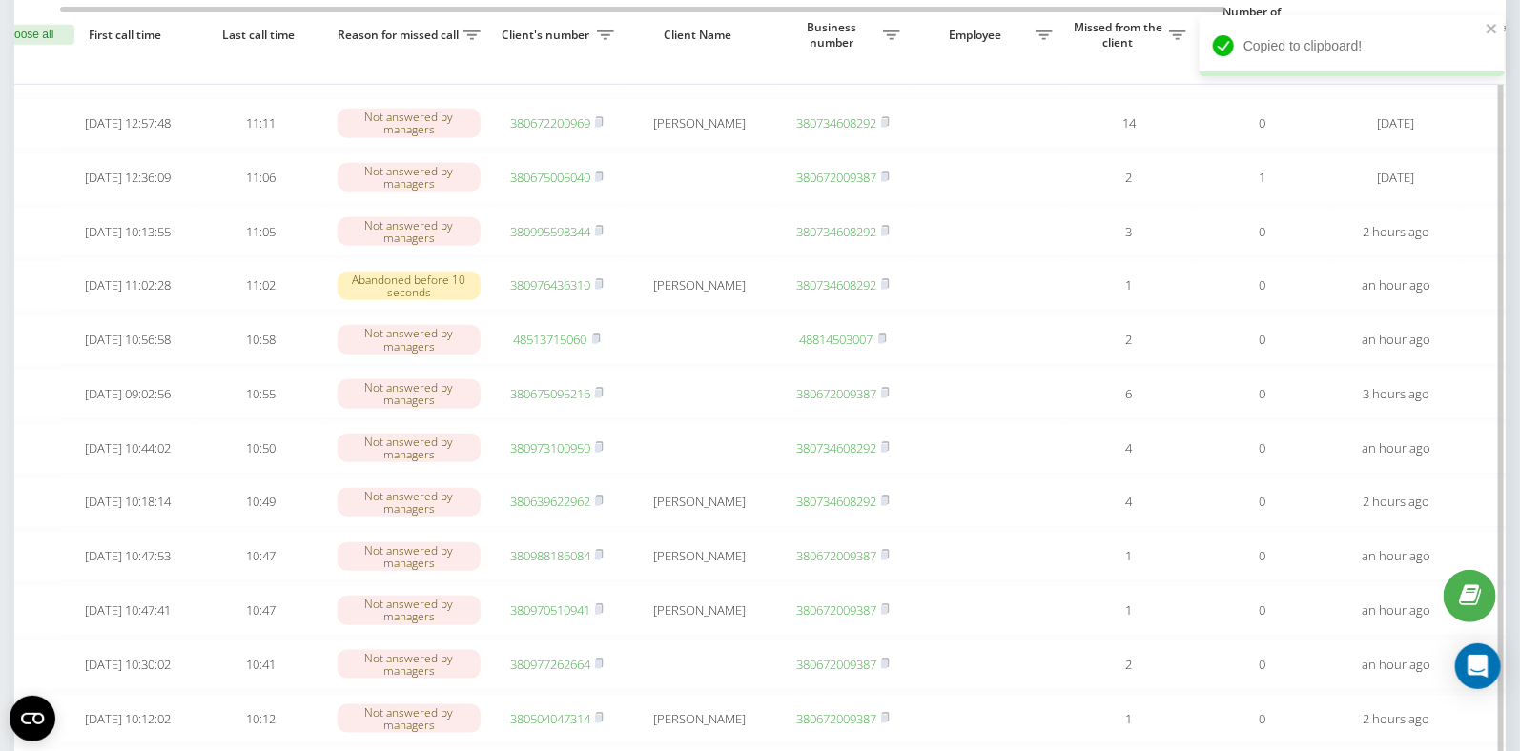
scroll to position [652, 0]
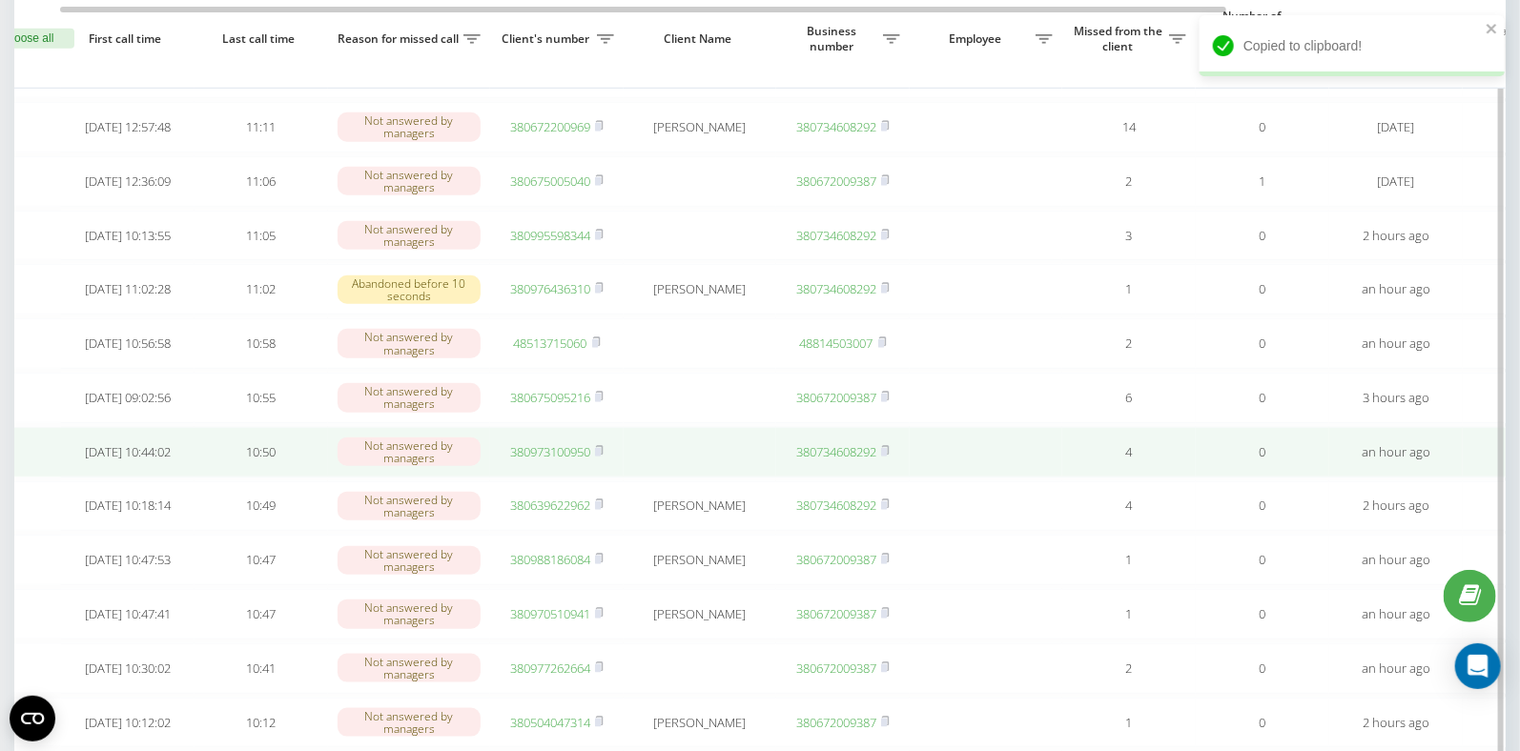
click at [539, 460] on link "380973100950" at bounding box center [550, 451] width 80 height 17
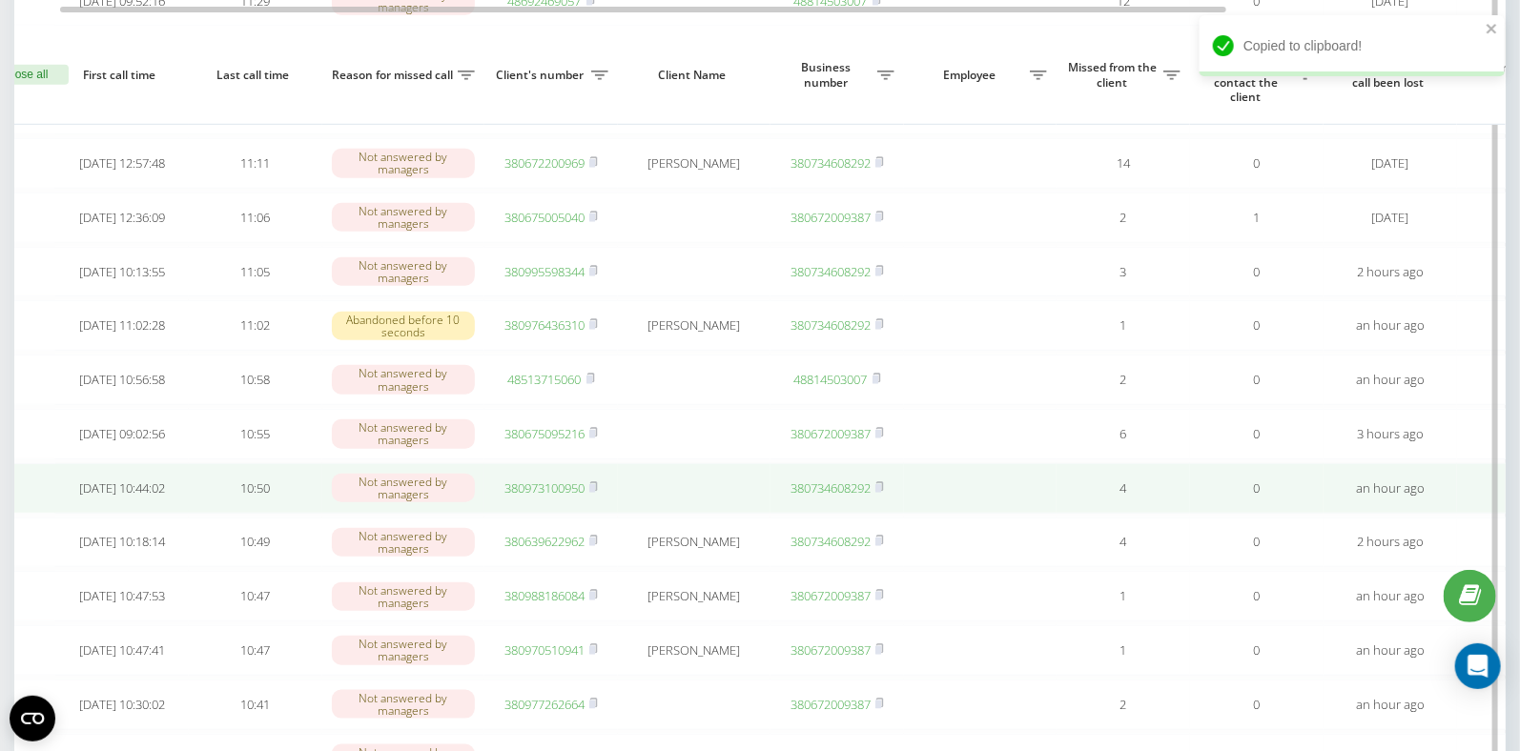
scroll to position [0, 57]
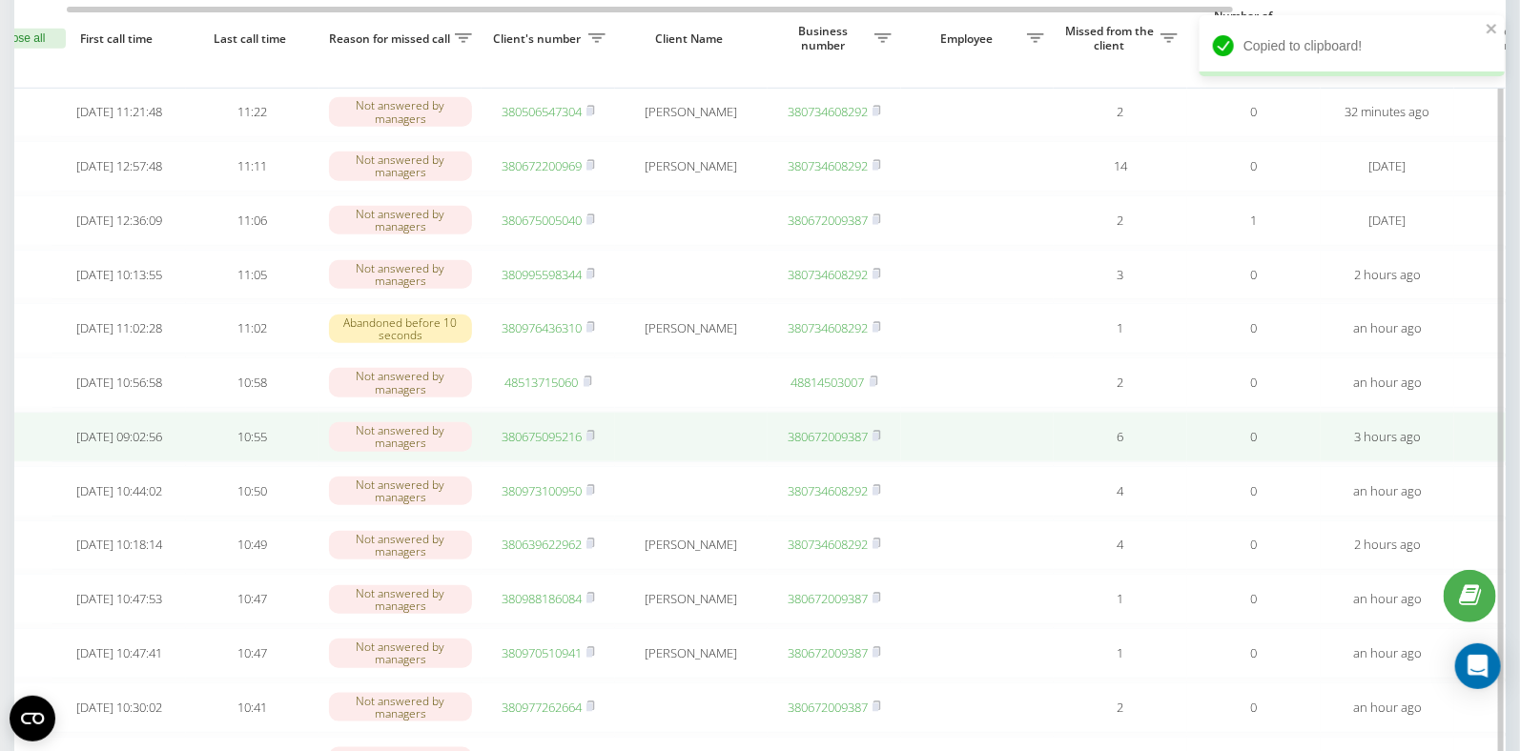
click at [558, 445] on link "380675095216" at bounding box center [541, 436] width 80 height 17
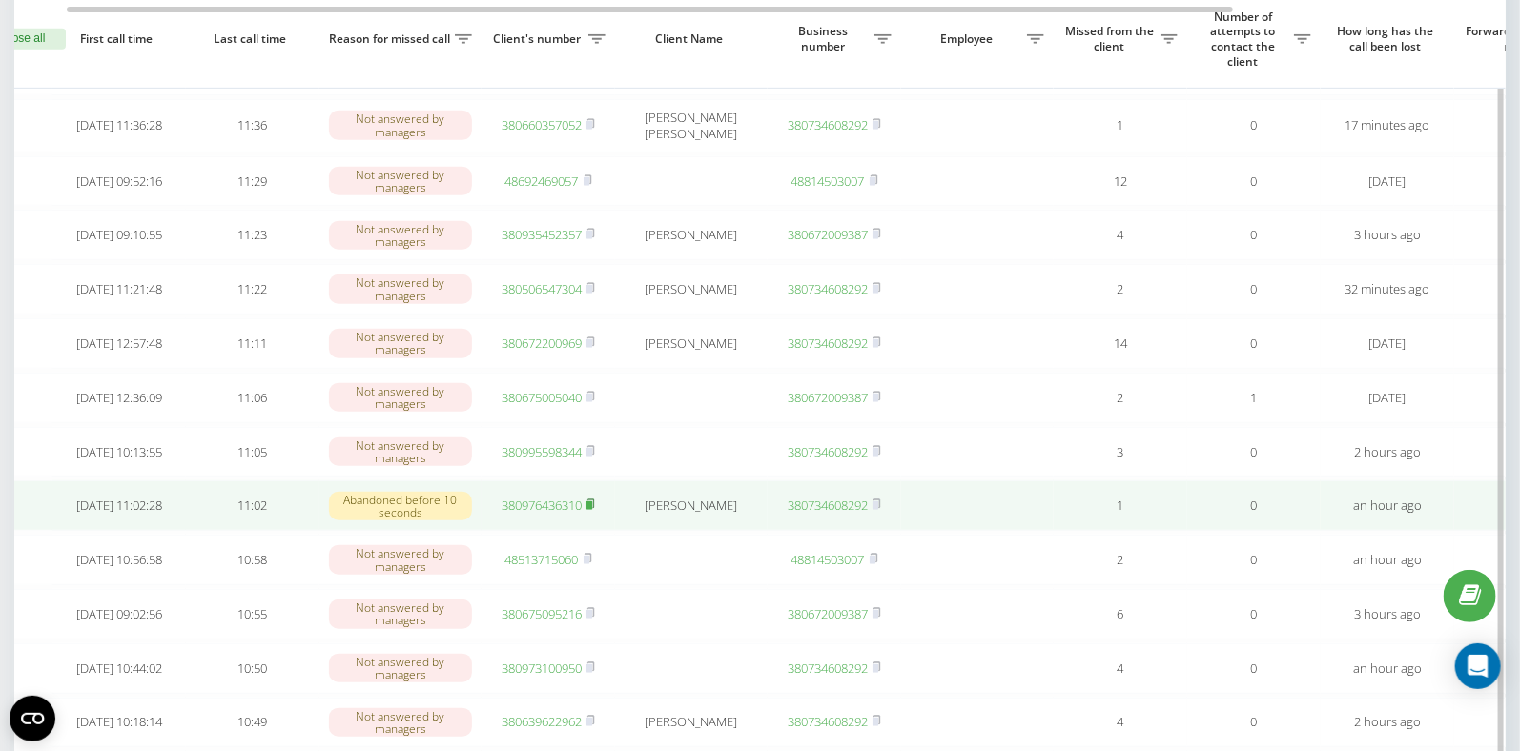
click at [592, 510] on rect at bounding box center [589, 505] width 6 height 9
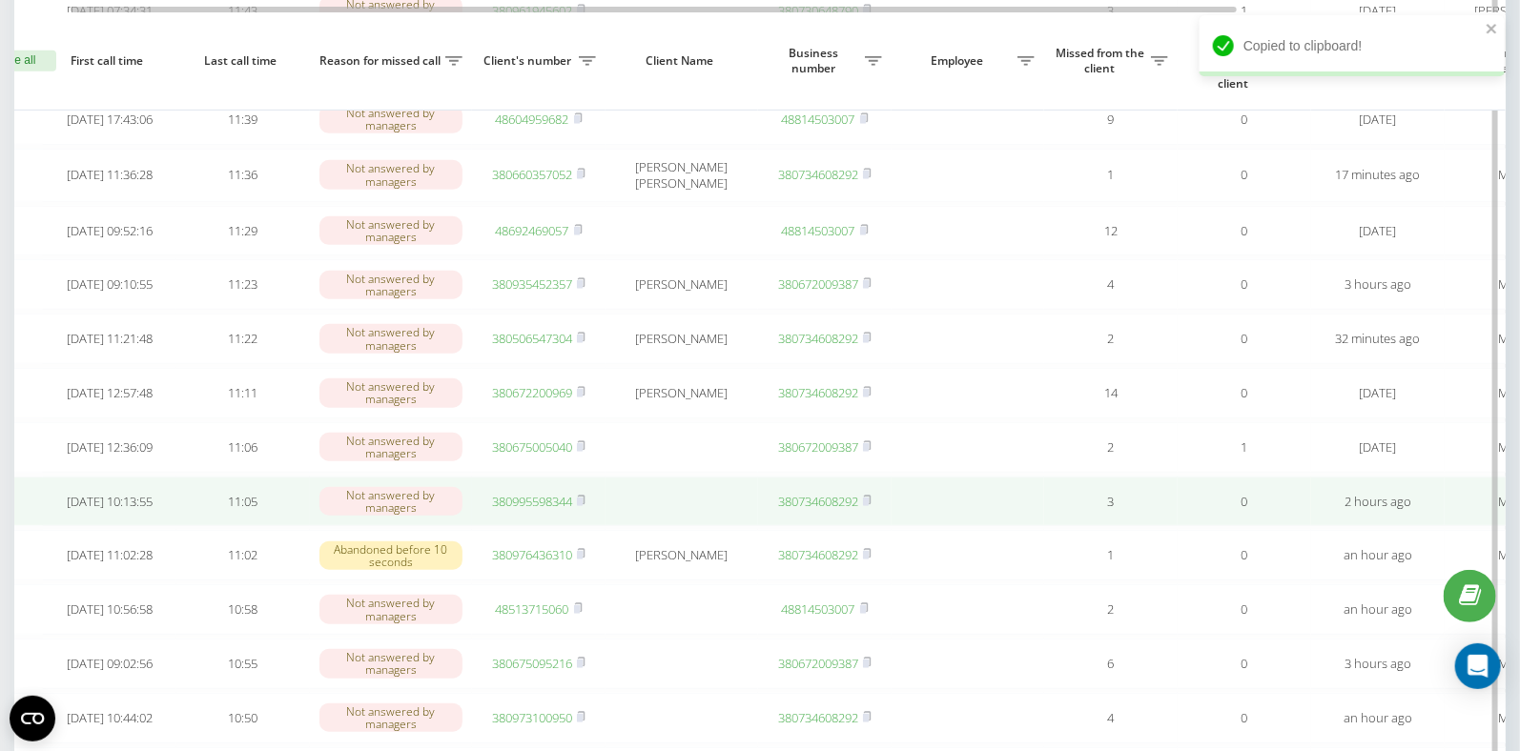
scroll to position [385, 0]
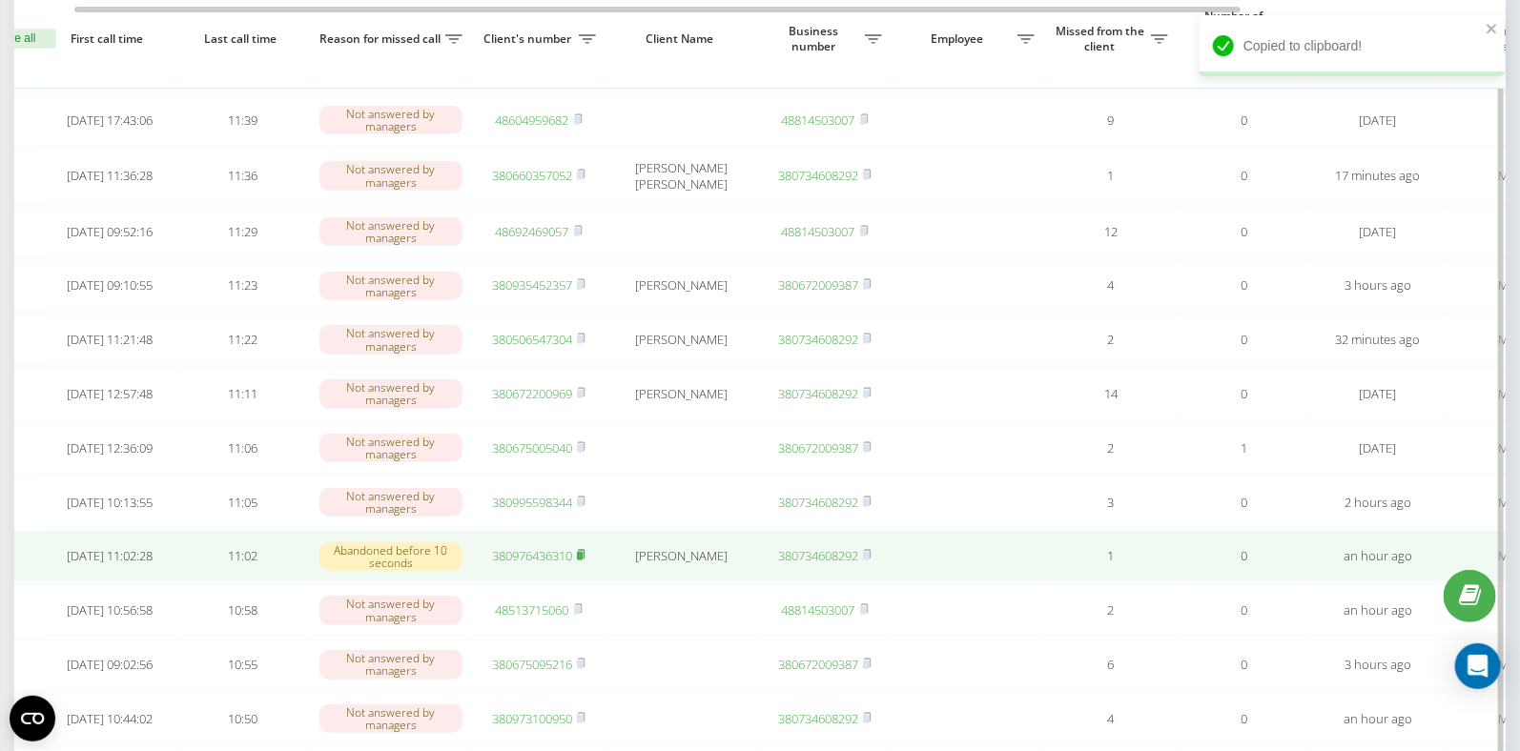
click at [582, 561] on rect at bounding box center [580, 556] width 6 height 9
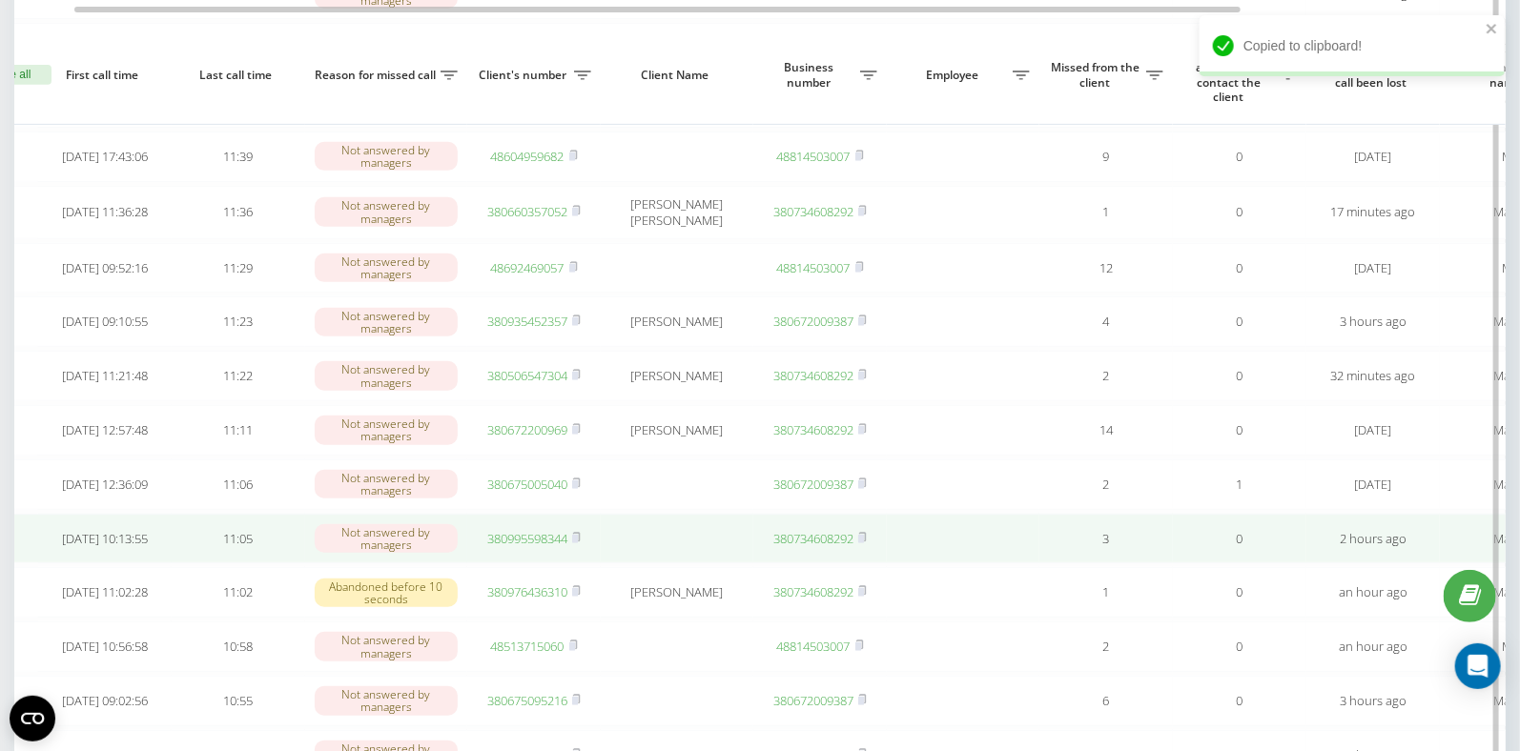
scroll to position [0, 72]
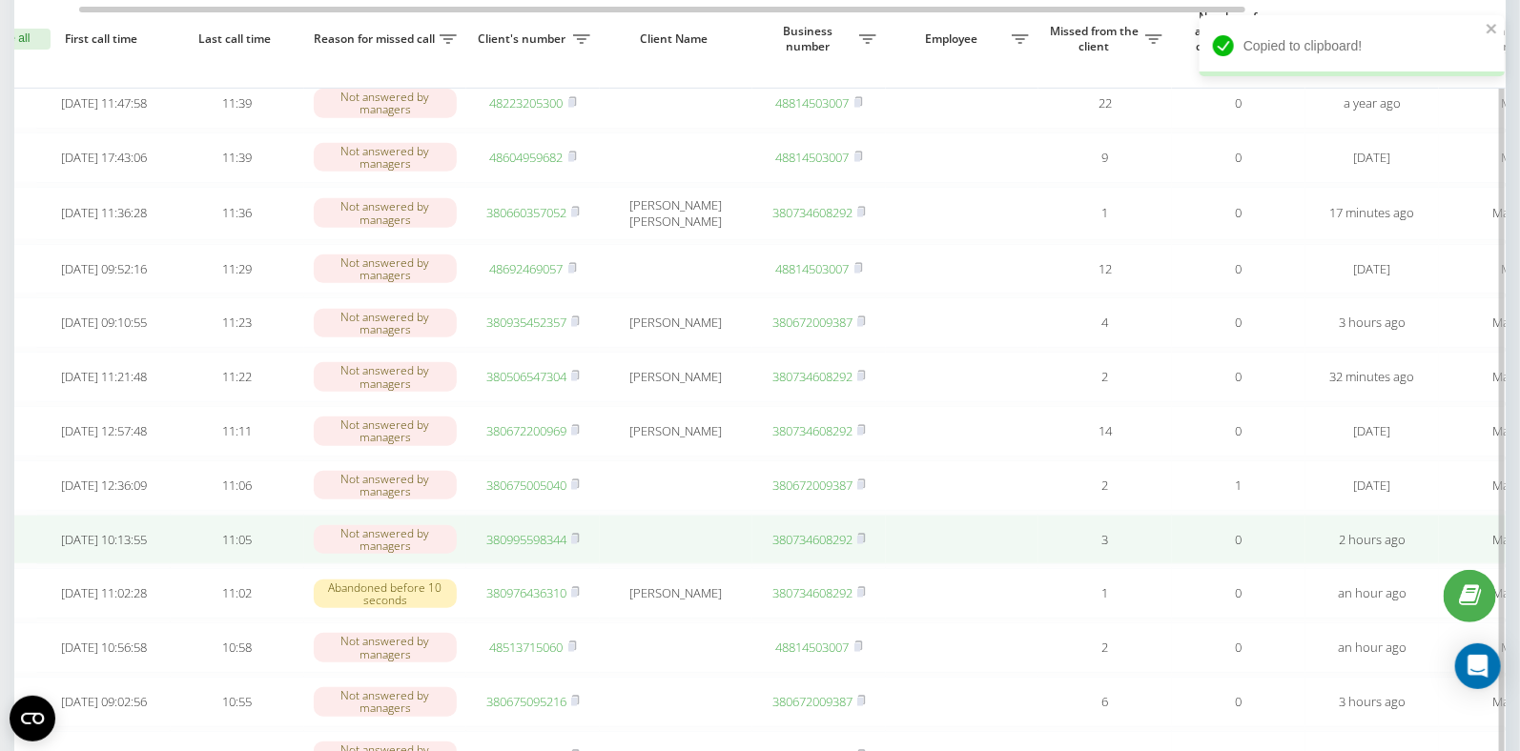
click at [529, 548] on link "380995598344" at bounding box center [526, 539] width 80 height 17
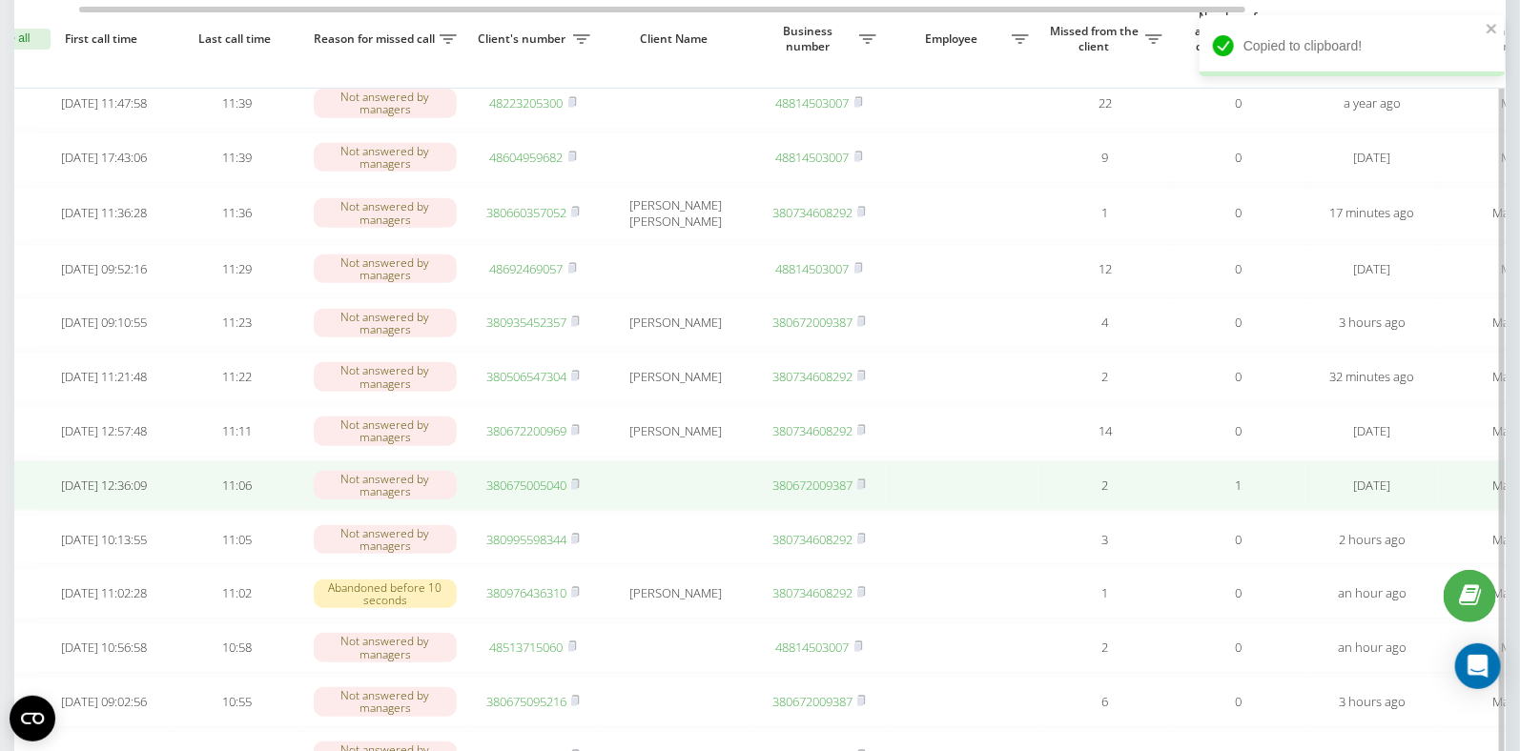
click at [527, 494] on link "380675005040" at bounding box center [526, 485] width 80 height 17
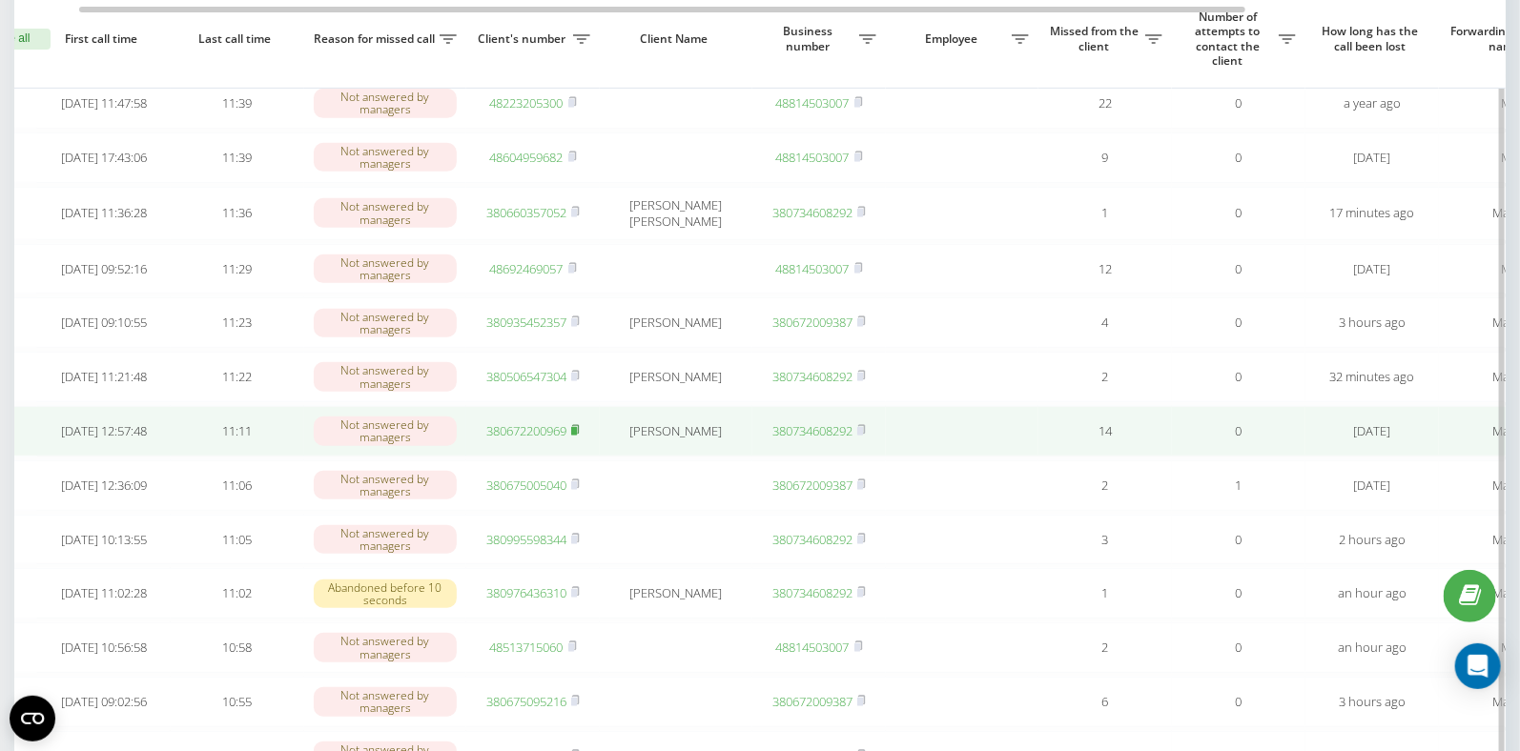
click at [580, 436] on icon at bounding box center [575, 429] width 9 height 11
